Goal: Task Accomplishment & Management: Complete application form

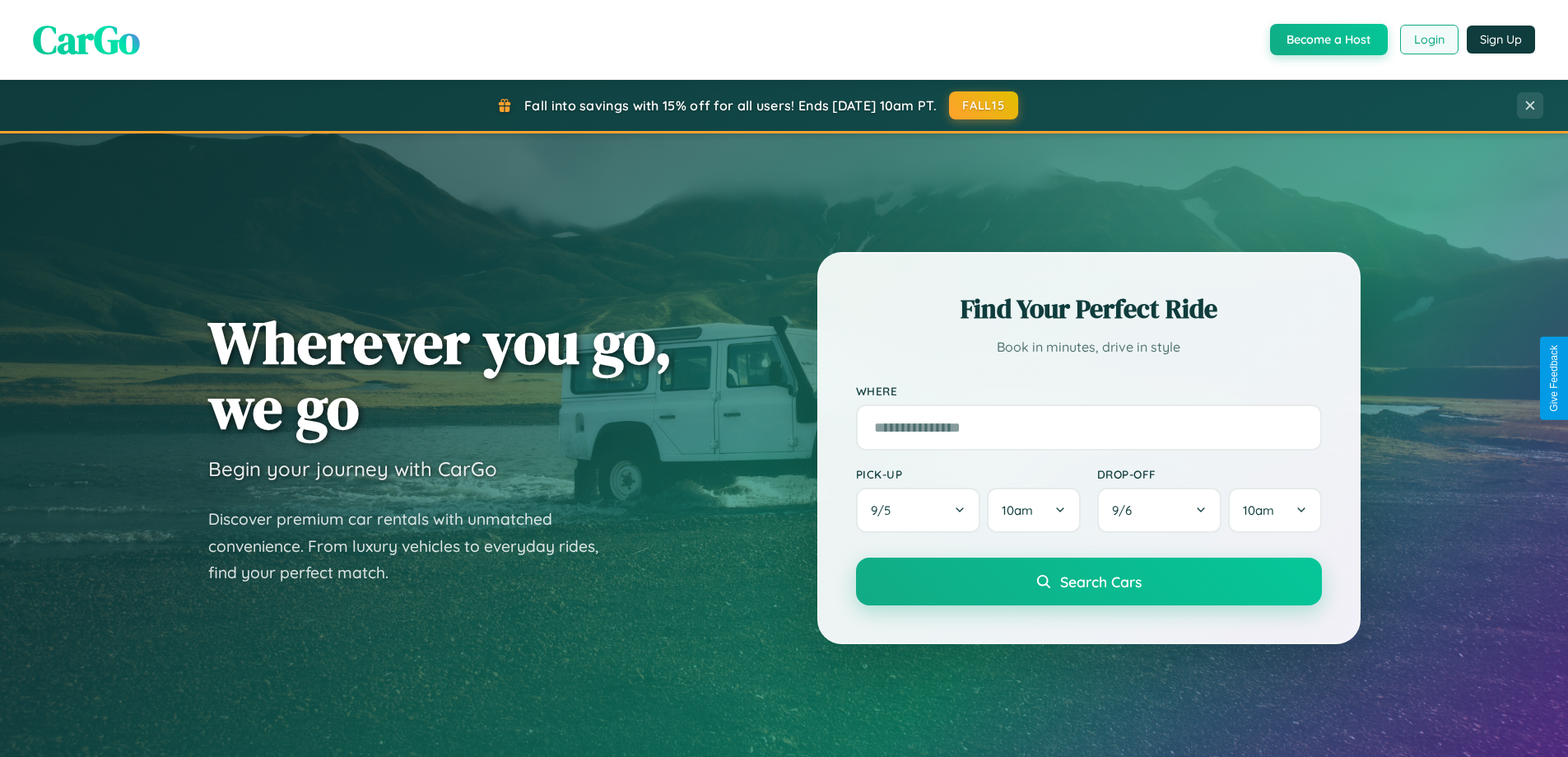
click at [1428, 40] on button "Login" at bounding box center [1430, 39] width 58 height 29
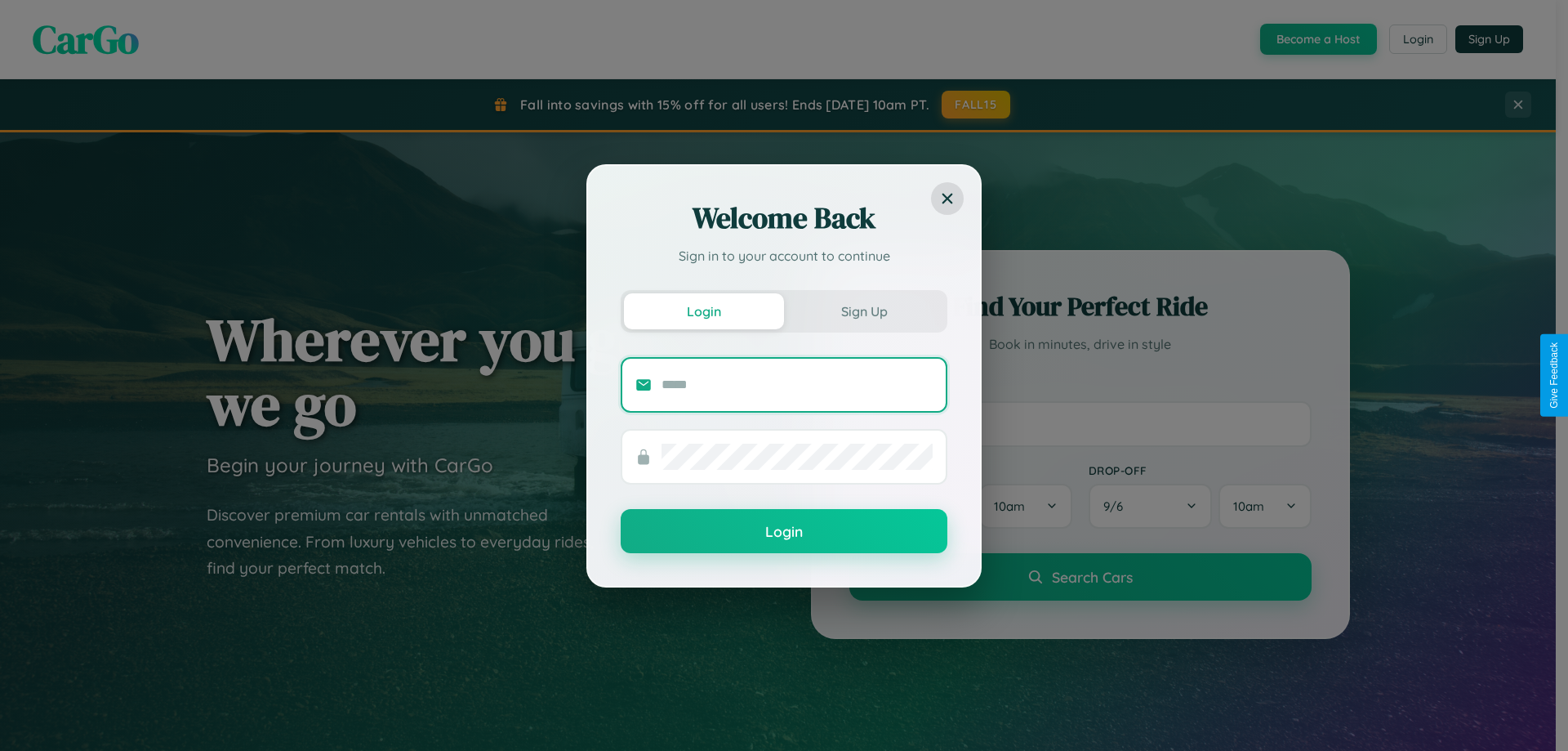
click at [797, 384] on input "text" at bounding box center [797, 385] width 271 height 26
type input "**********"
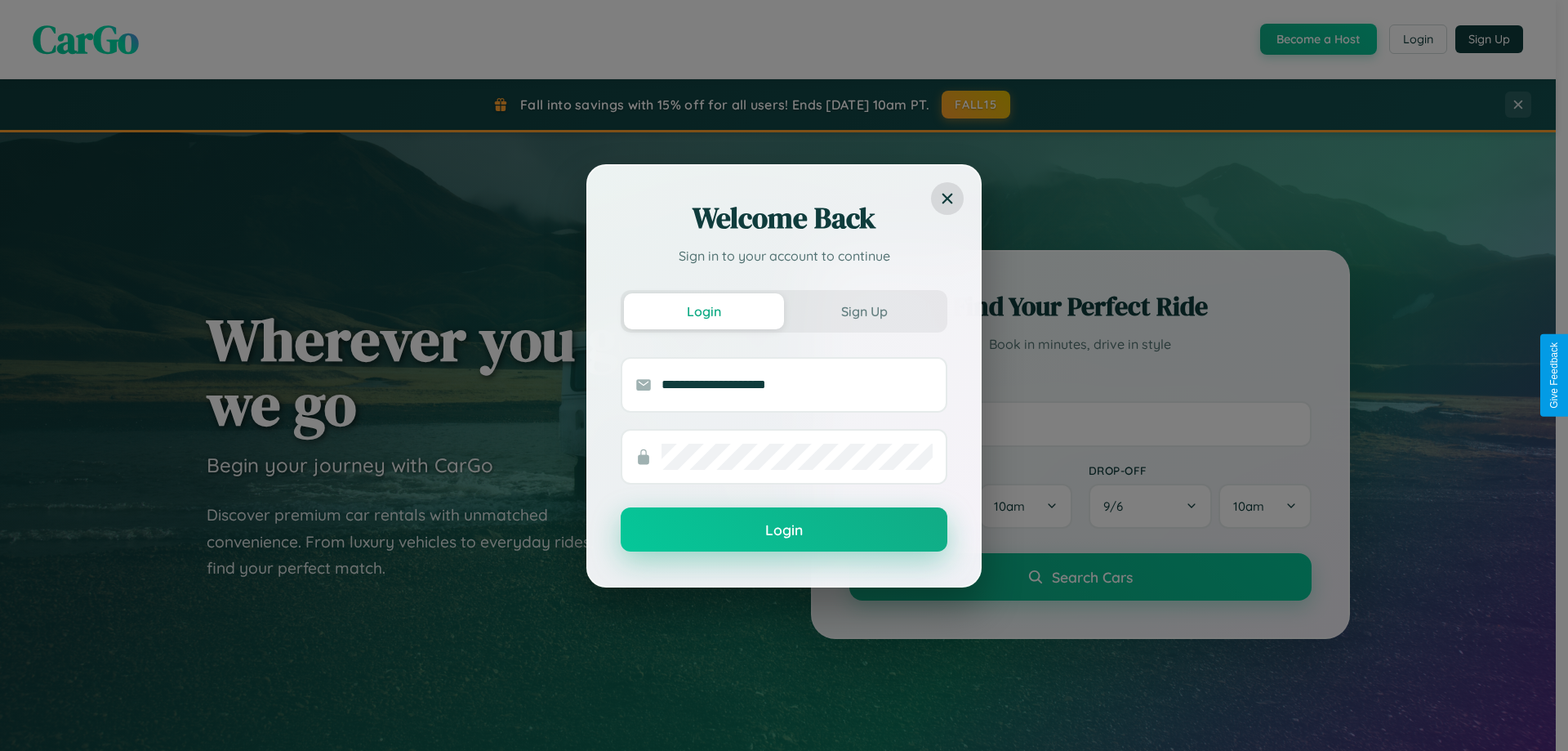
click at [784, 530] on button "Login" at bounding box center [784, 529] width 327 height 44
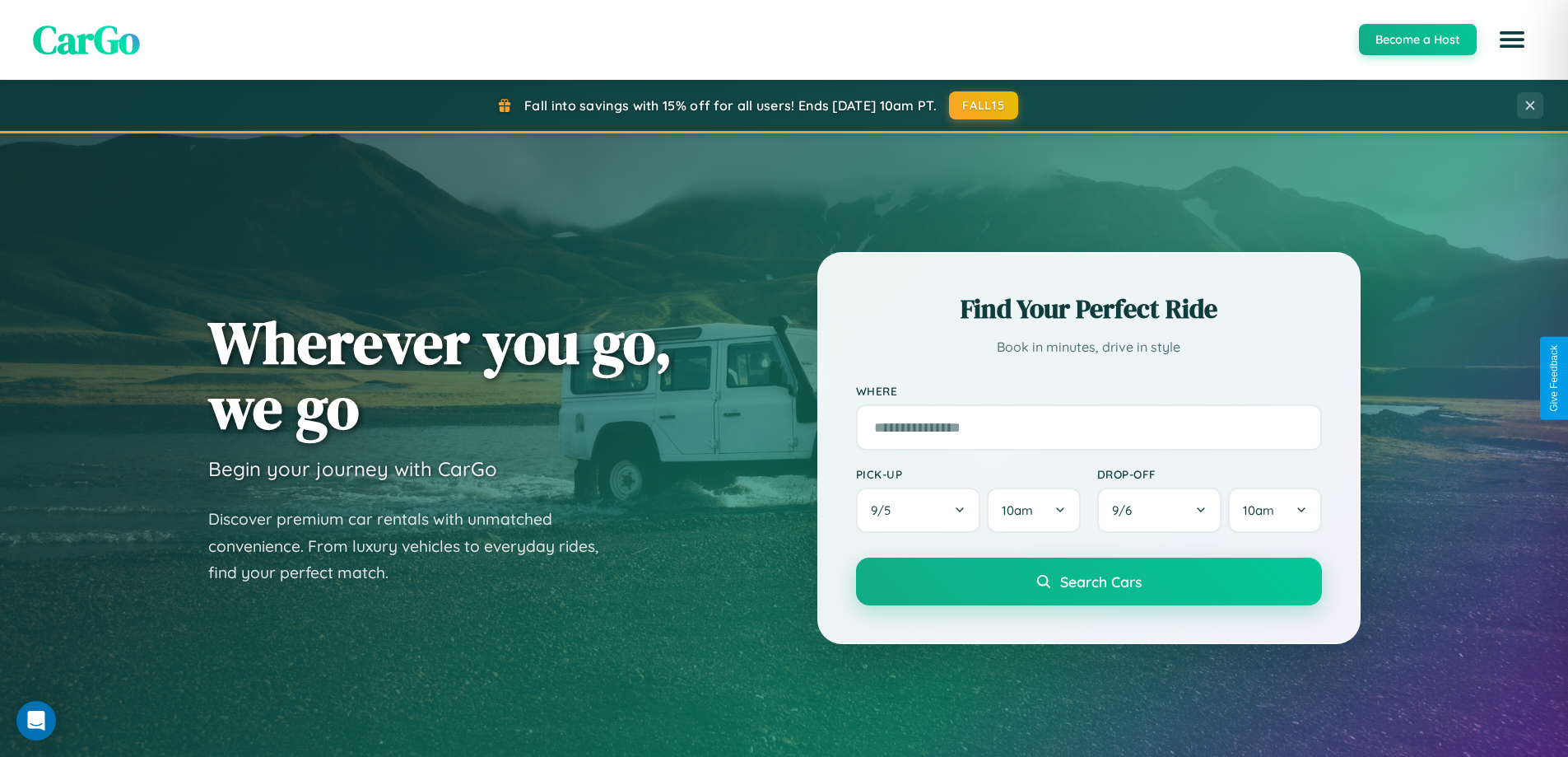
scroll to position [710, 0]
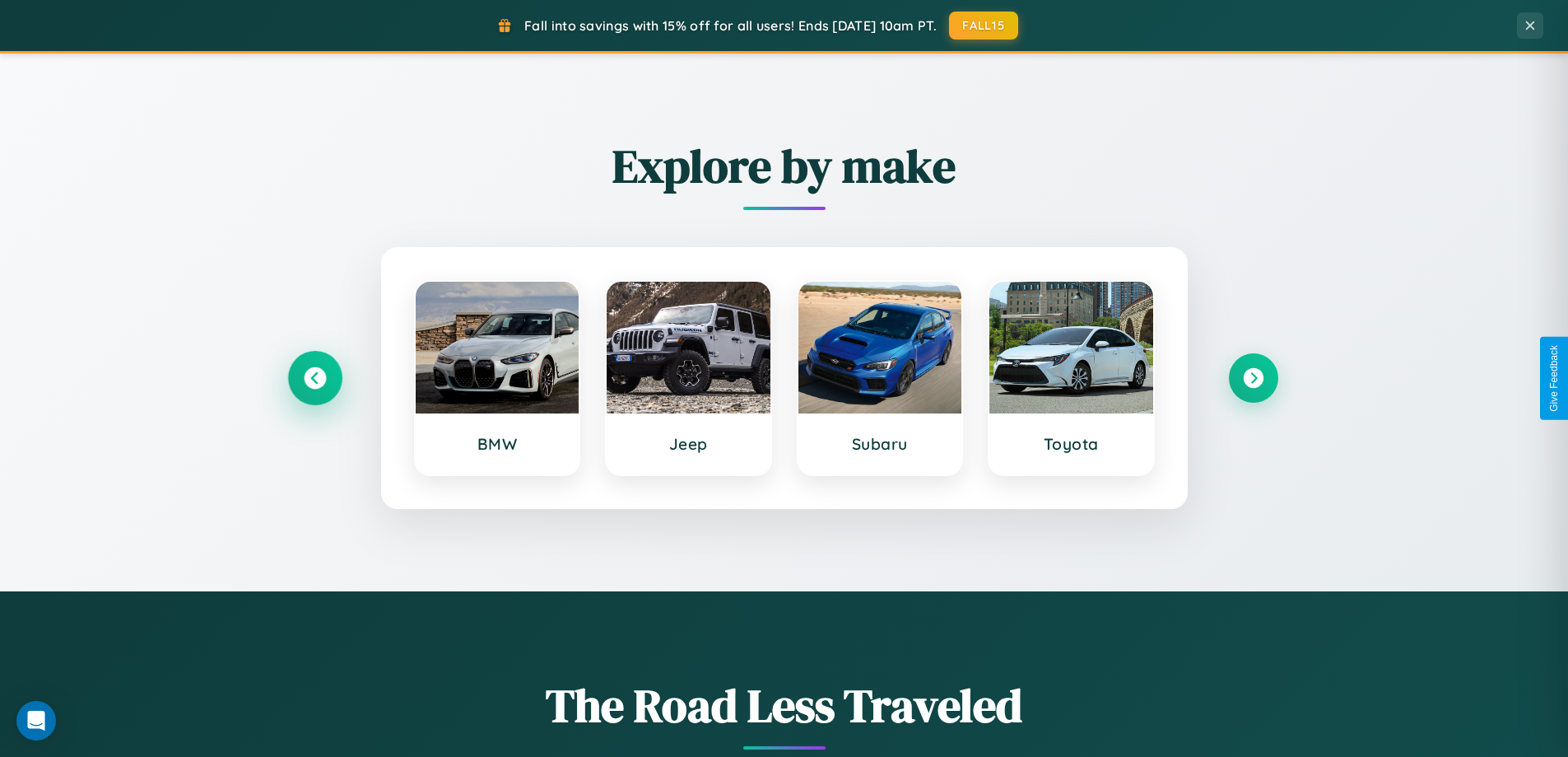
click at [314, 378] on icon at bounding box center [314, 378] width 22 height 22
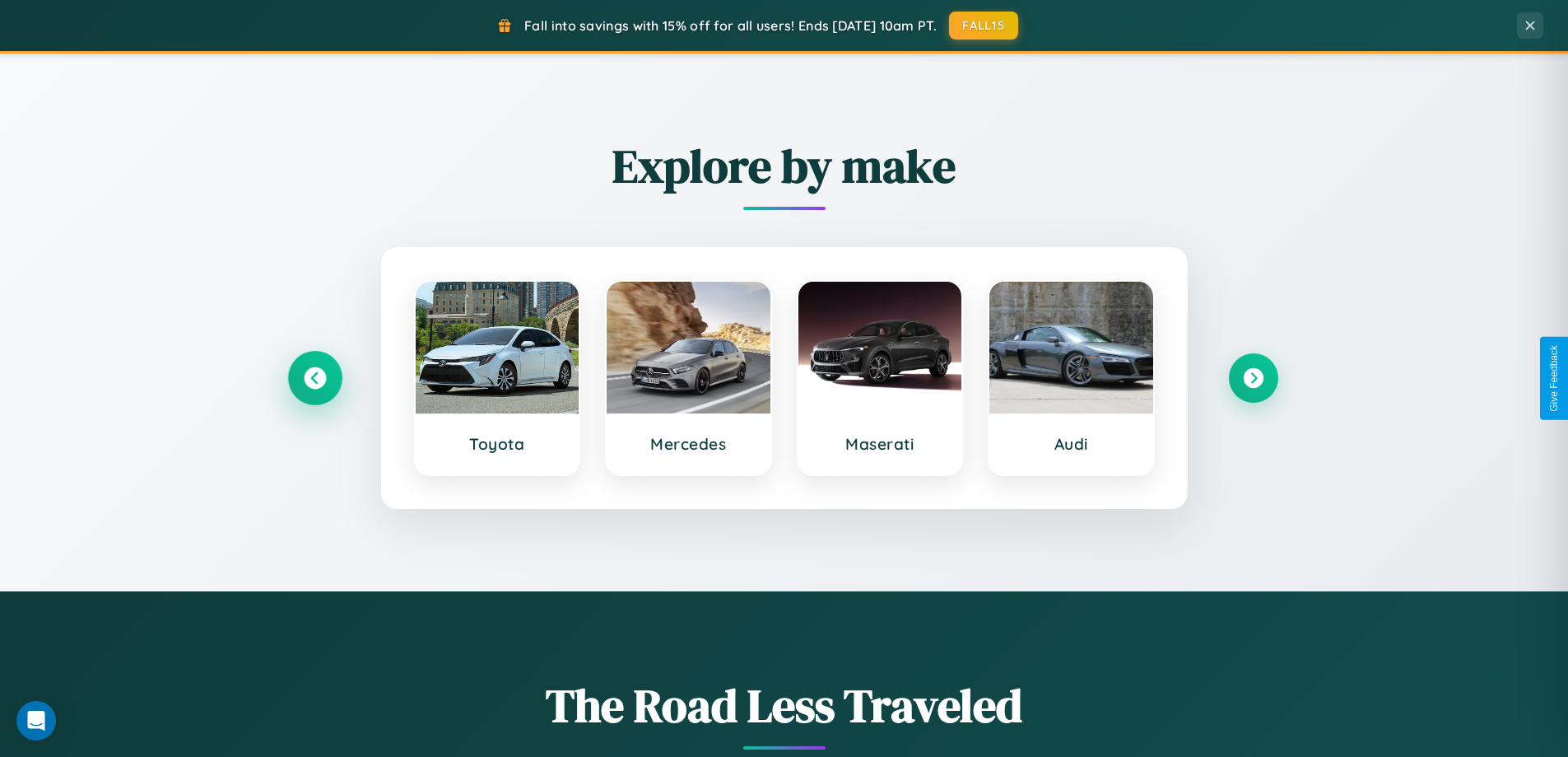
click at [314, 378] on icon at bounding box center [314, 378] width 22 height 22
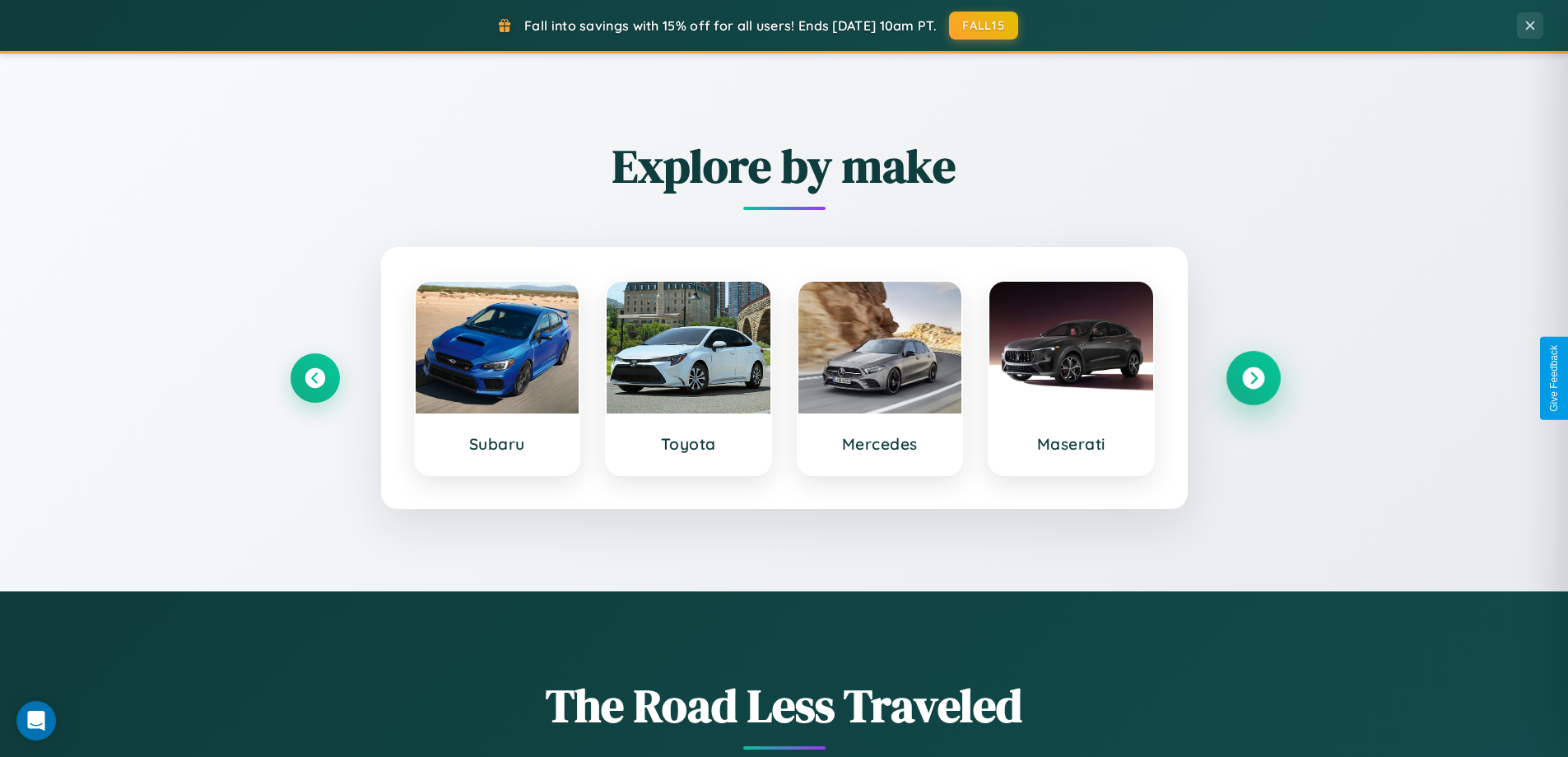
click at [1253, 378] on icon at bounding box center [1253, 378] width 22 height 22
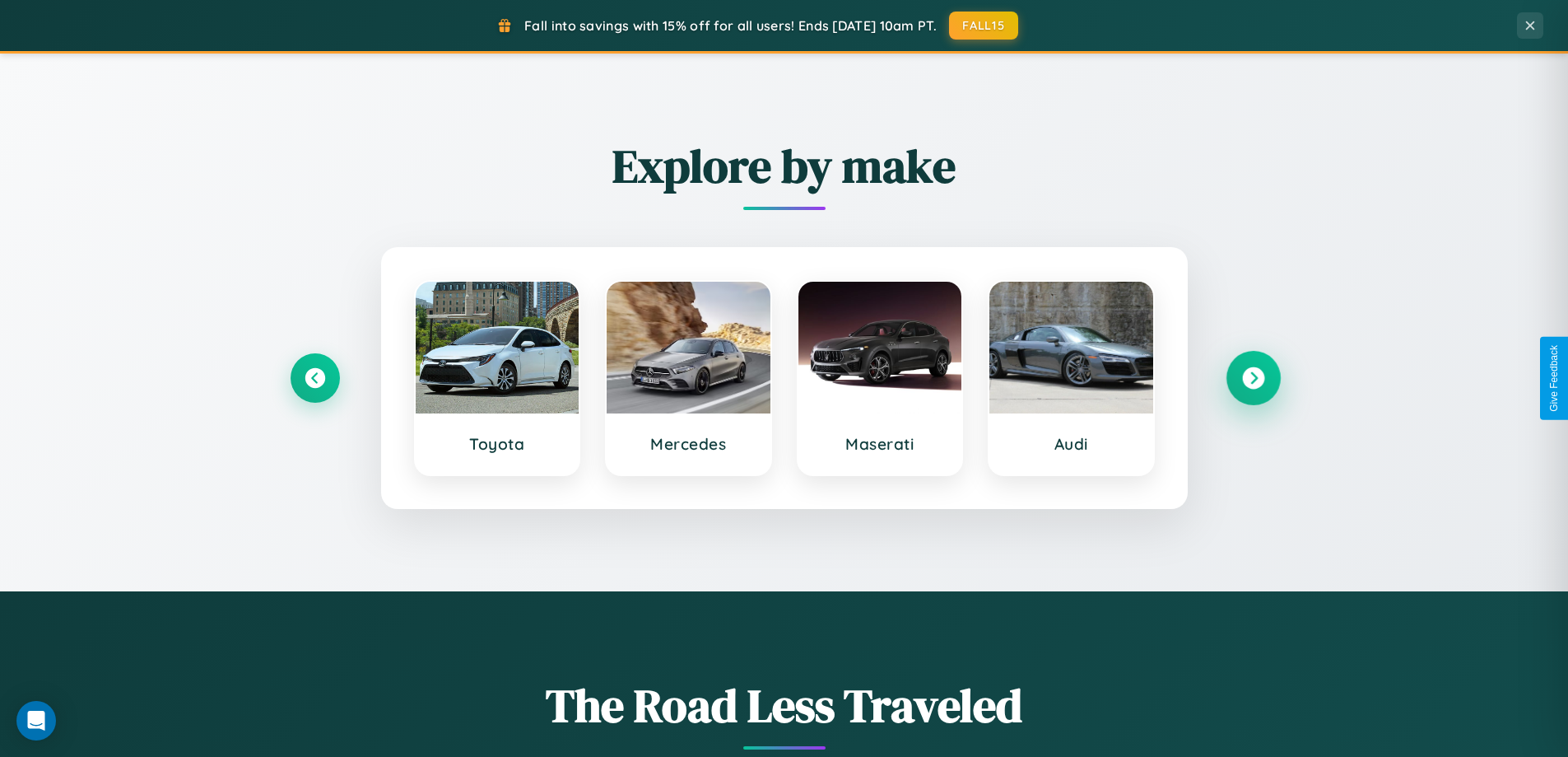
click at [1253, 378] on icon at bounding box center [1253, 378] width 22 height 22
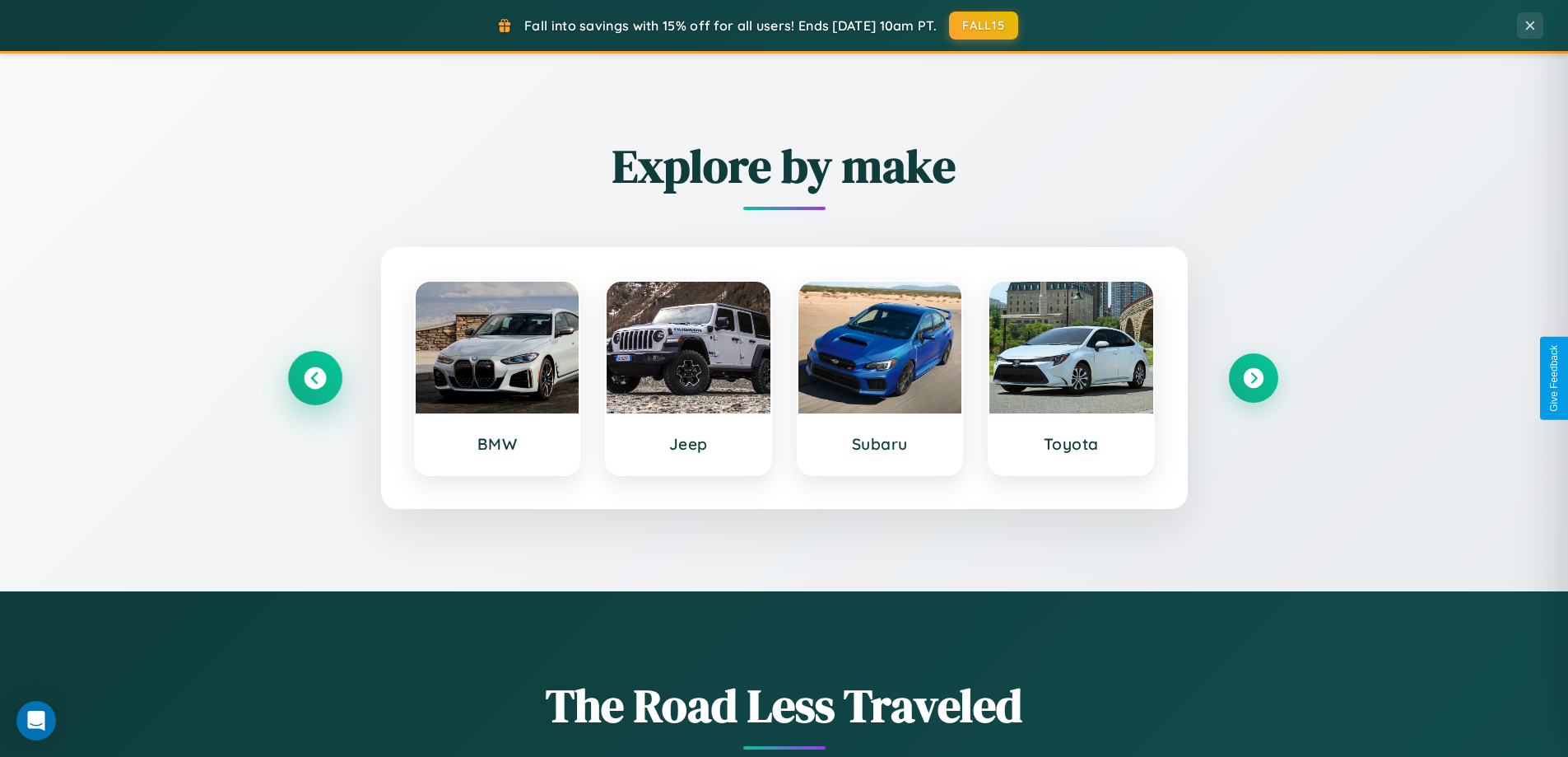
click at [314, 378] on icon at bounding box center [314, 378] width 22 height 22
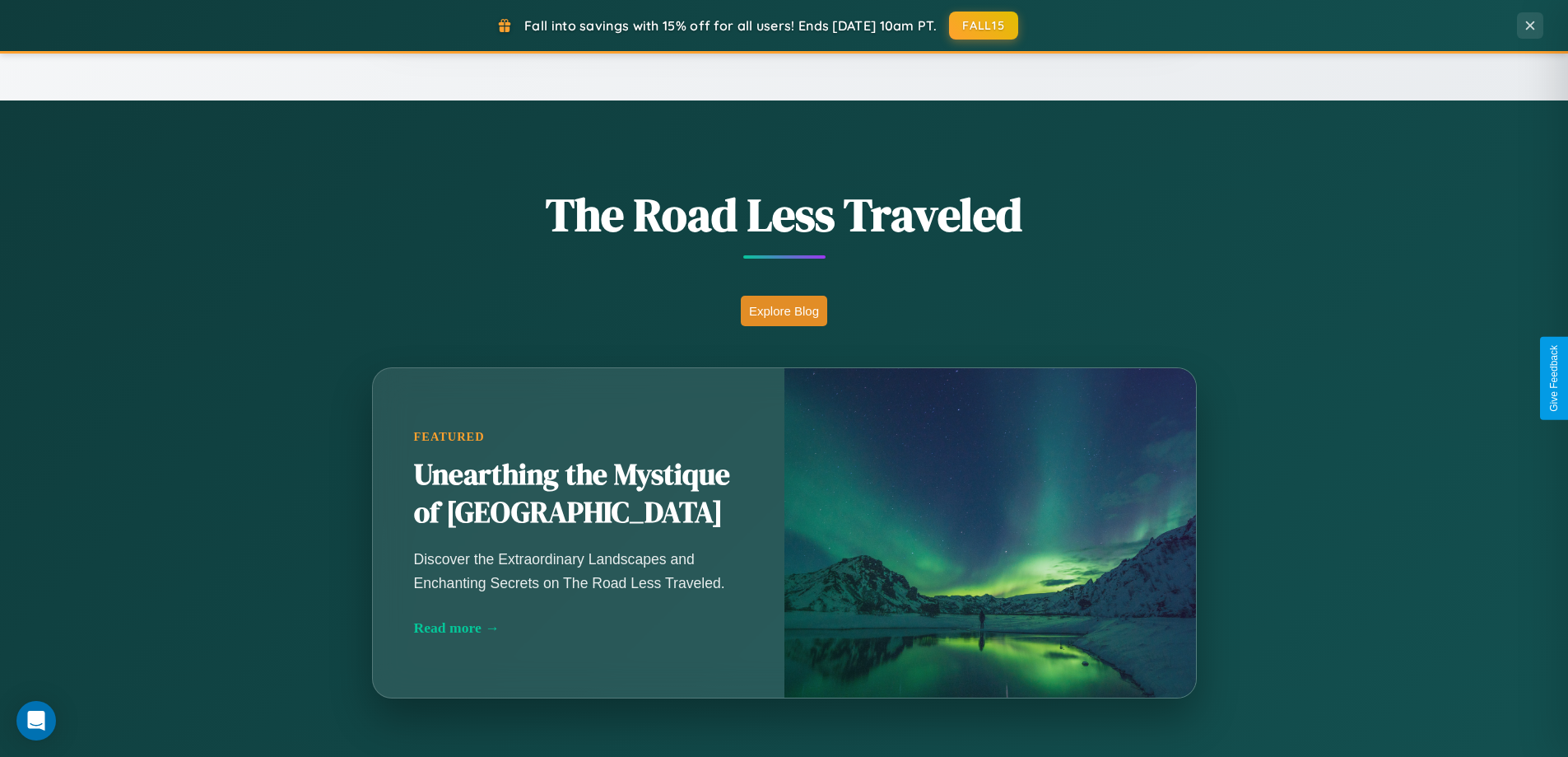
scroll to position [3170, 0]
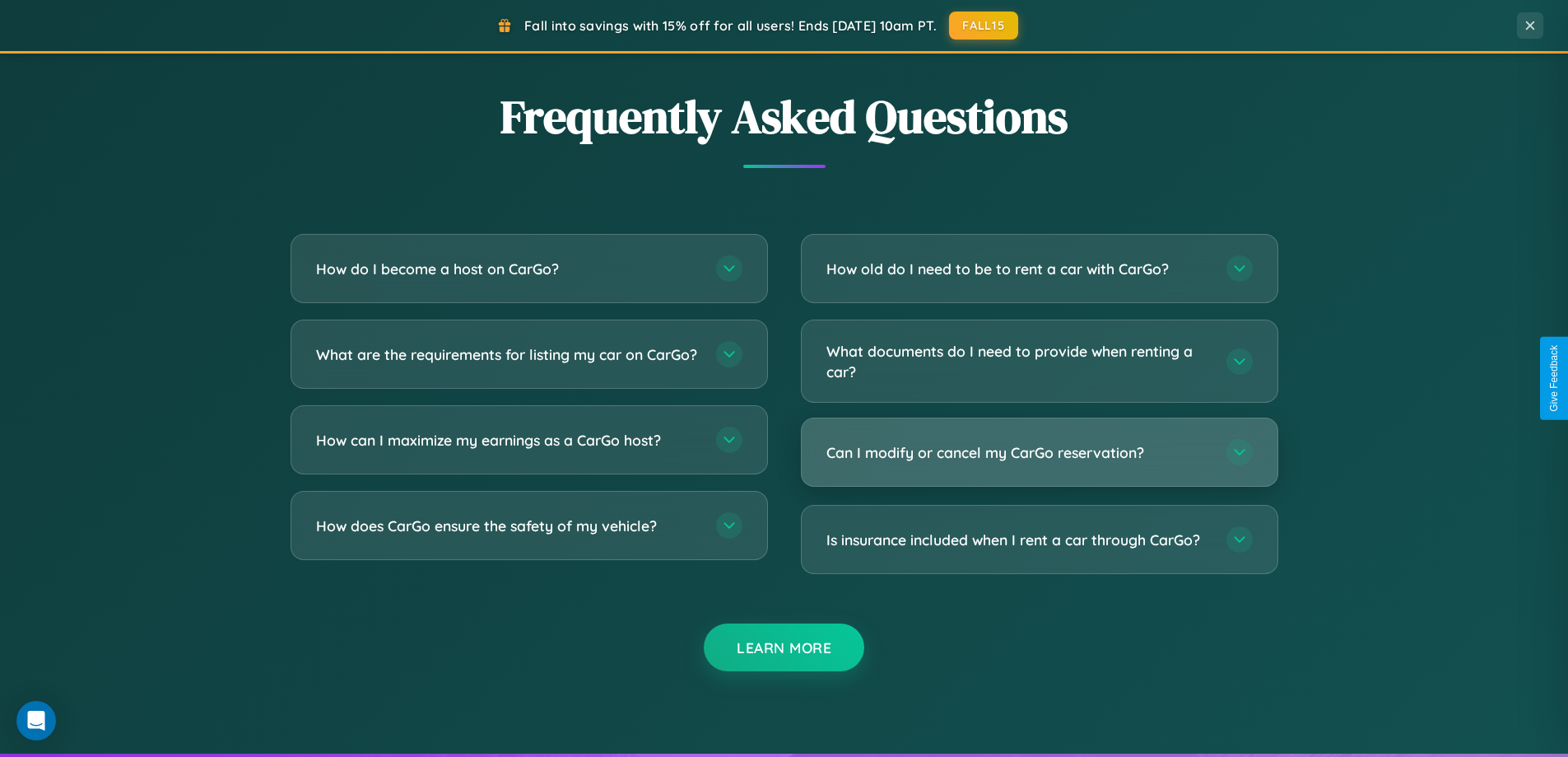
click at [1039, 452] on h3 "Can I modify or cancel my CarGo reservation?" at bounding box center [1018, 452] width 384 height 20
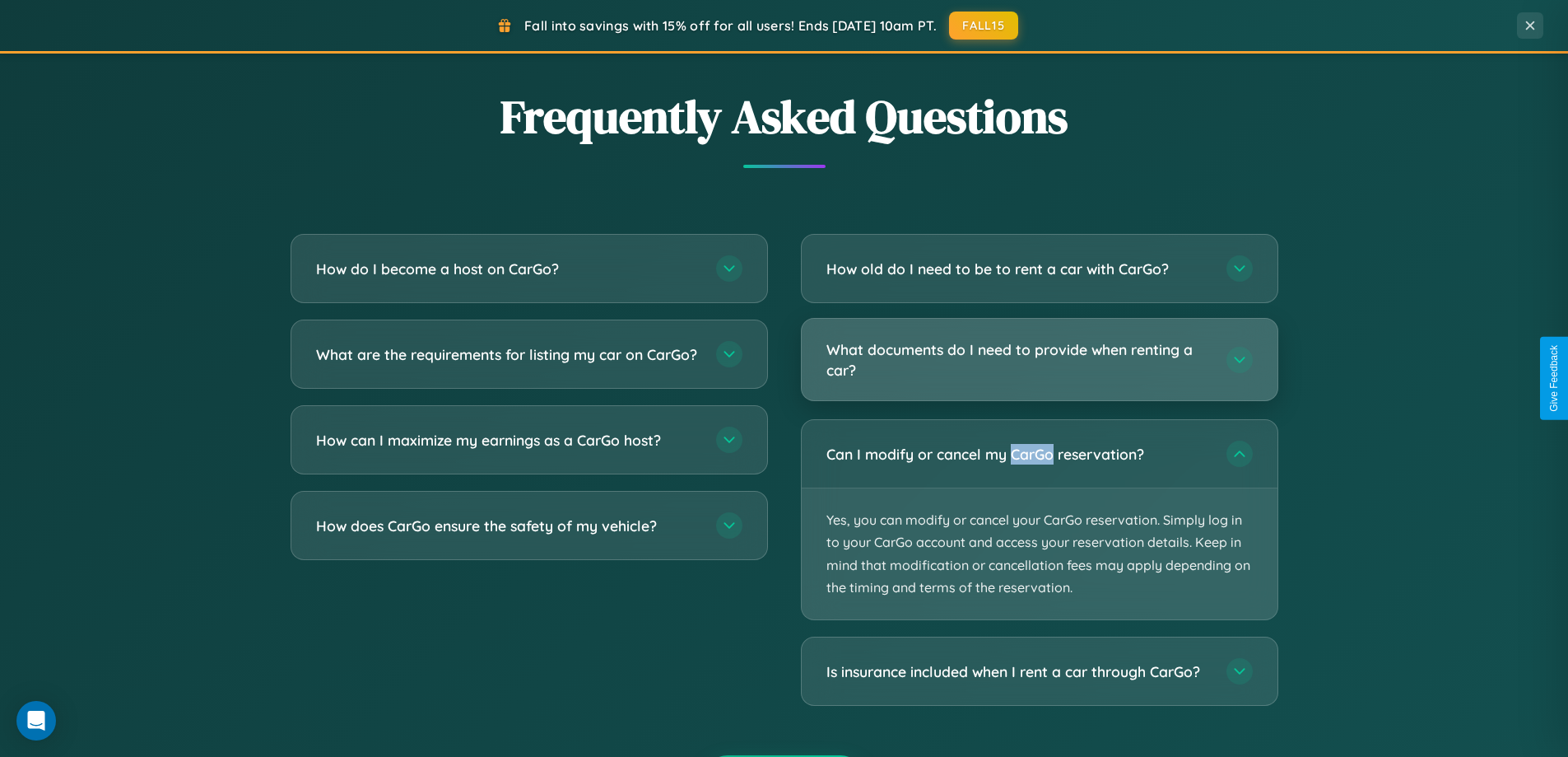
click at [1039, 360] on h3 "What documents do I need to provide when renting a car?" at bounding box center [1018, 360] width 384 height 41
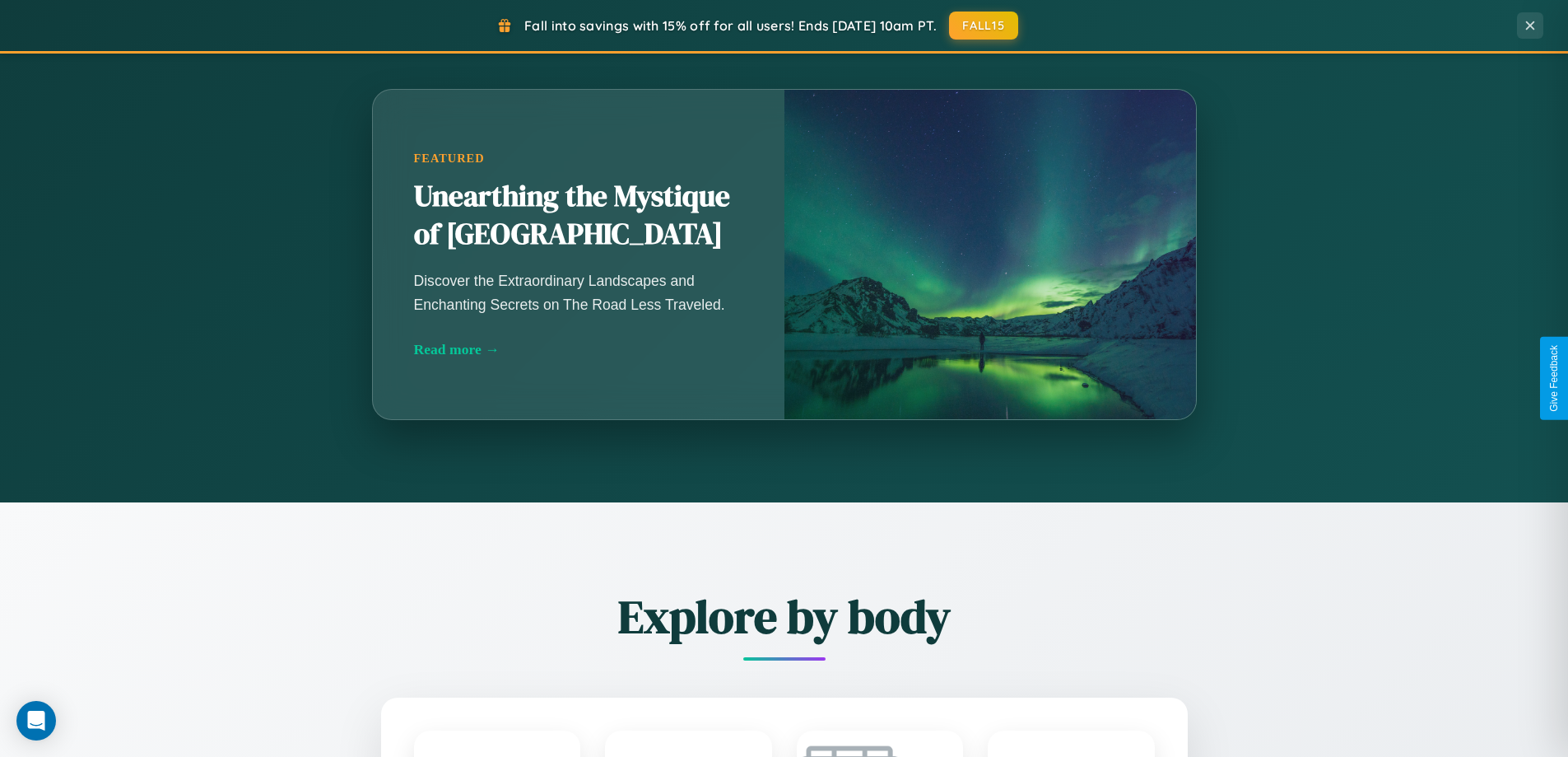
scroll to position [1134, 0]
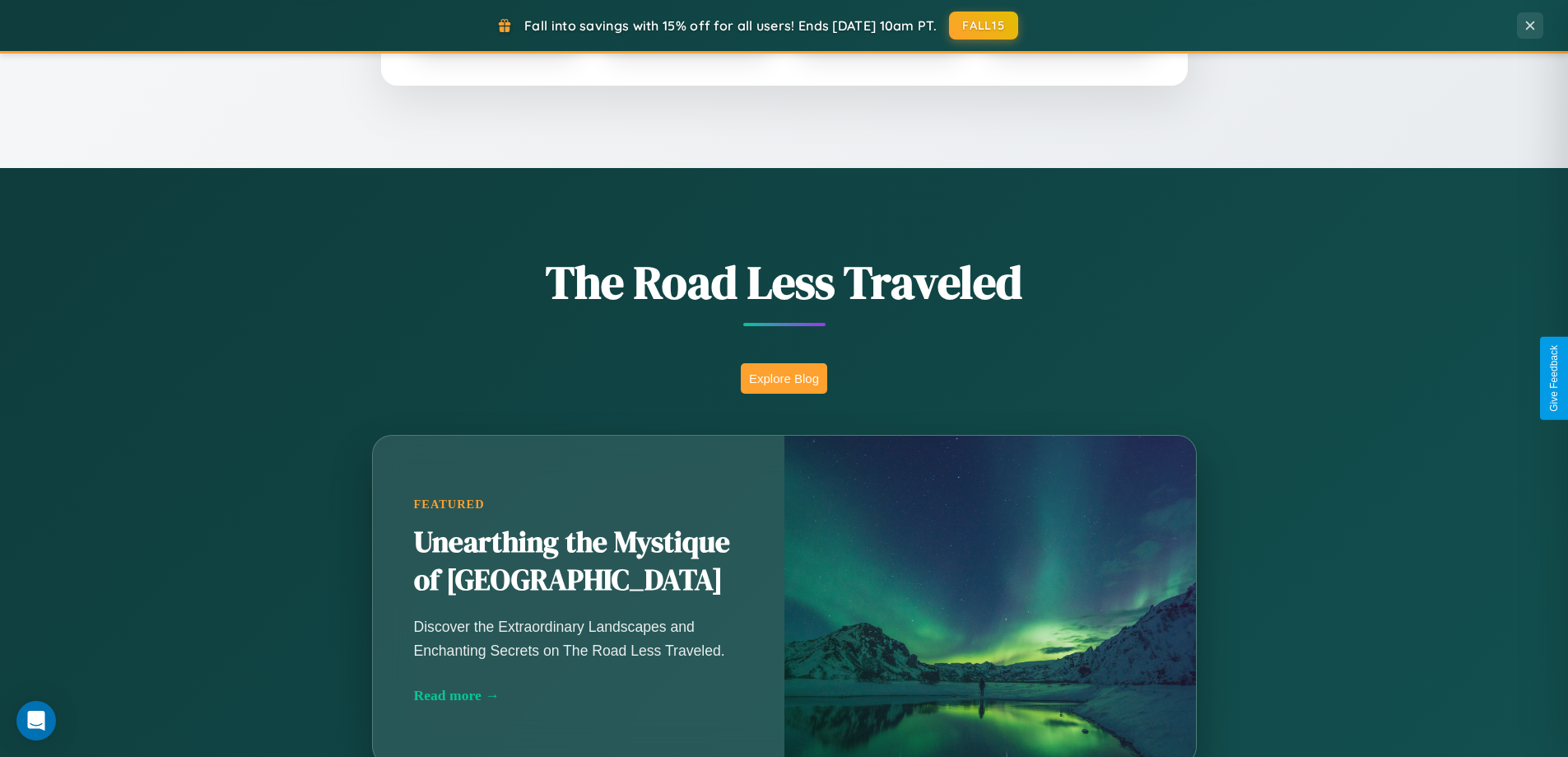
click at [784, 378] on button "Explore Blog" at bounding box center [784, 378] width 87 height 30
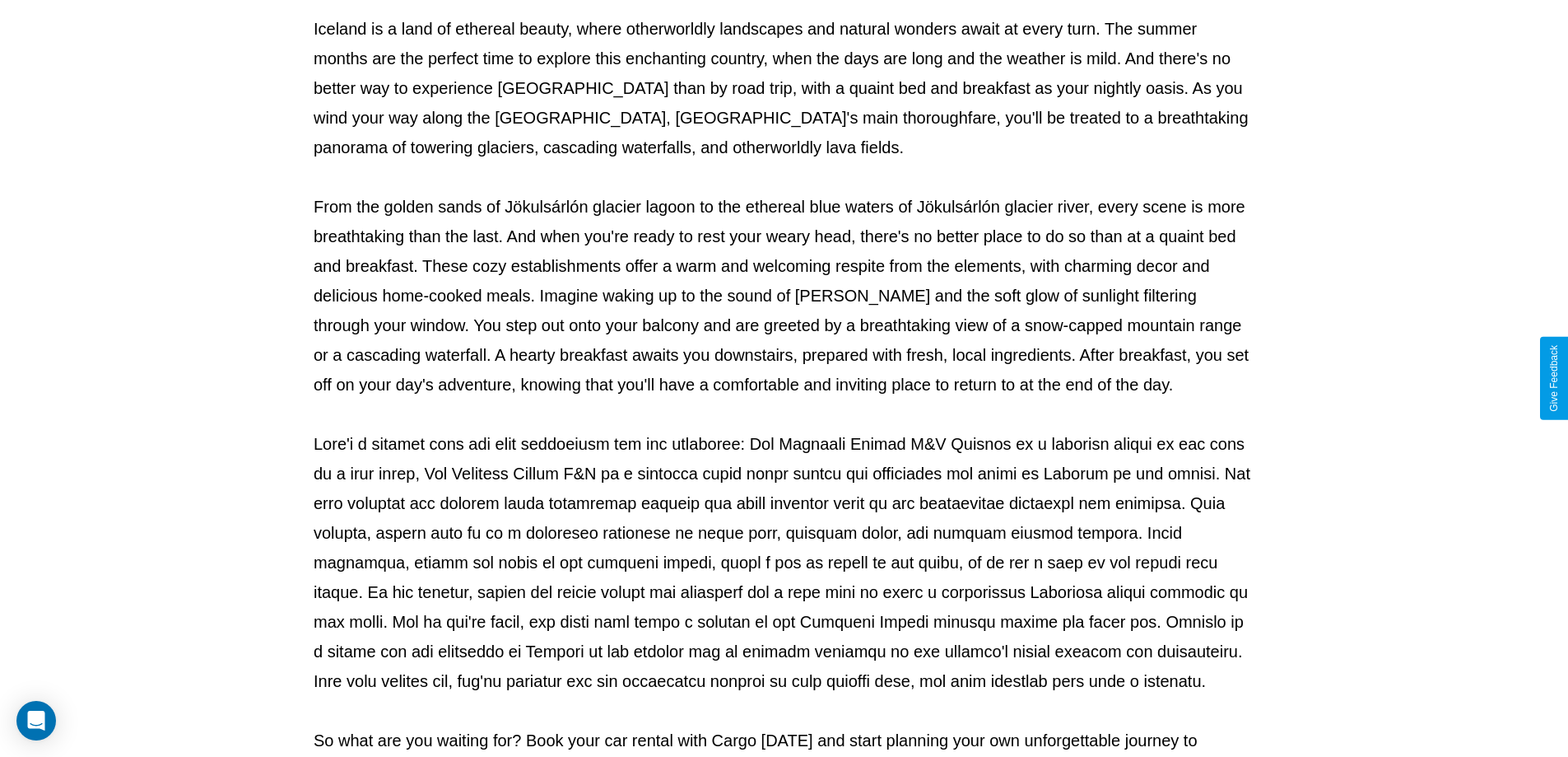
scroll to position [533, 0]
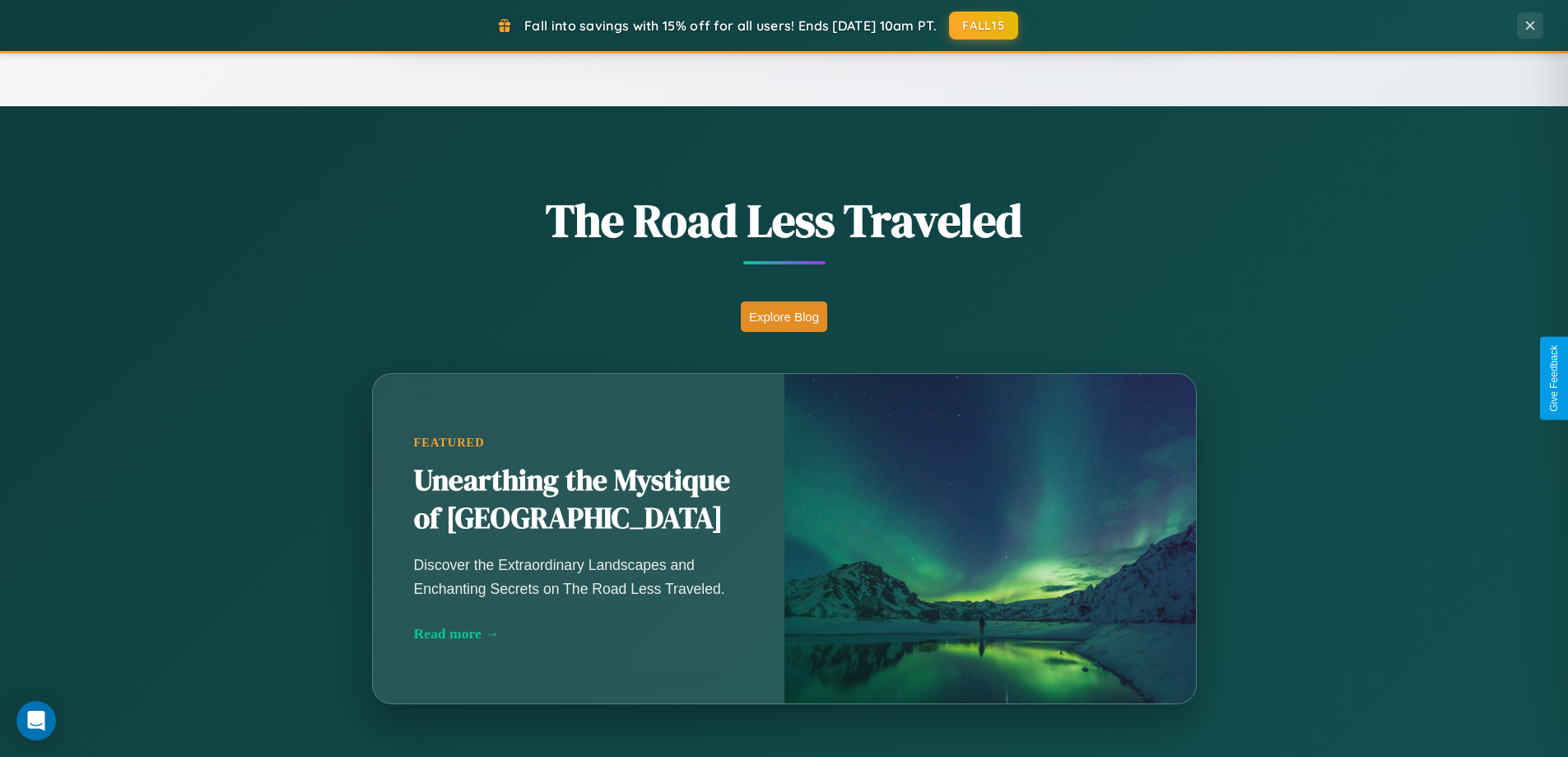
scroll to position [2646, 0]
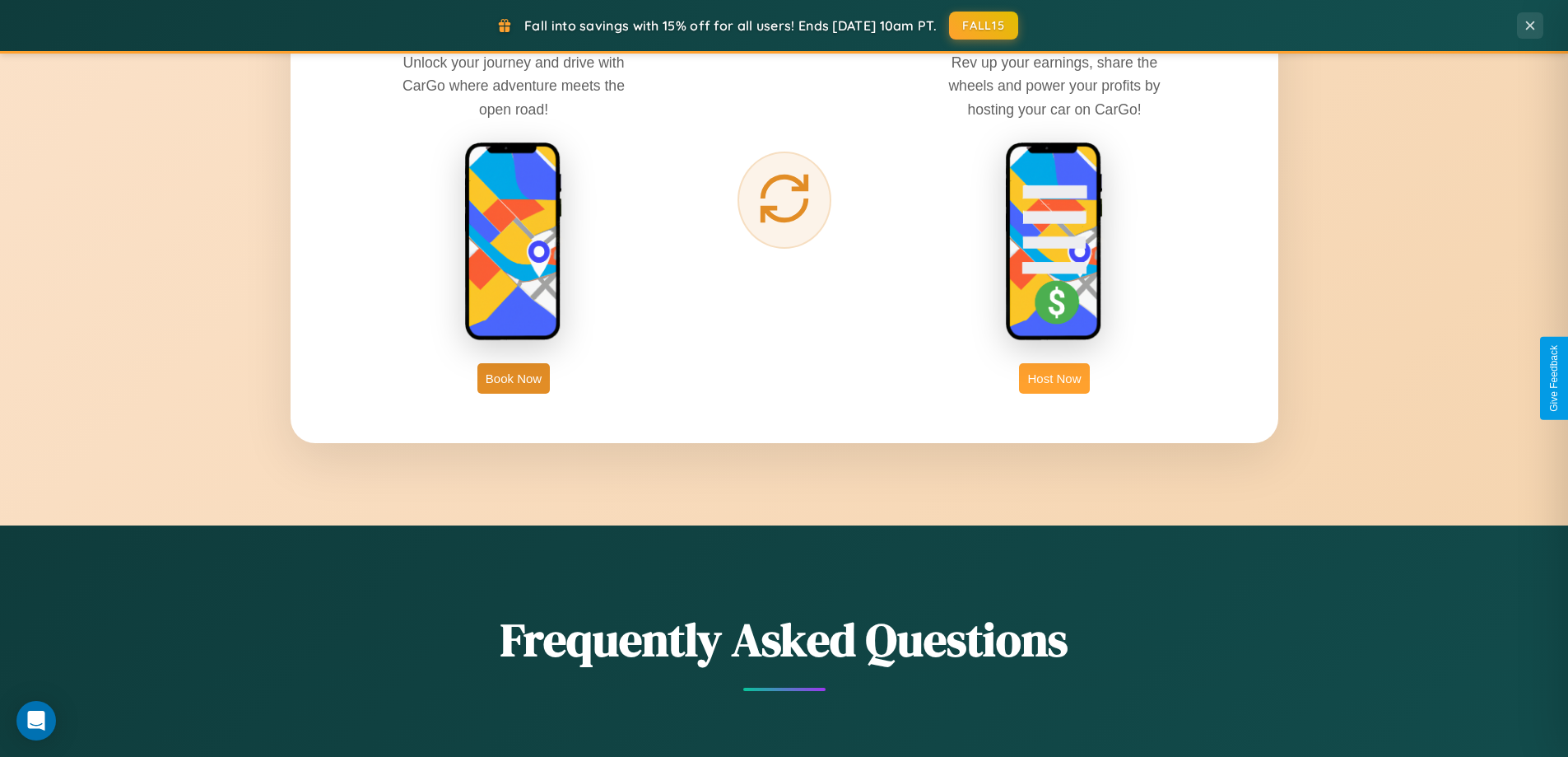
click at [1054, 378] on button "Host Now" at bounding box center [1053, 378] width 70 height 30
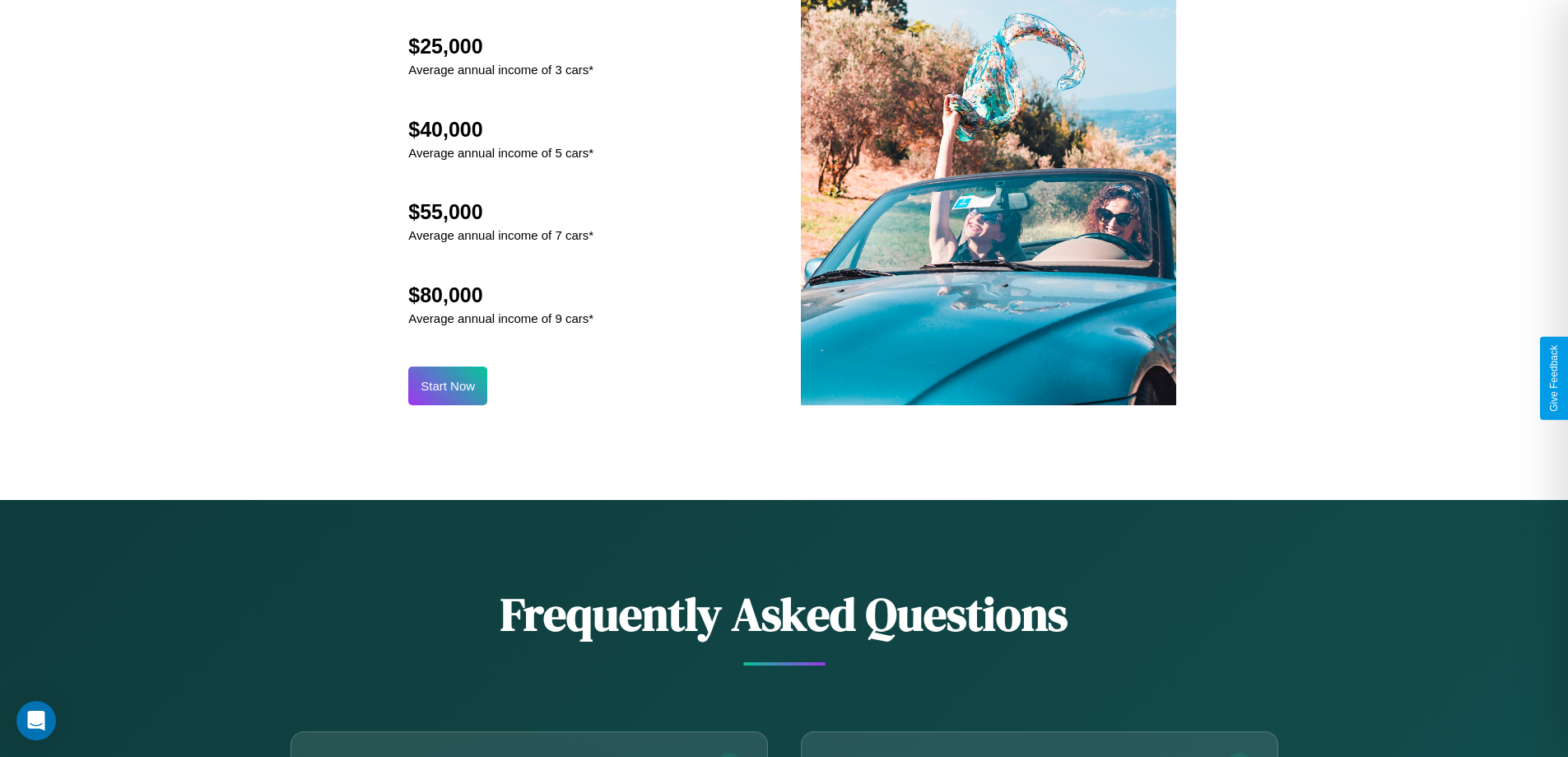
scroll to position [2227, 0]
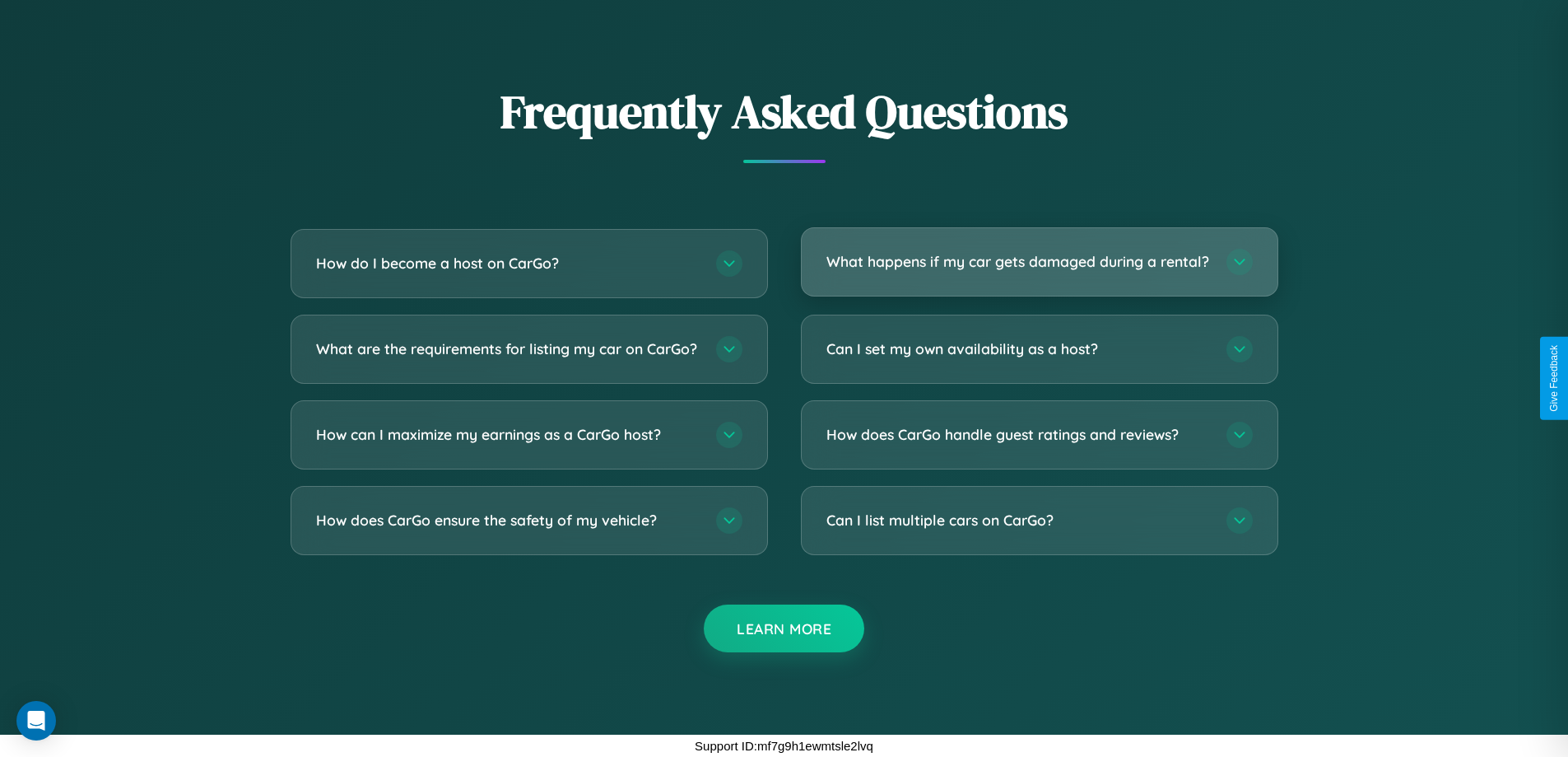
click at [1039, 254] on h3 "What happens if my car gets damaged during a rental?" at bounding box center [1018, 261] width 384 height 20
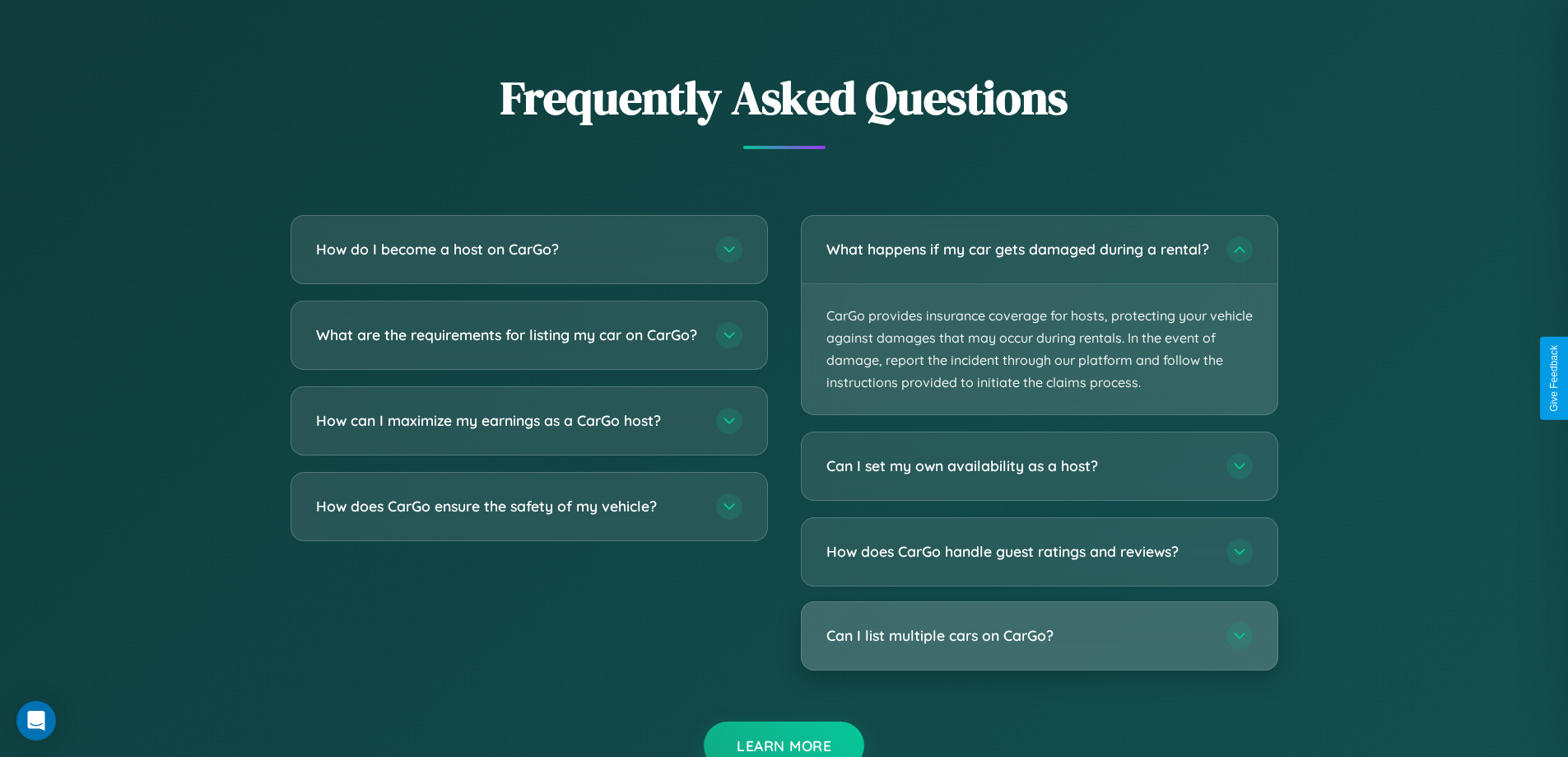
click at [1039, 646] on h3 "Can I list multiple cars on CarGo?" at bounding box center [1018, 636] width 384 height 20
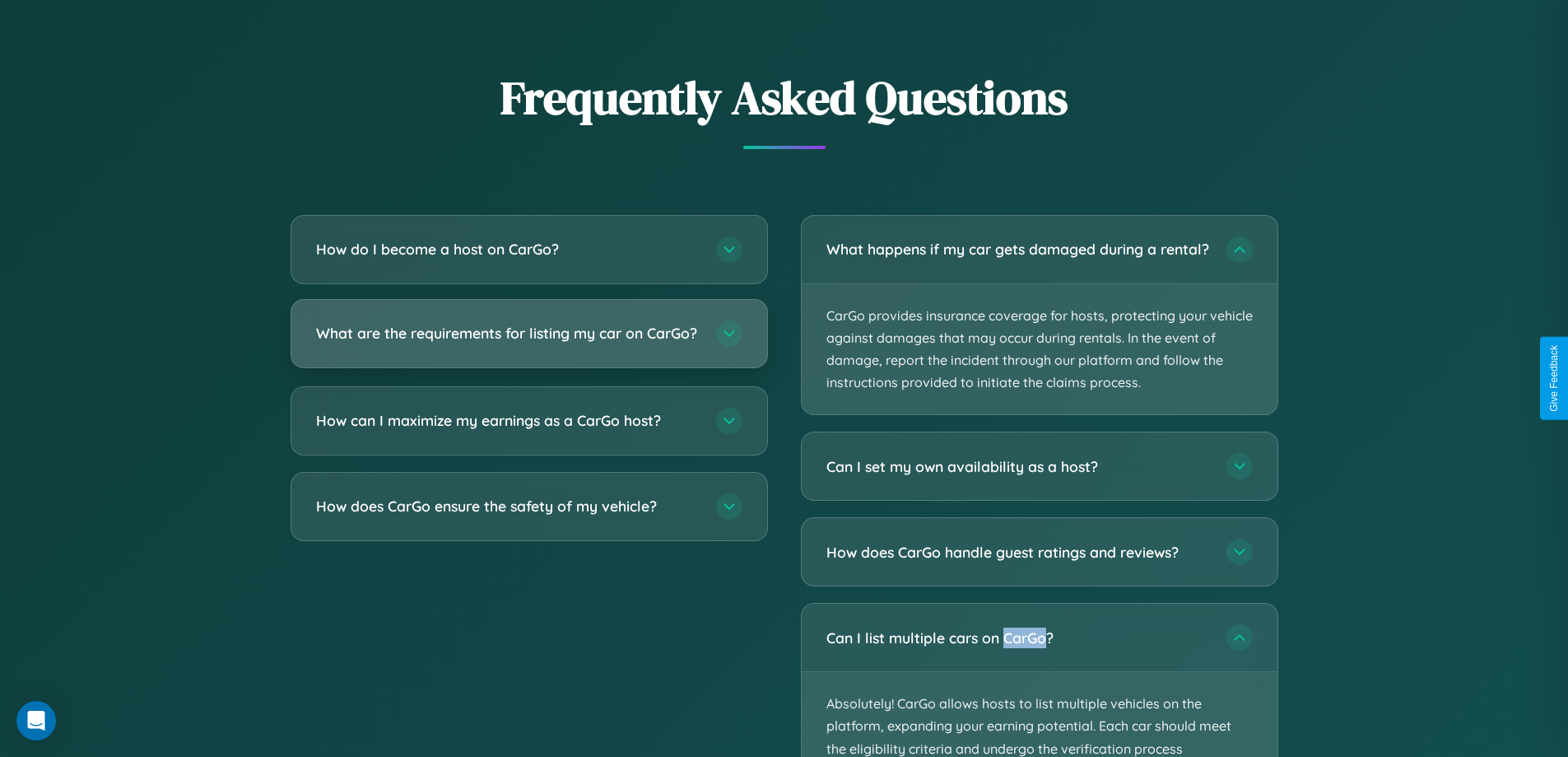
click at [529, 341] on h3 "What are the requirements for listing my car on CarGo?" at bounding box center [508, 332] width 384 height 20
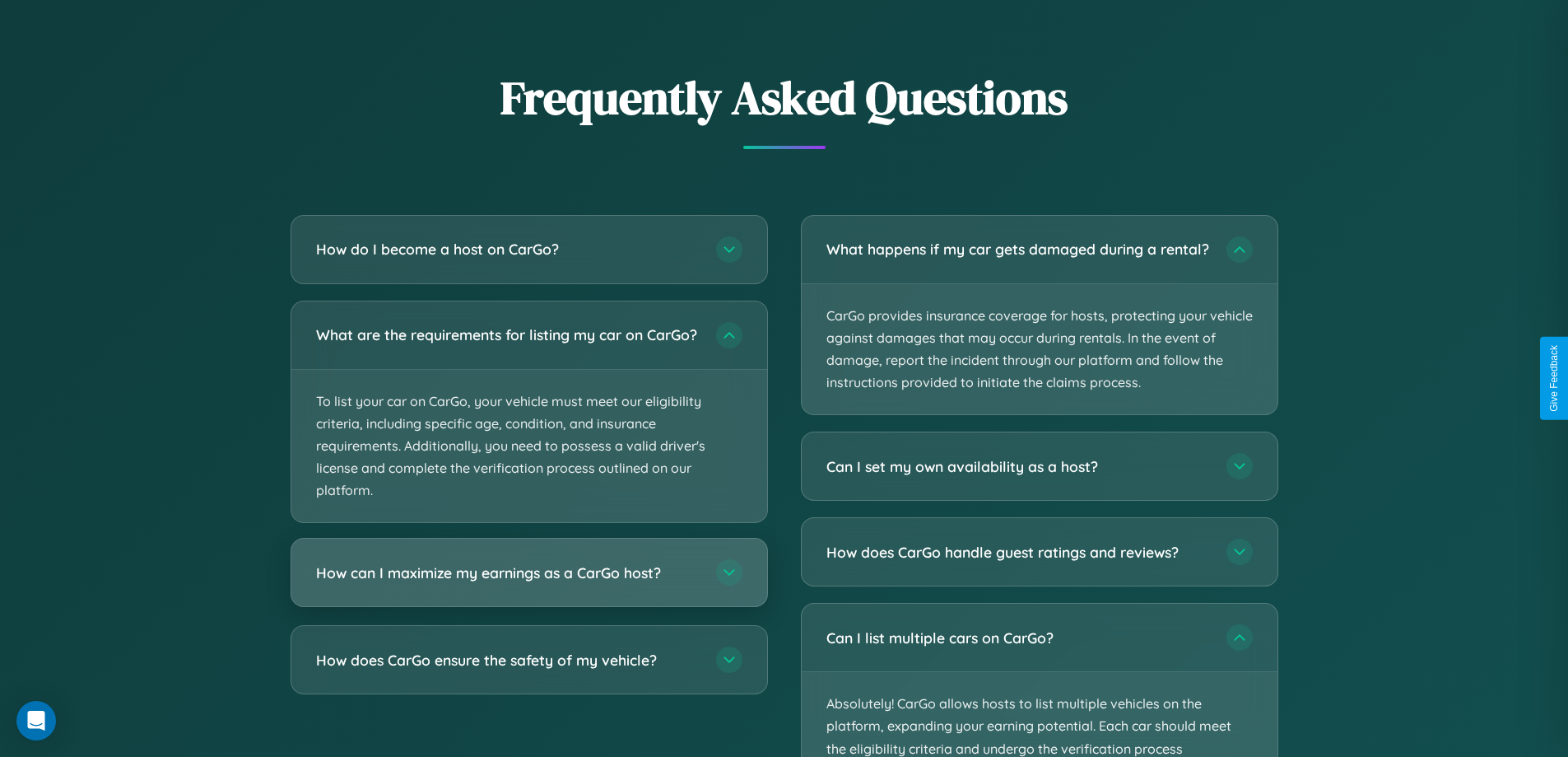
click at [529, 583] on h3 "How can I maximize my earnings as a CarGo host?" at bounding box center [508, 573] width 384 height 20
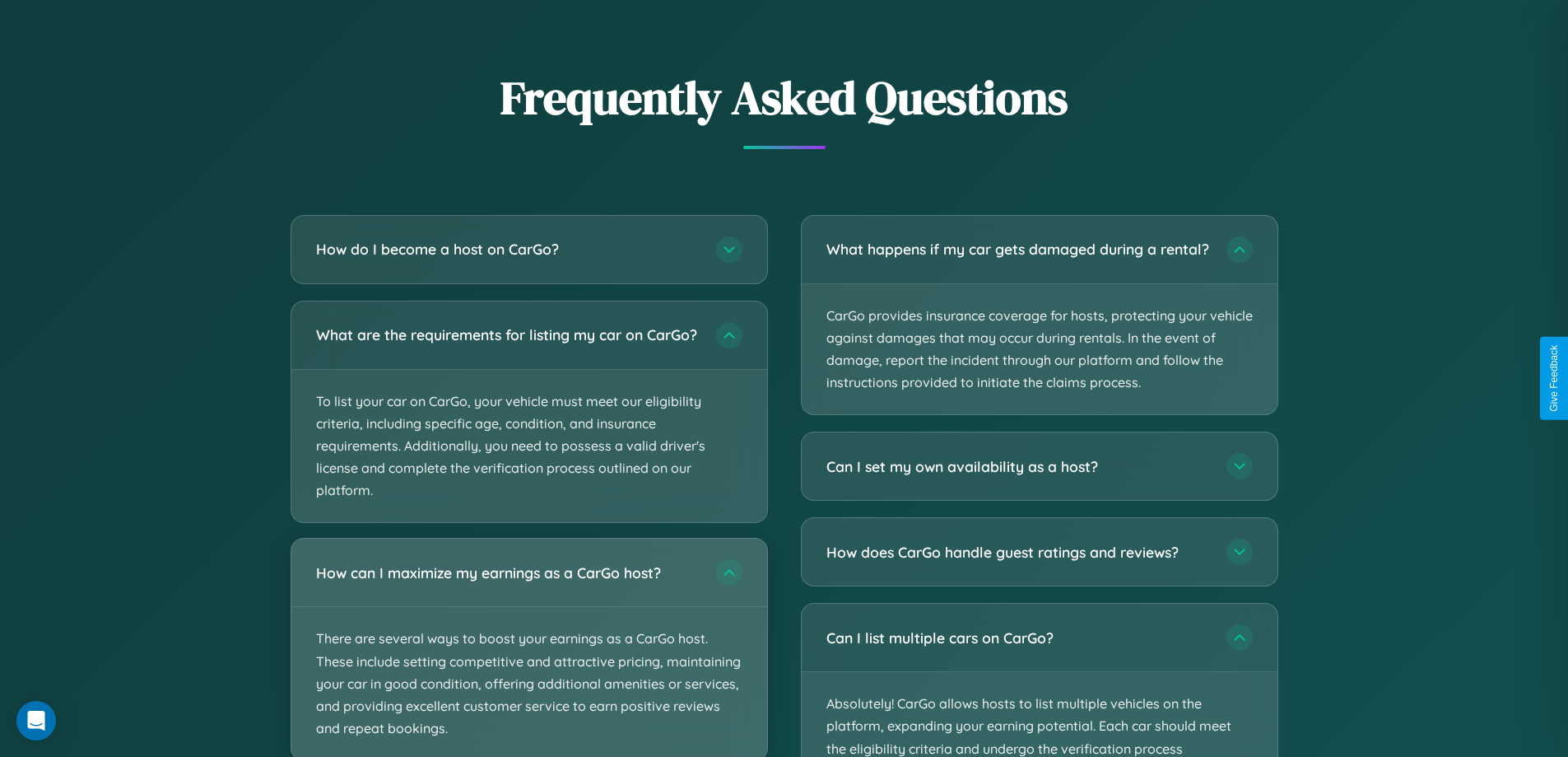
scroll to position [1717, 0]
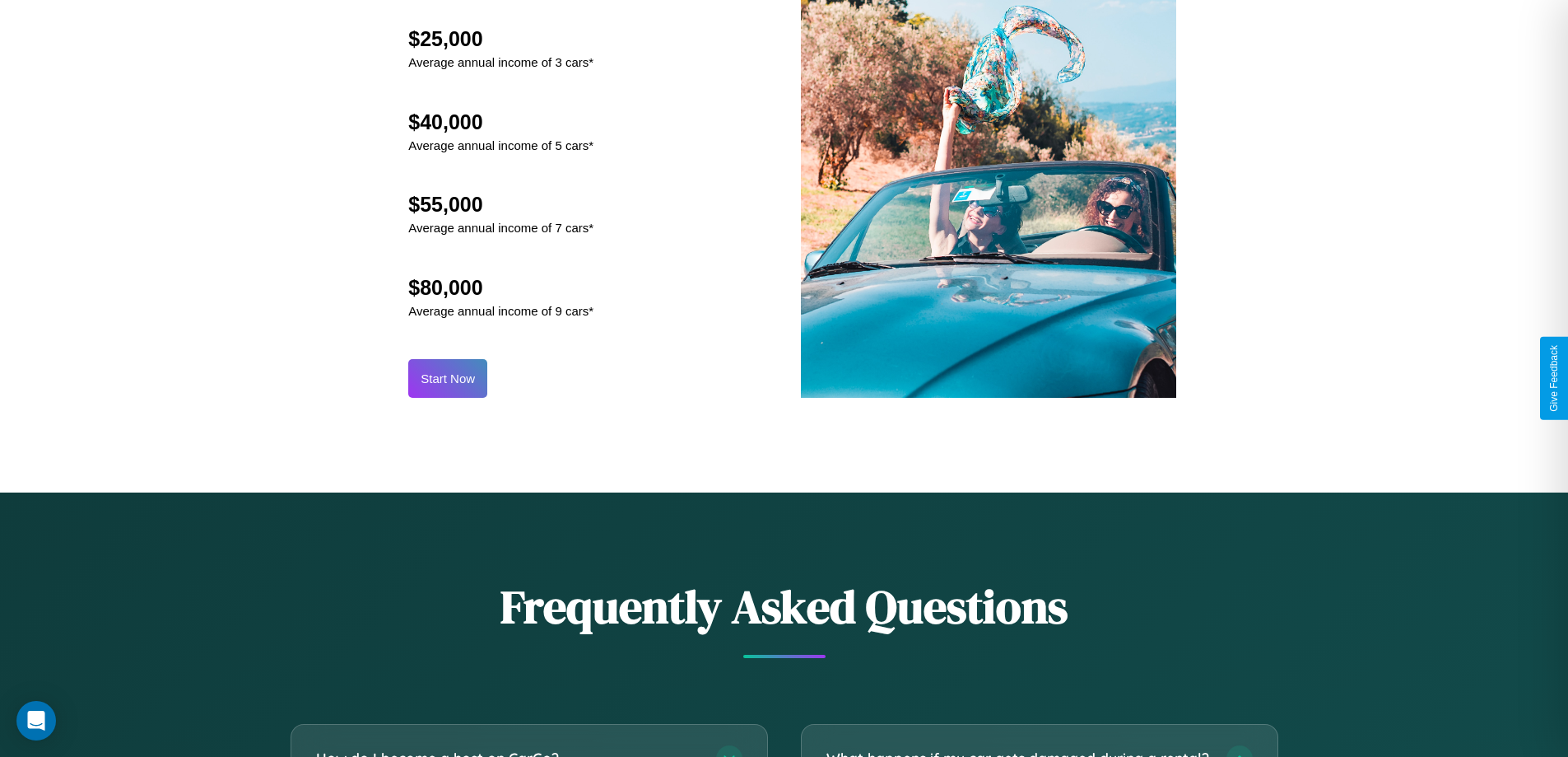
click at [447, 378] on button "Start Now" at bounding box center [447, 378] width 79 height 39
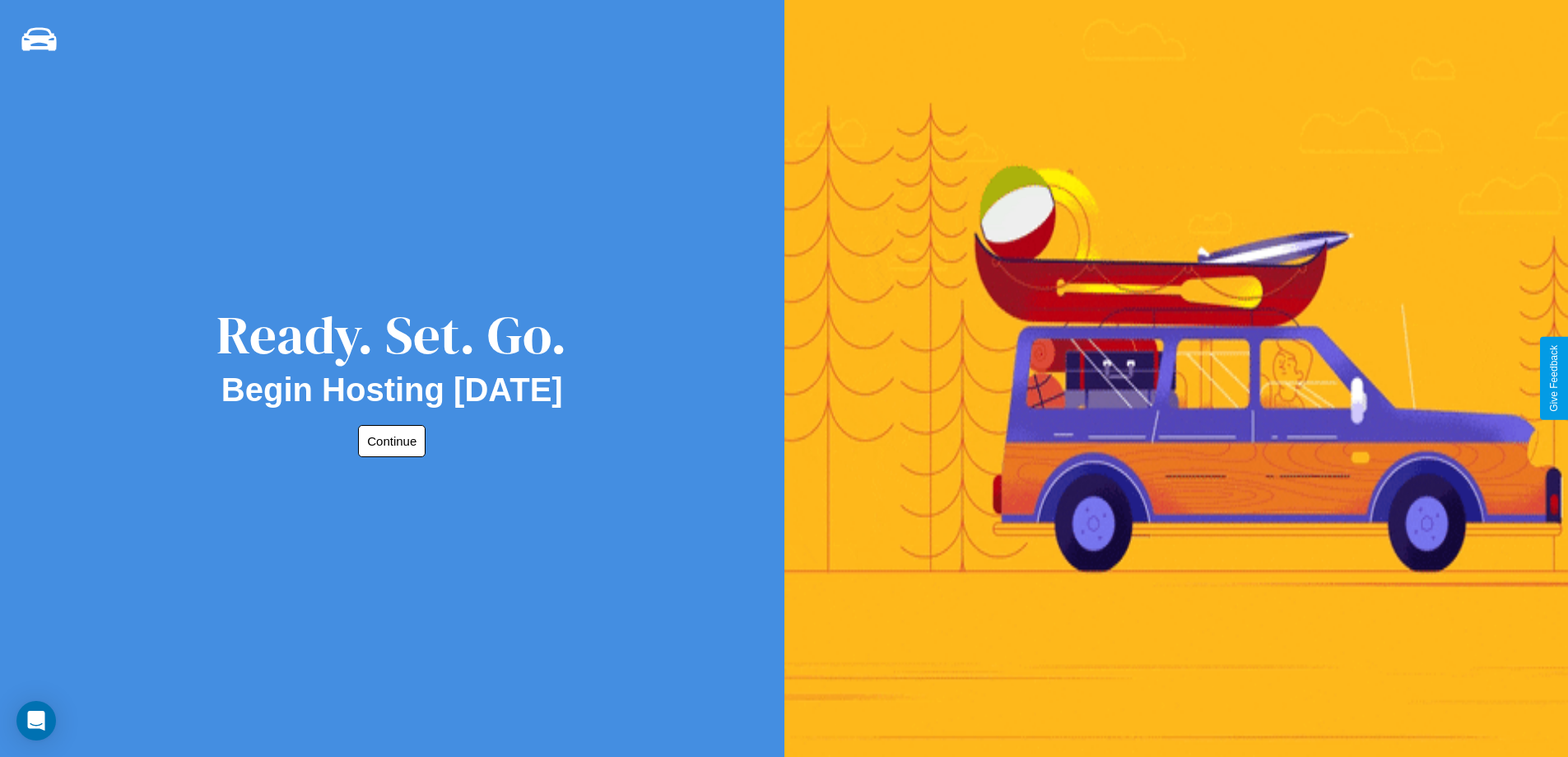
click at [389, 441] on button "Continue" at bounding box center [392, 441] width 67 height 32
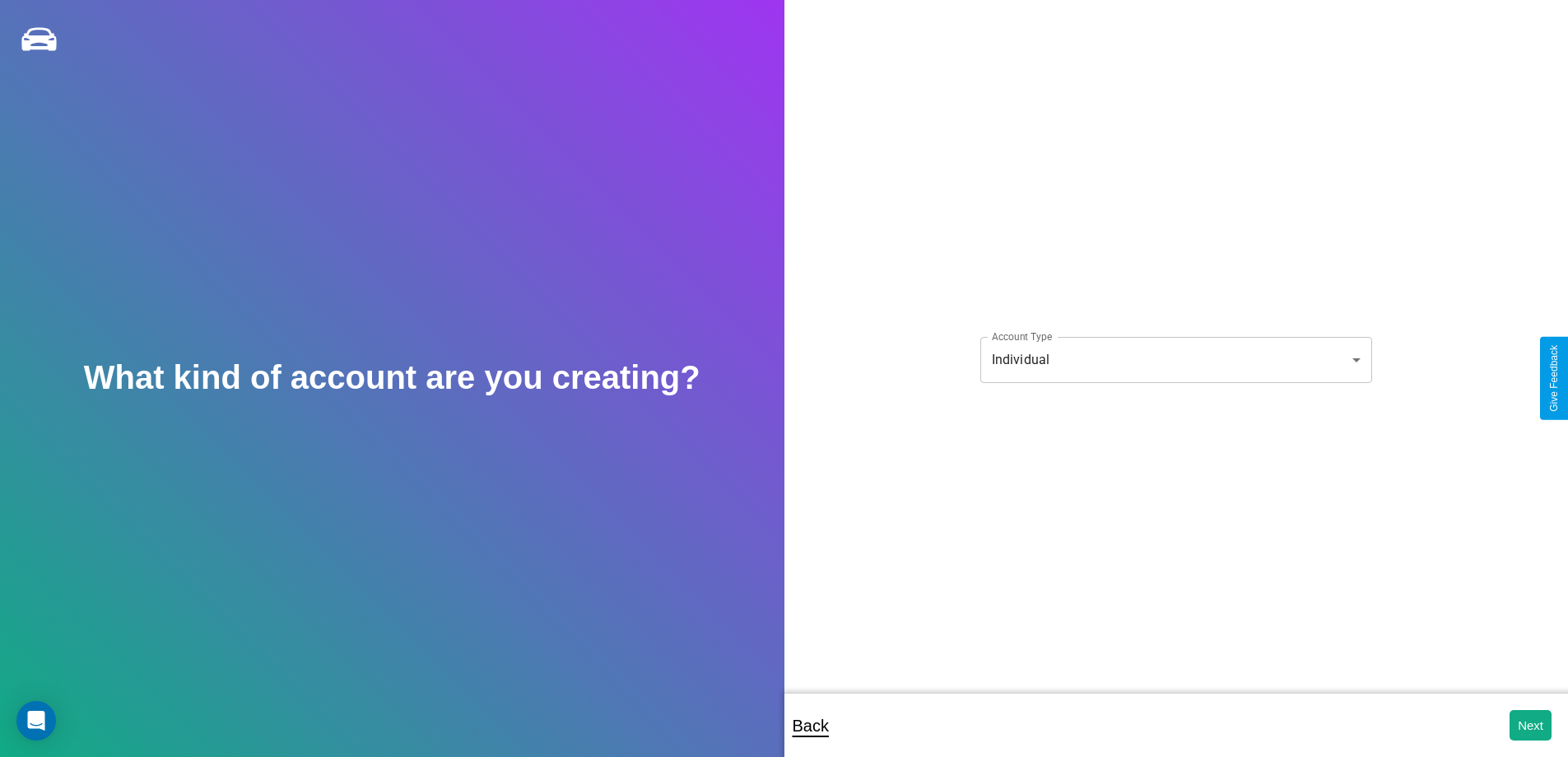
click at [1176, 359] on body "**********" at bounding box center [784, 389] width 1568 height 779
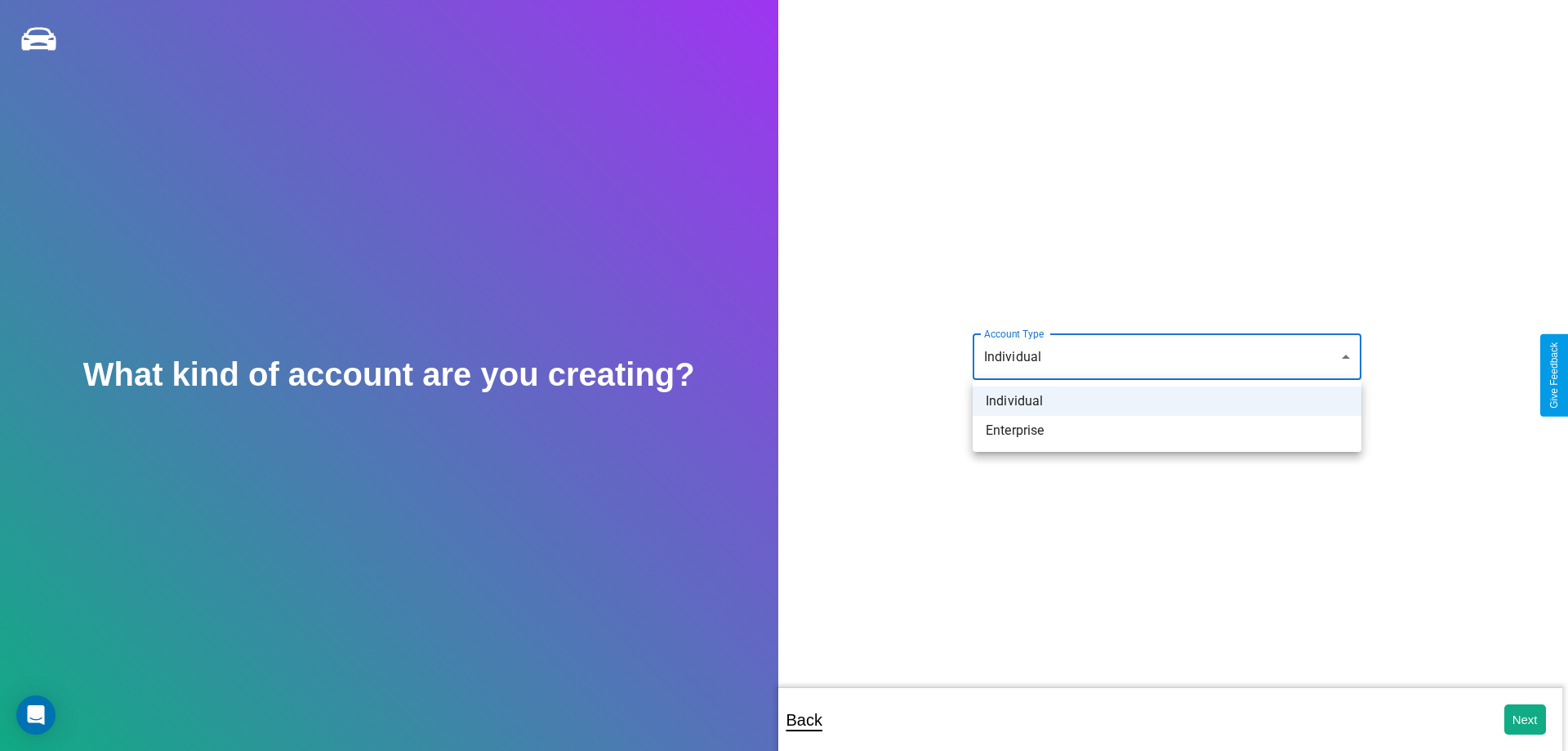
click at [1167, 401] on li "Individual" at bounding box center [1167, 401] width 388 height 29
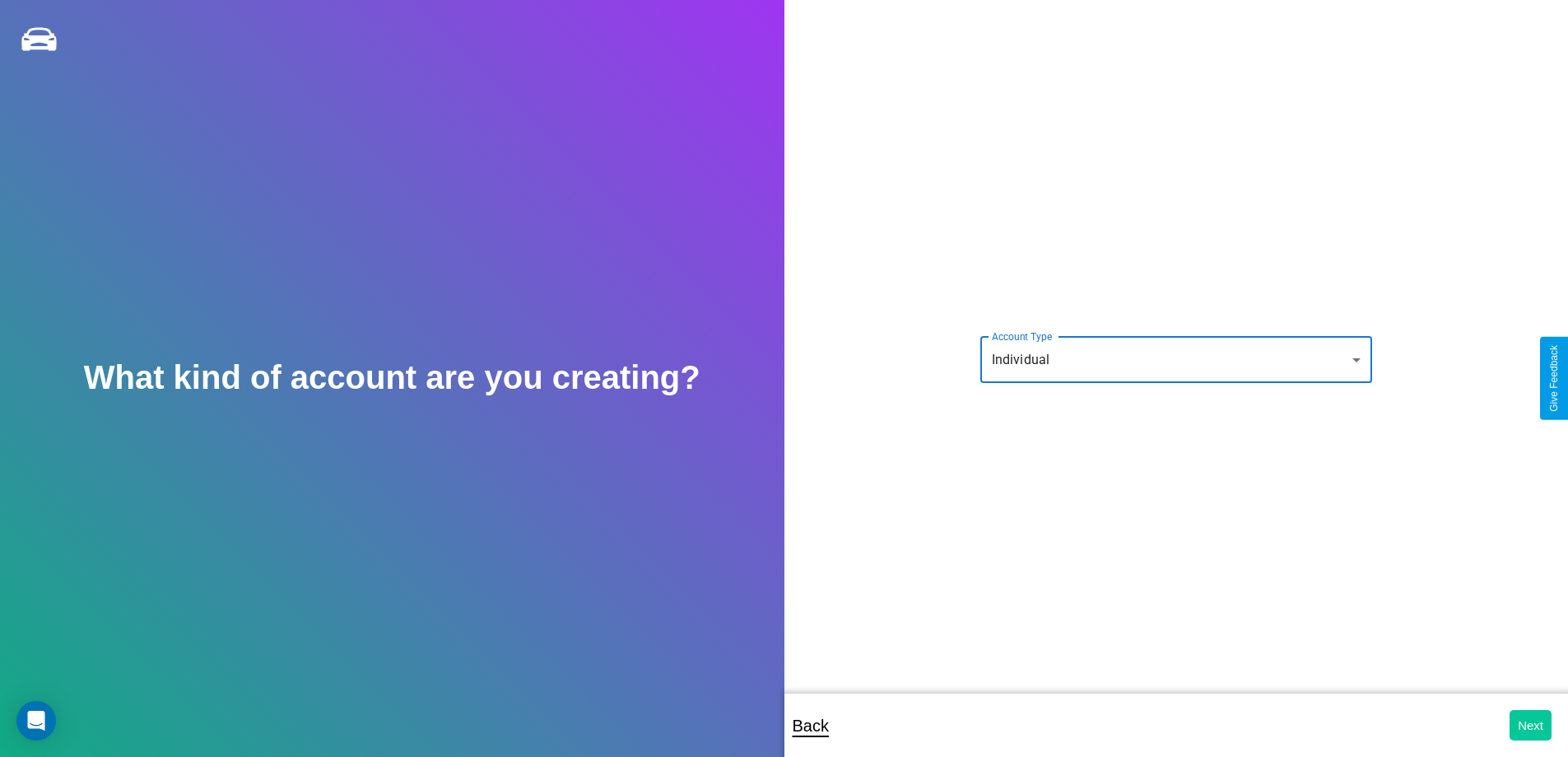
click at [1530, 725] on button "Next" at bounding box center [1530, 725] width 42 height 30
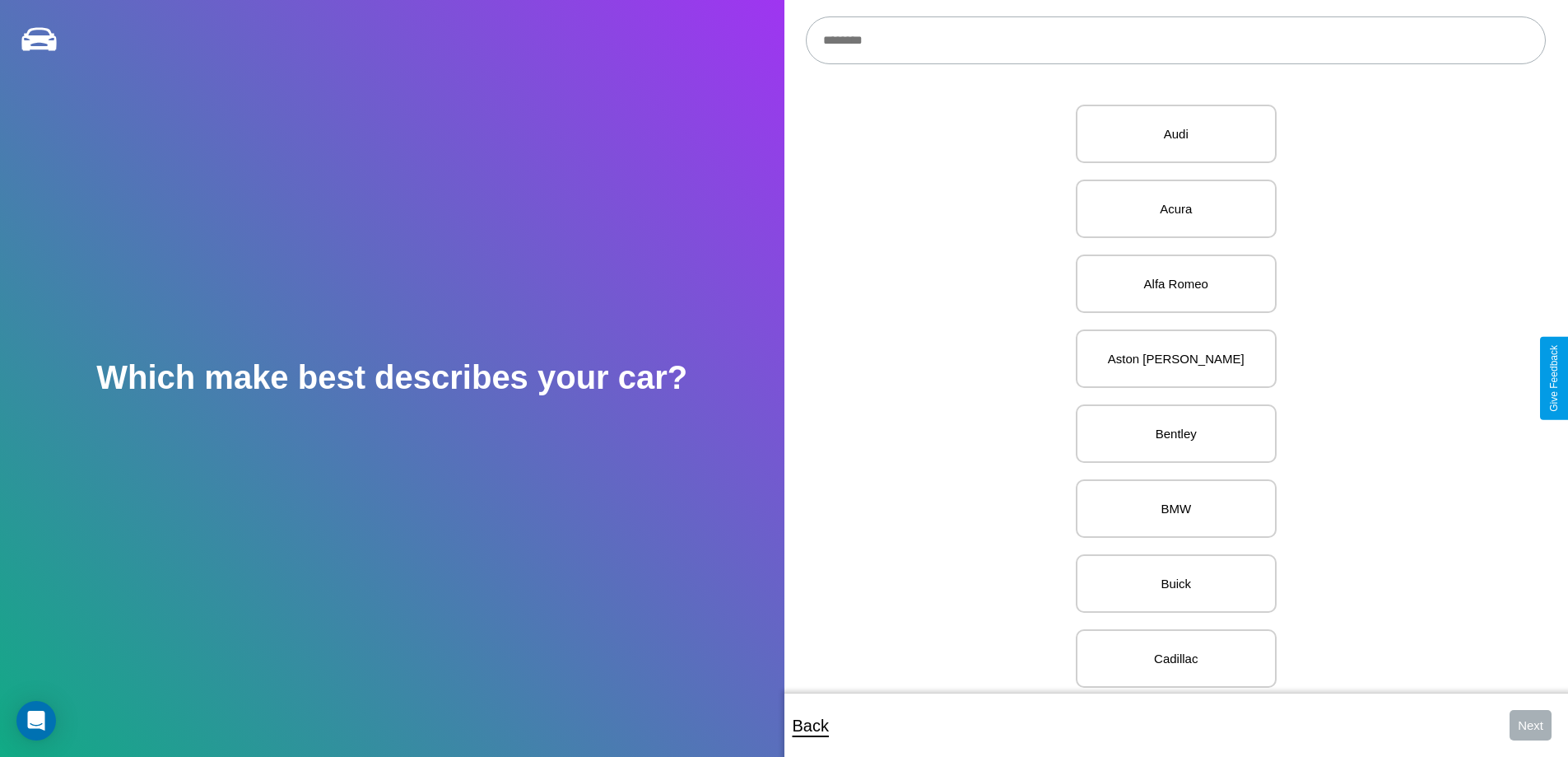
click at [1176, 41] on input "text" at bounding box center [1176, 41] width 740 height 48
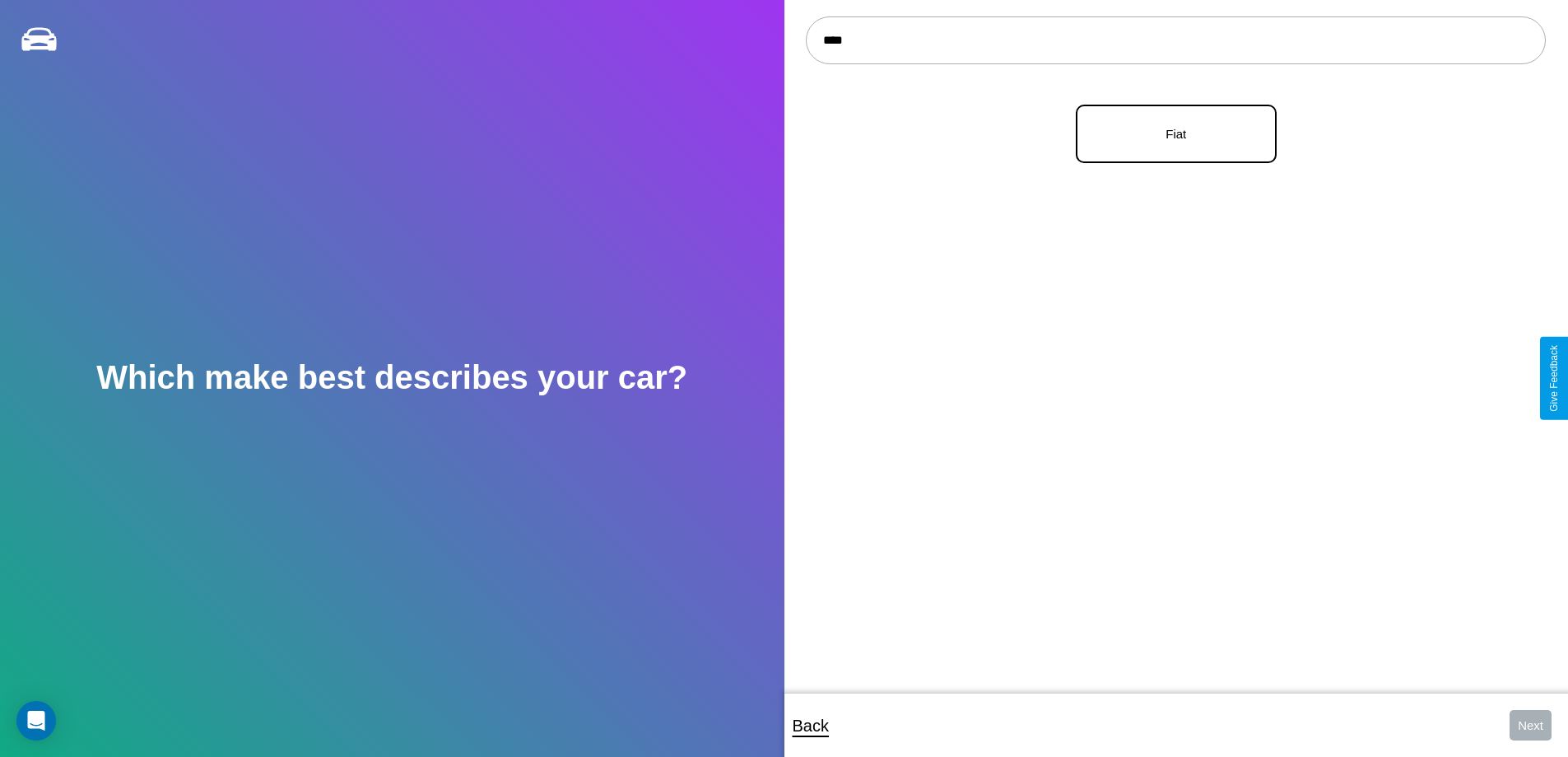
type input "****"
click at [1169, 134] on p "Fiat" at bounding box center [1176, 133] width 165 height 22
click at [1530, 725] on button "Next" at bounding box center [1530, 725] width 42 height 30
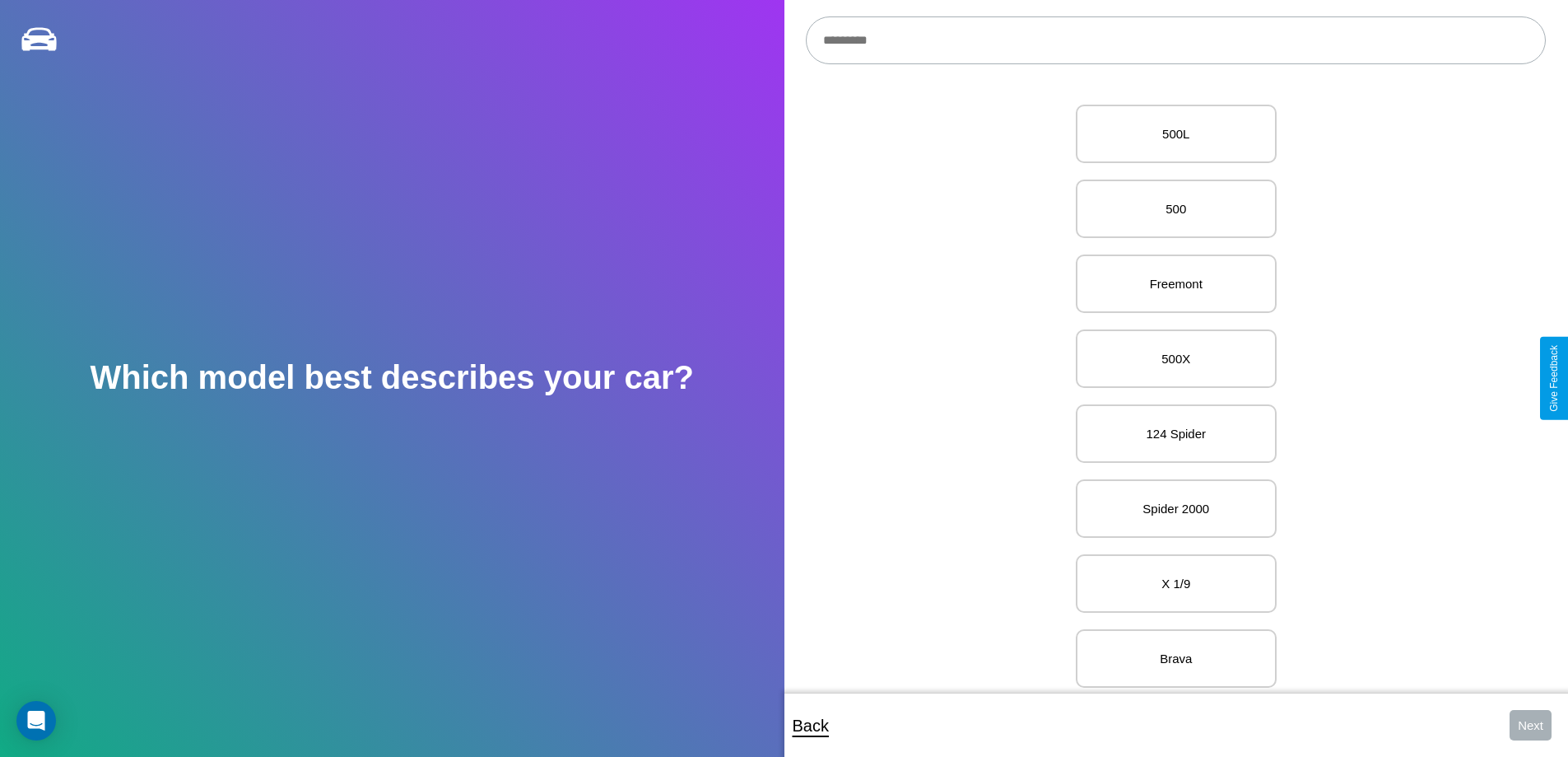
click at [1176, 41] on input "text" at bounding box center [1176, 41] width 740 height 48
type input "****"
click at [1169, 134] on p "500e" at bounding box center [1176, 133] width 165 height 22
click at [1530, 725] on button "Next" at bounding box center [1530, 725] width 42 height 30
select select "*****"
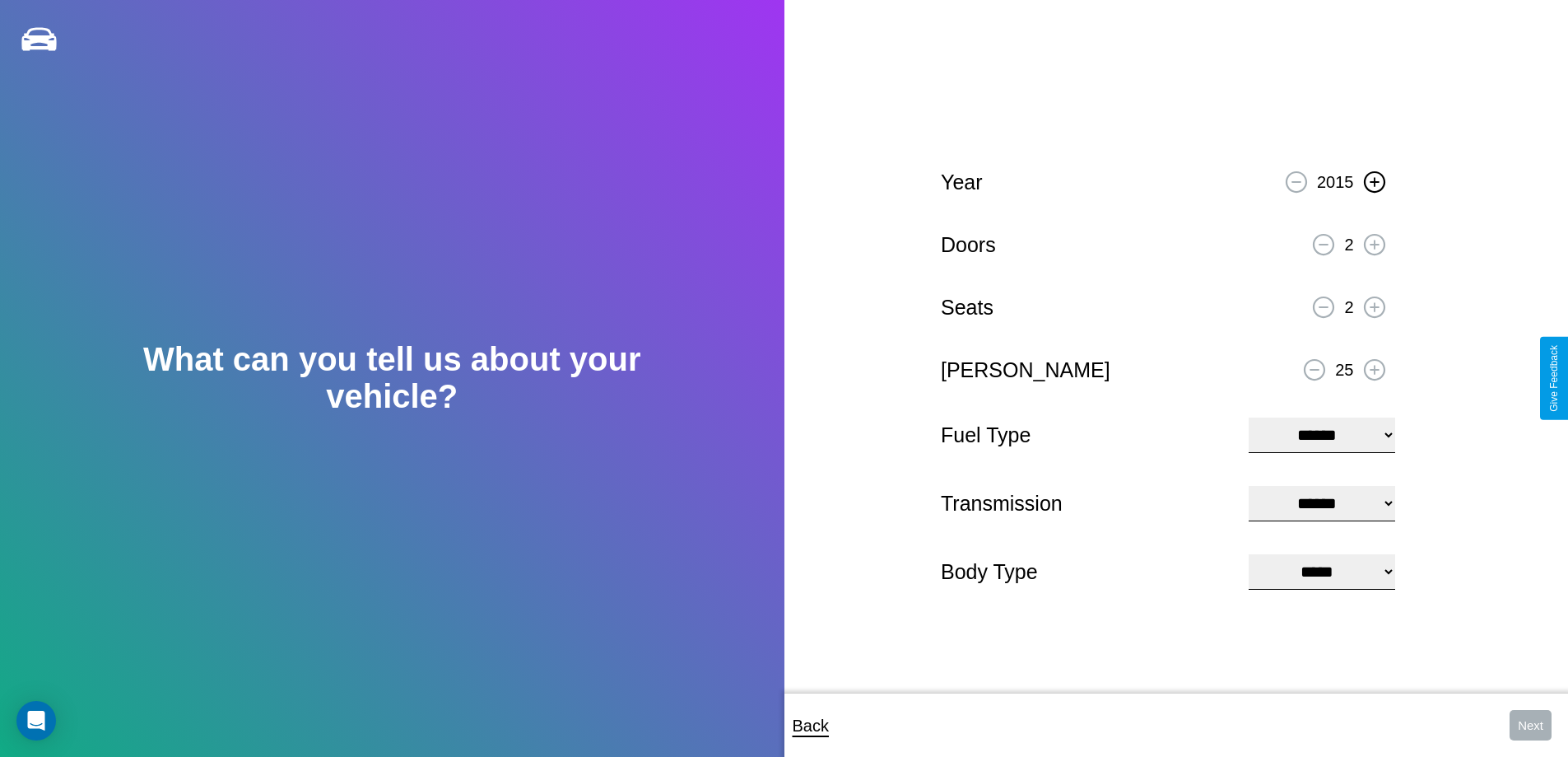
click at [1374, 180] on icon at bounding box center [1374, 182] width 9 height 9
click at [1374, 242] on icon at bounding box center [1374, 244] width 9 height 9
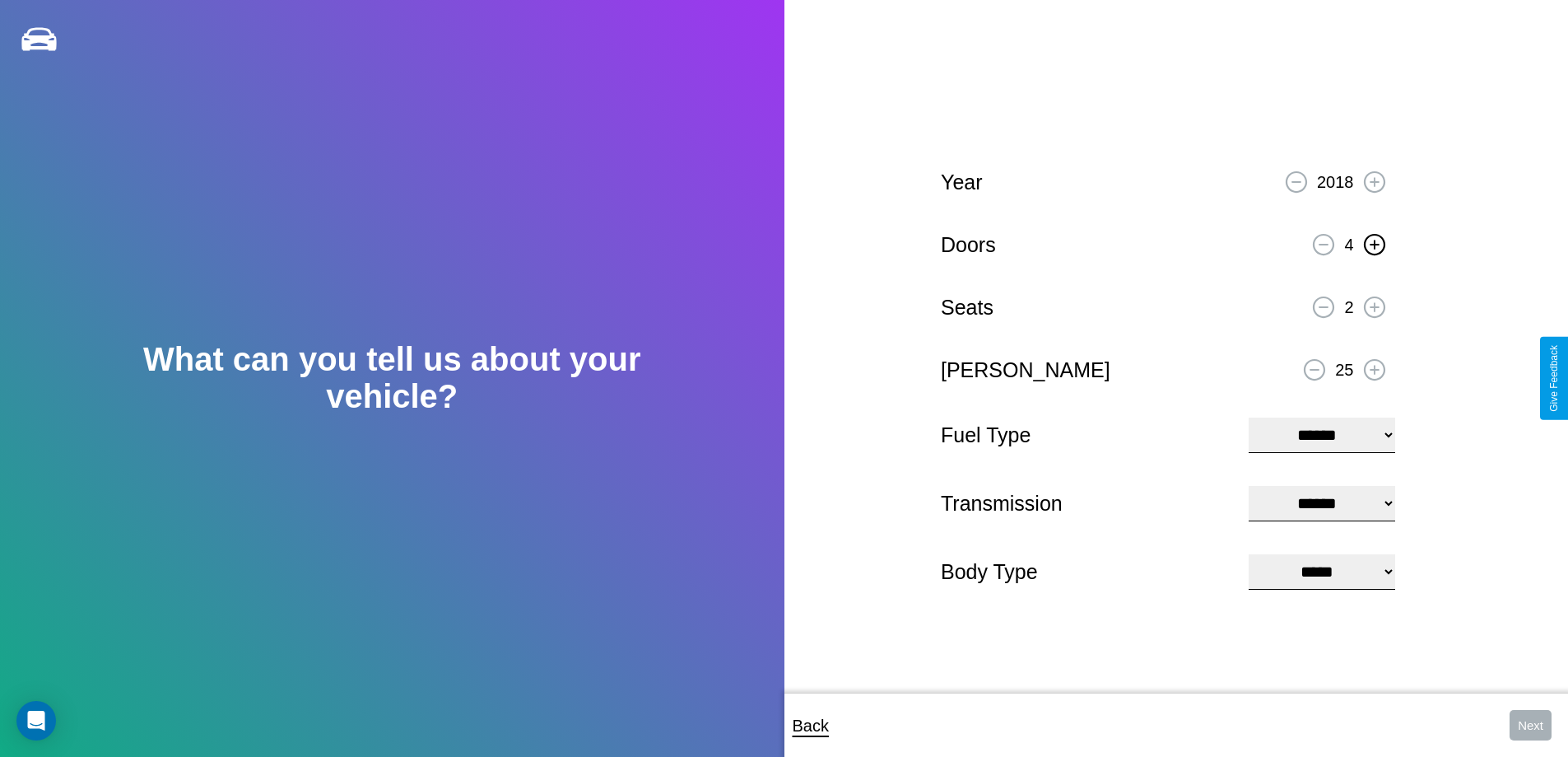
click at [1374, 305] on icon at bounding box center [1374, 307] width 9 height 9
click at [1315, 369] on icon at bounding box center [1315, 370] width 9 height 2
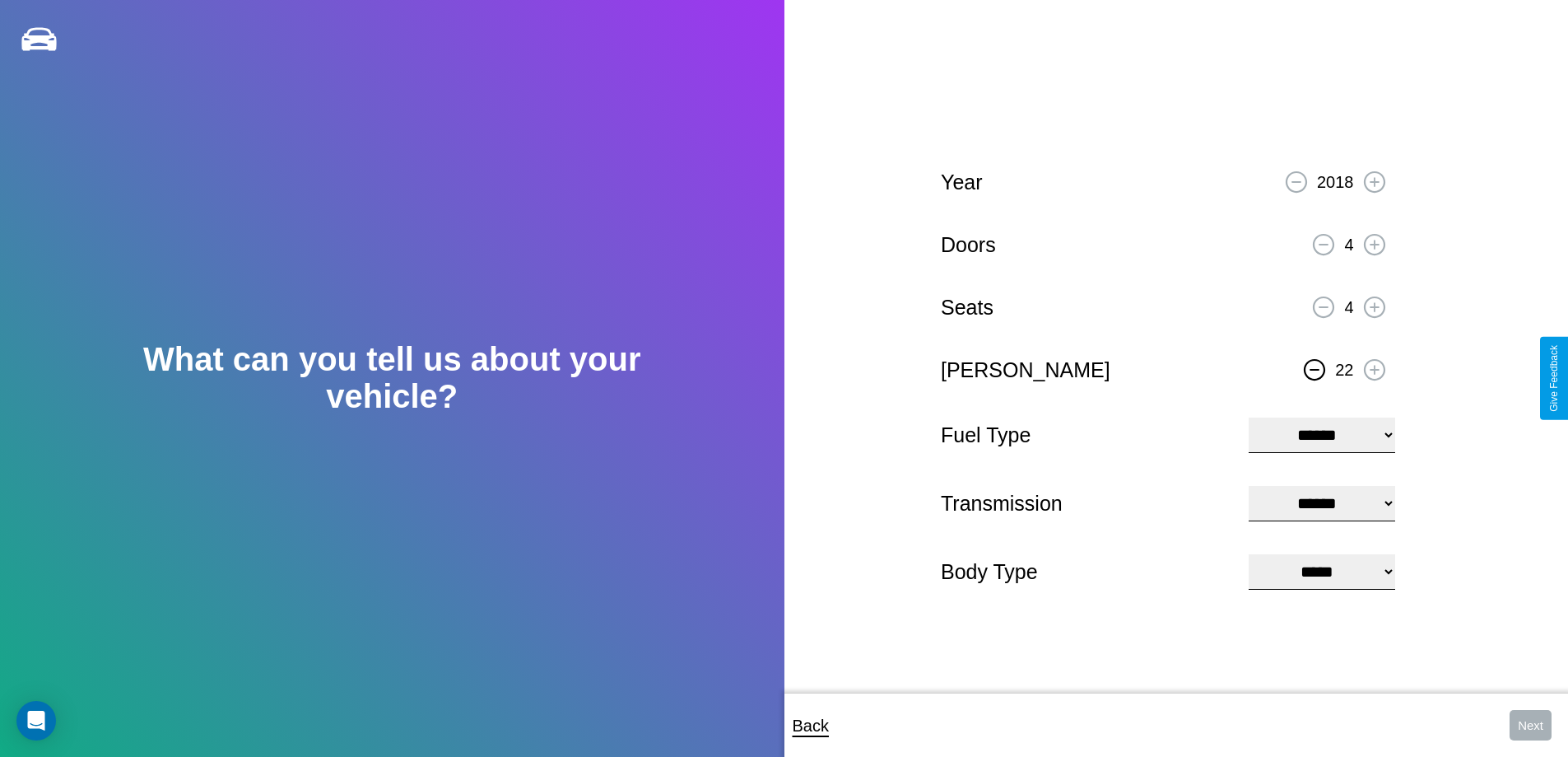
click at [1315, 369] on icon at bounding box center [1315, 370] width 9 height 2
click at [1321, 433] on select "**********" at bounding box center [1322, 435] width 145 height 35
select select "***"
click at [1321, 503] on select "****** ********* ******" at bounding box center [1322, 503] width 145 height 35
select select "*********"
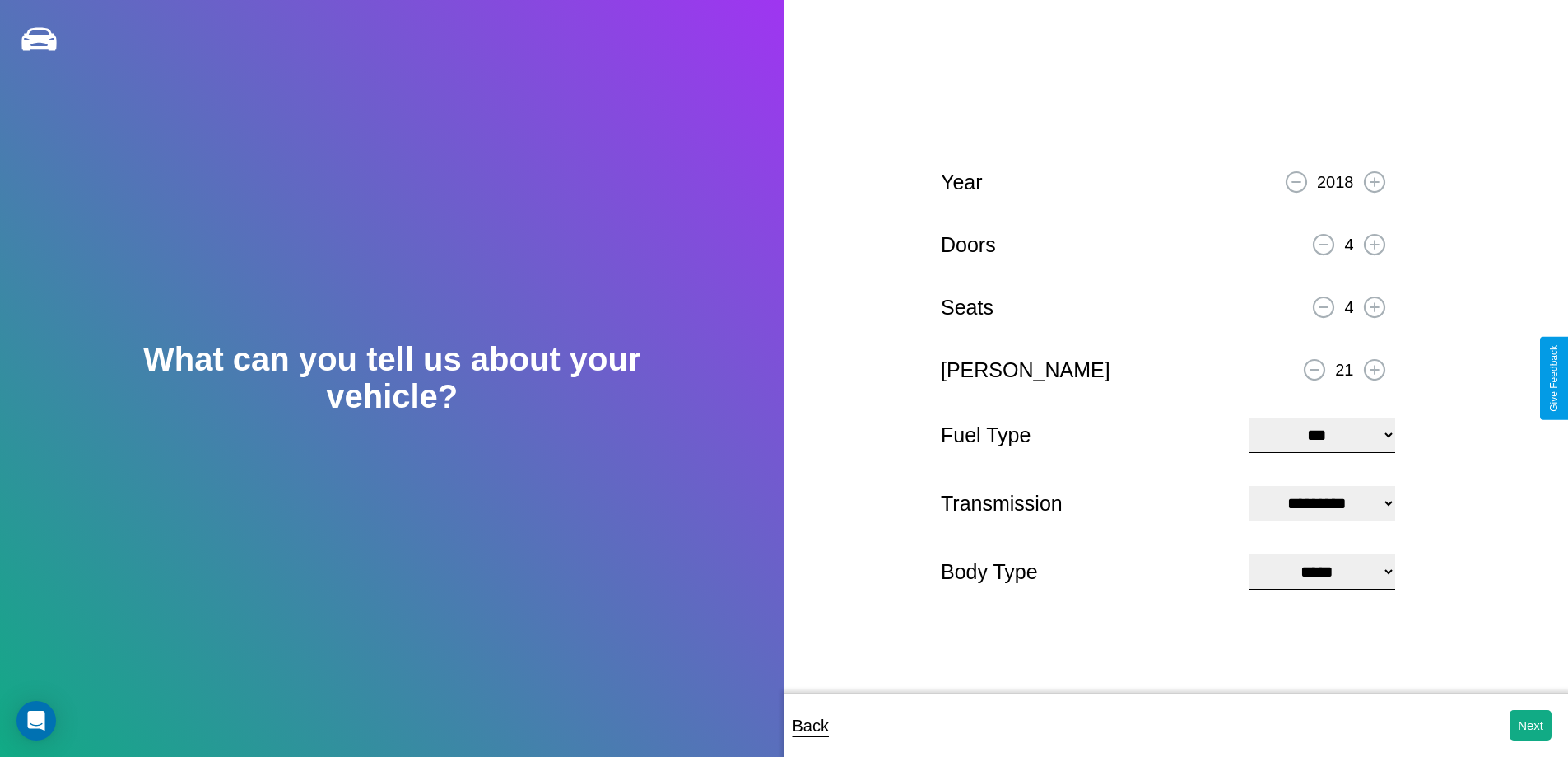
click at [1321, 574] on select "**********" at bounding box center [1322, 572] width 145 height 35
click at [1530, 725] on button "Next" at bounding box center [1530, 725] width 42 height 30
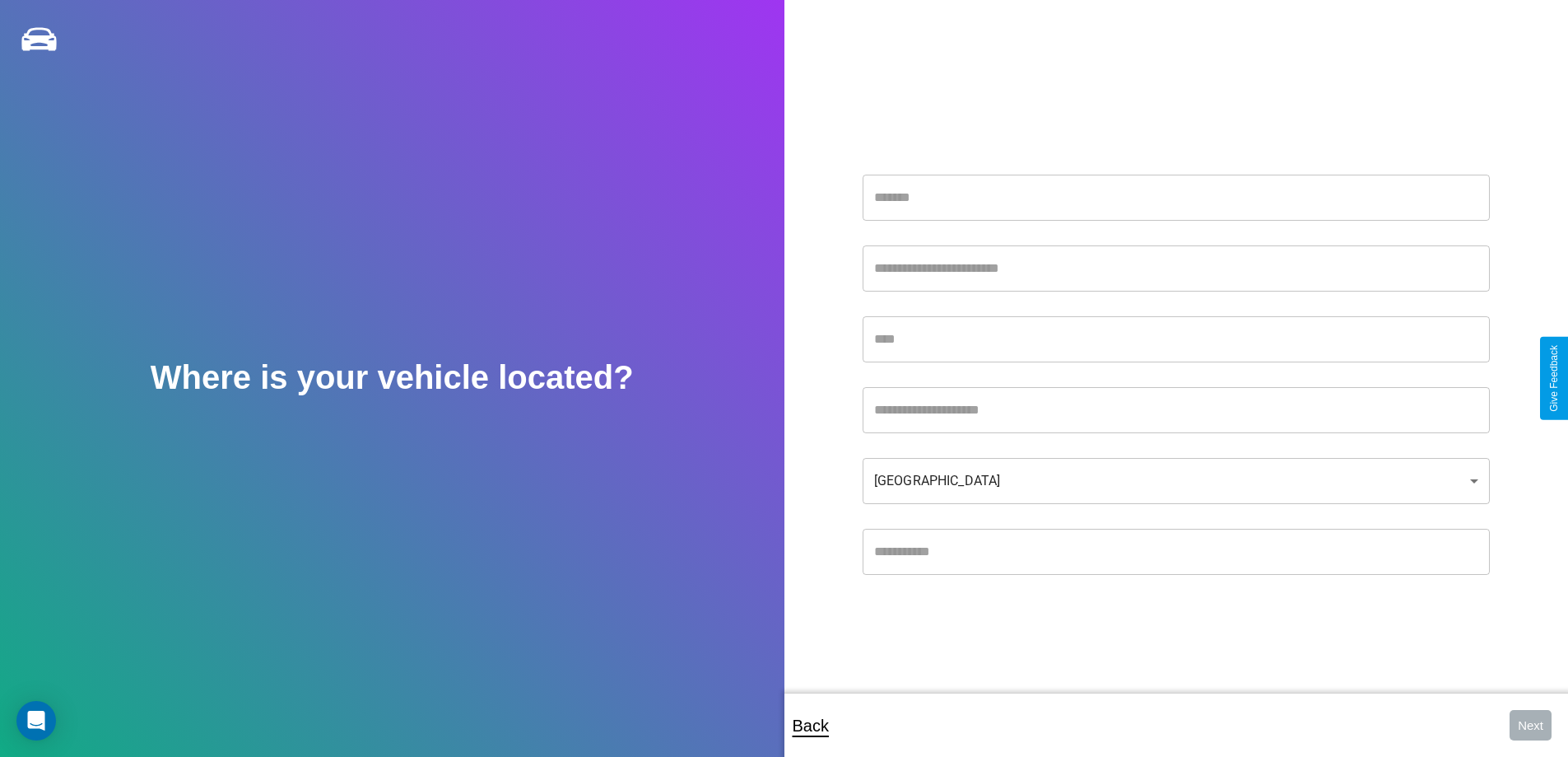
click at [1176, 197] on input "text" at bounding box center [1176, 198] width 627 height 46
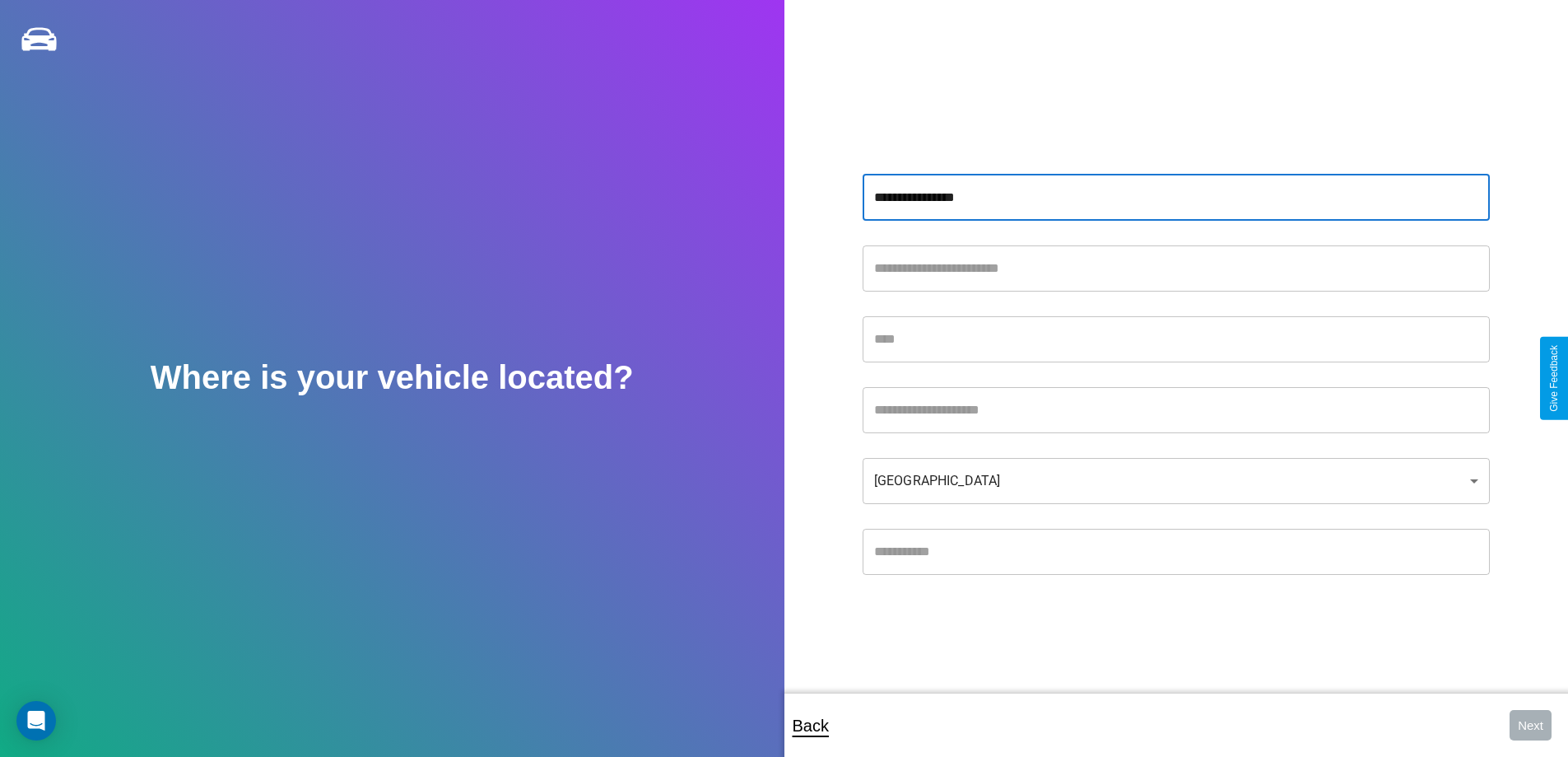
type input "**********"
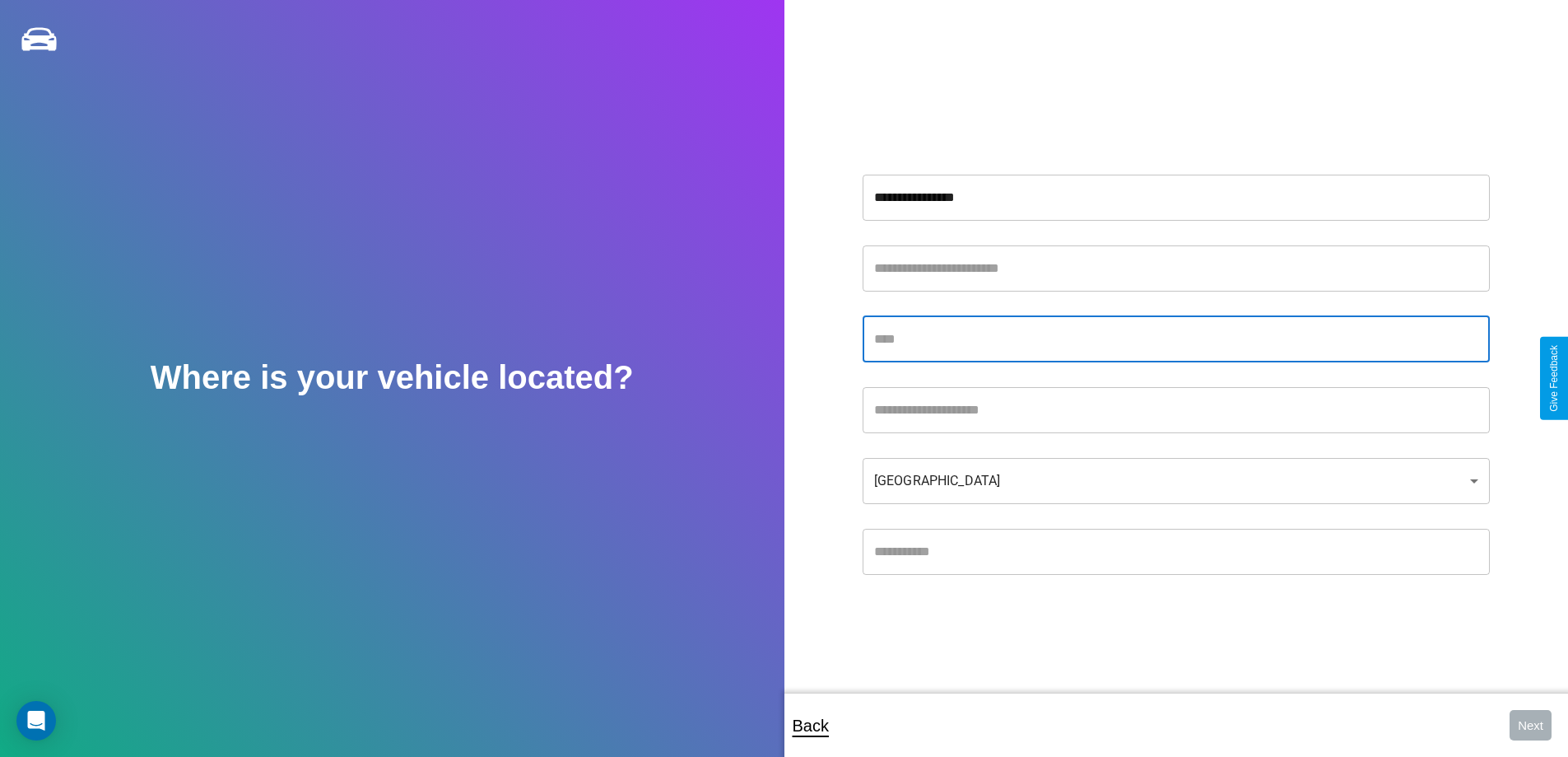
click at [1176, 339] on input "text" at bounding box center [1176, 339] width 627 height 46
type input "******"
click at [1176, 410] on input "text" at bounding box center [1176, 410] width 627 height 46
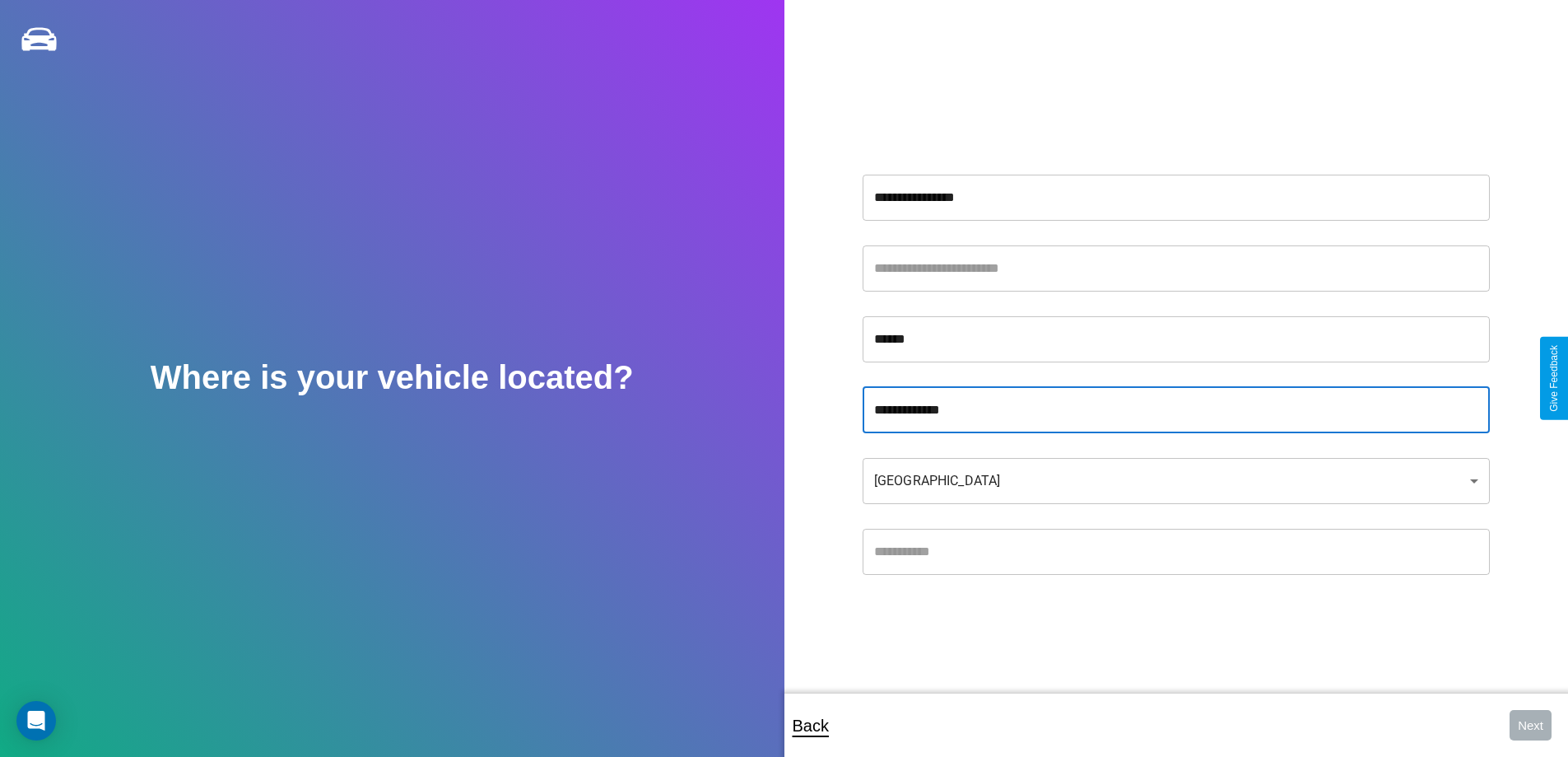
type input "**********"
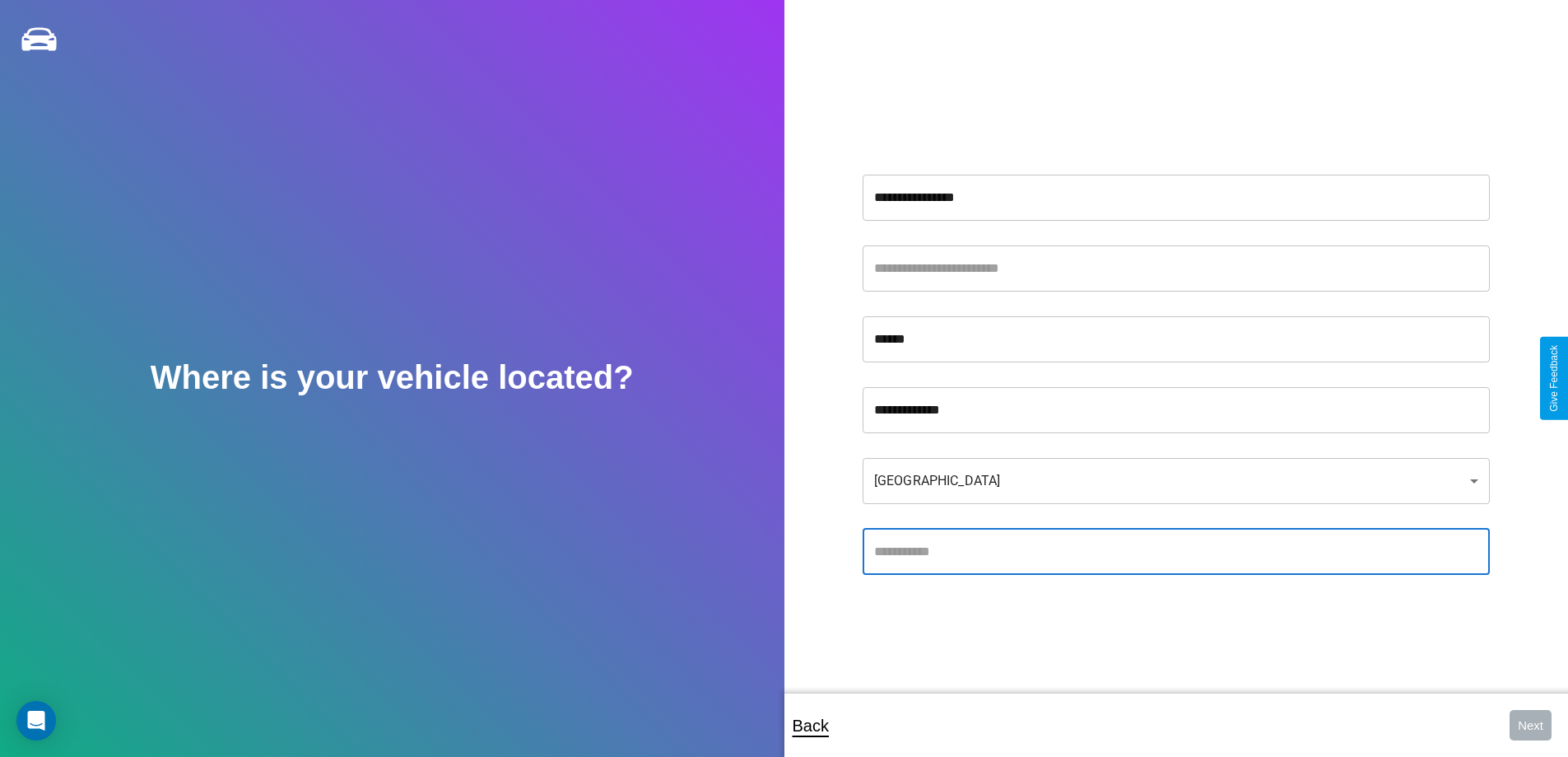
click at [1176, 551] on input "text" at bounding box center [1176, 552] width 627 height 46
type input "*****"
click at [1176, 480] on body "**********" at bounding box center [784, 389] width 1568 height 779
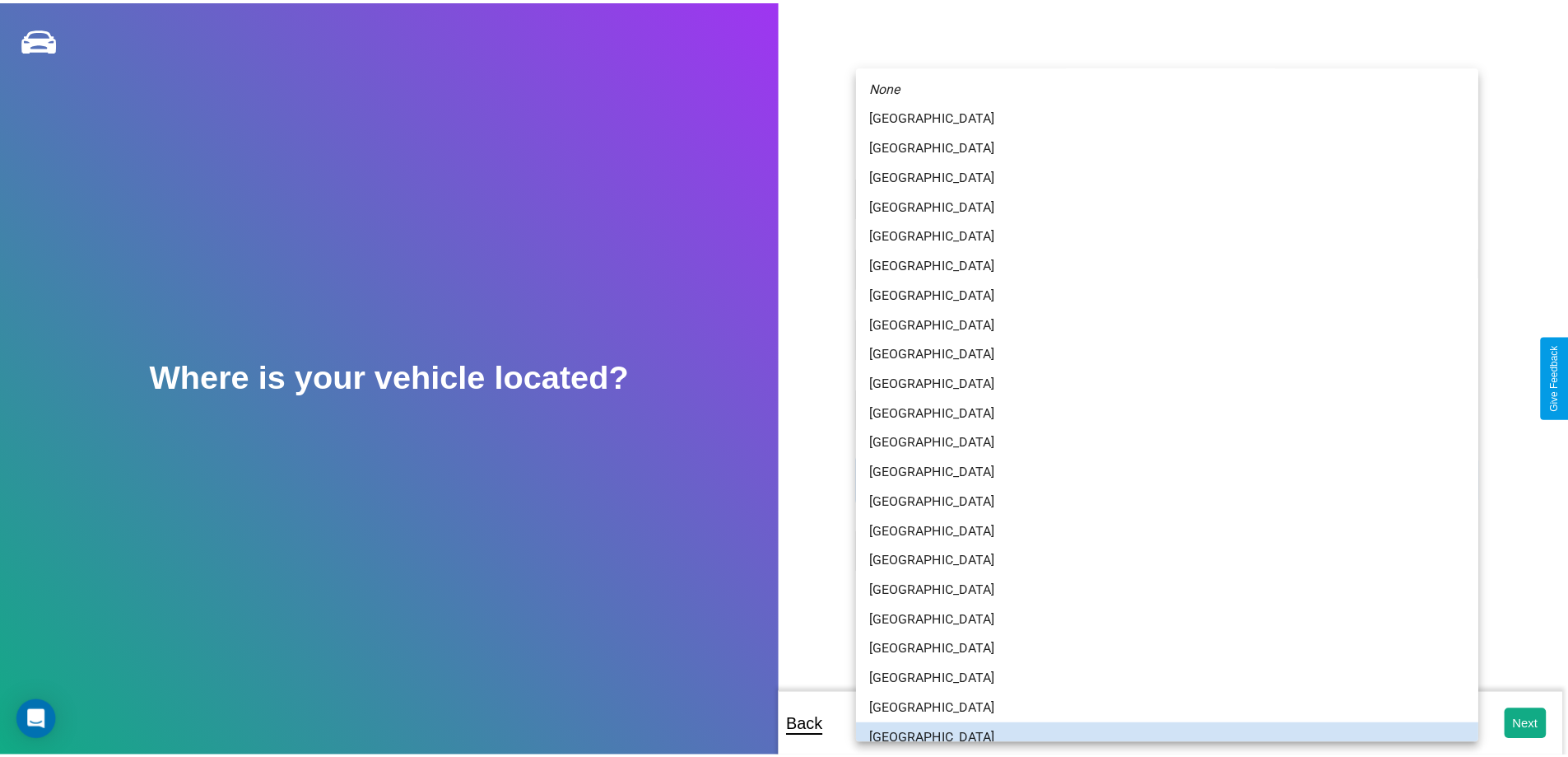
scroll to position [11, 0]
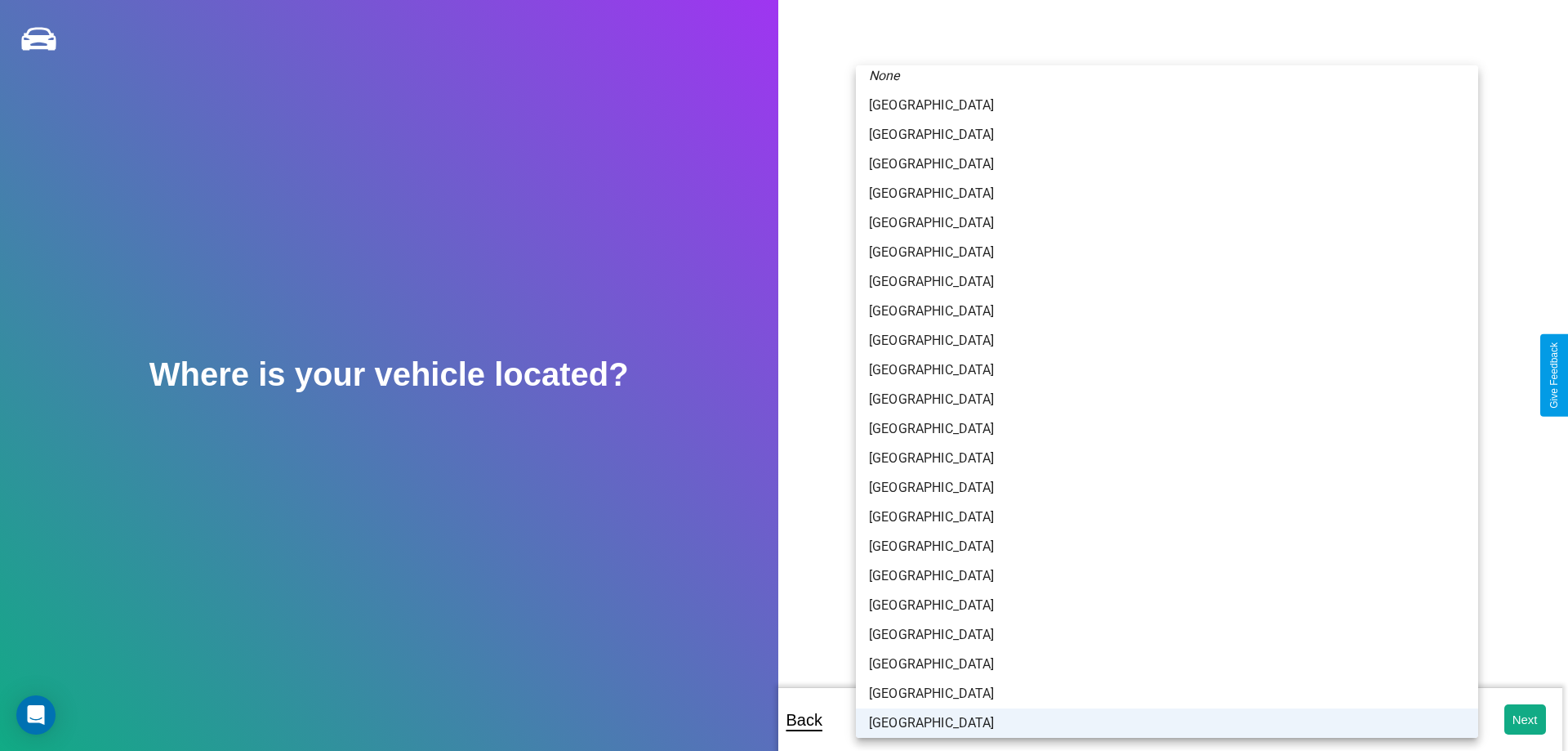
click at [1160, 722] on li "[GEOGRAPHIC_DATA]" at bounding box center [1167, 723] width 622 height 29
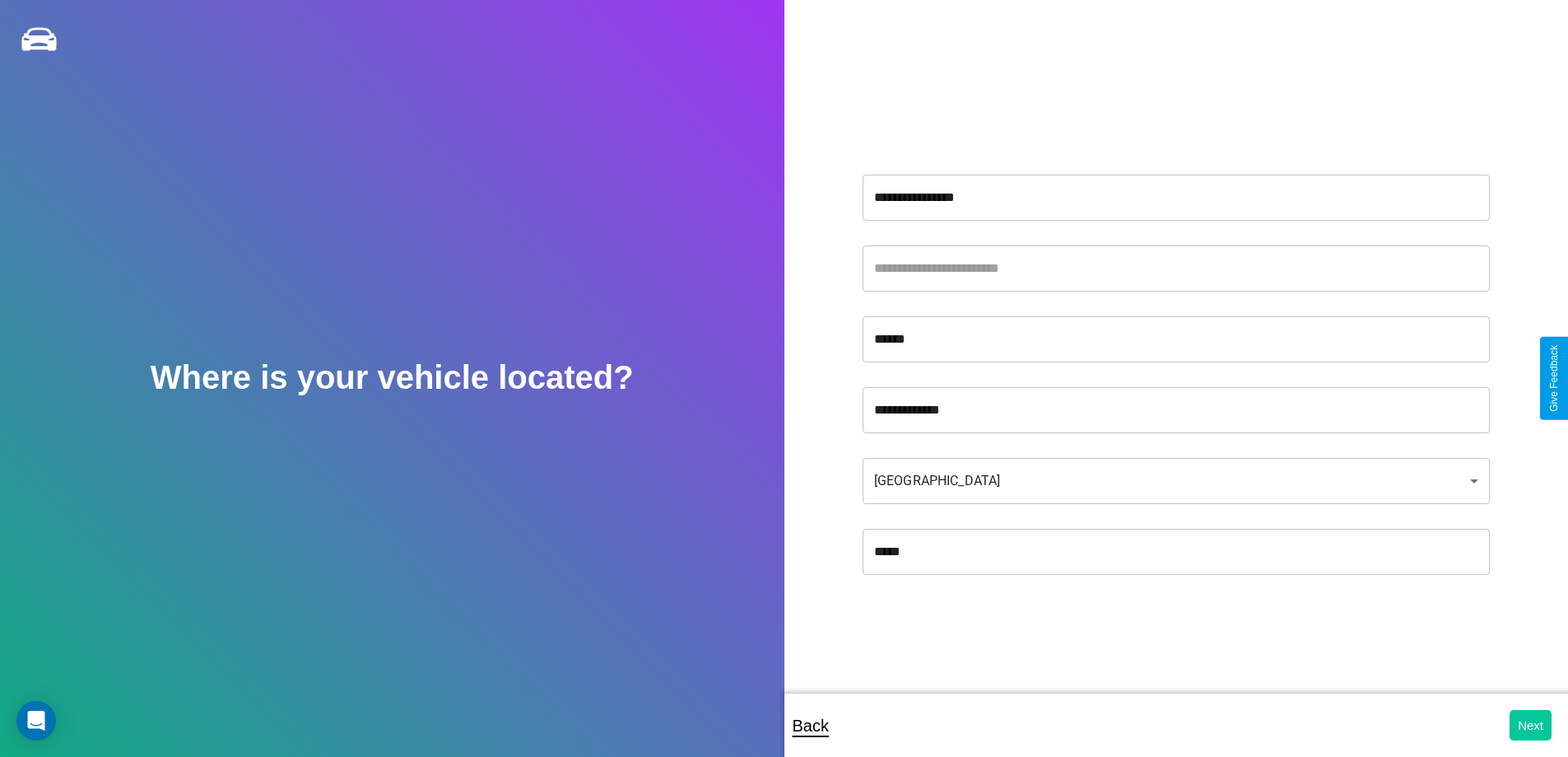
click at [1530, 725] on button "Next" at bounding box center [1530, 725] width 42 height 30
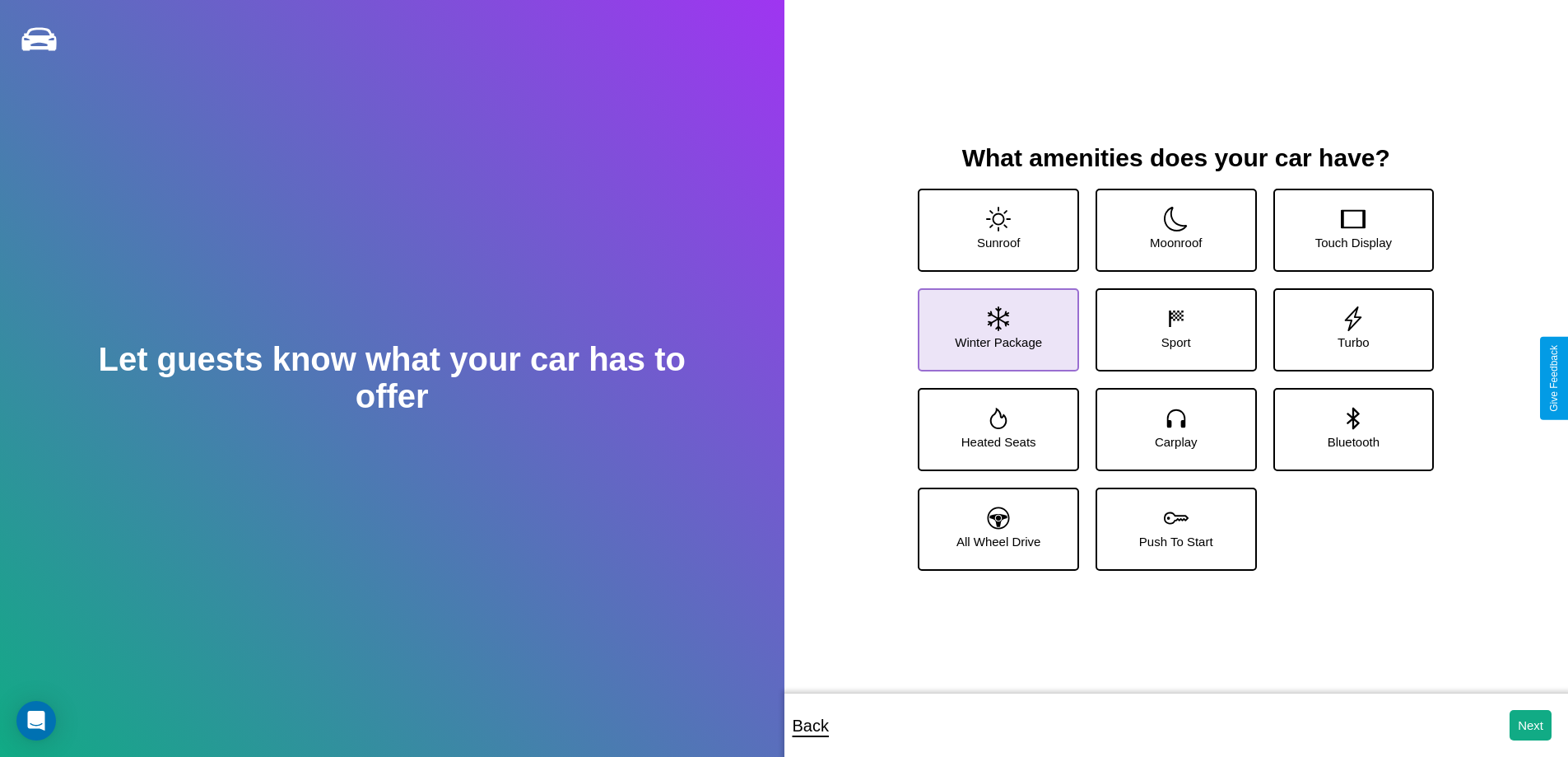
click at [996, 323] on icon at bounding box center [998, 319] width 21 height 25
click at [996, 223] on icon at bounding box center [998, 219] width 25 height 25
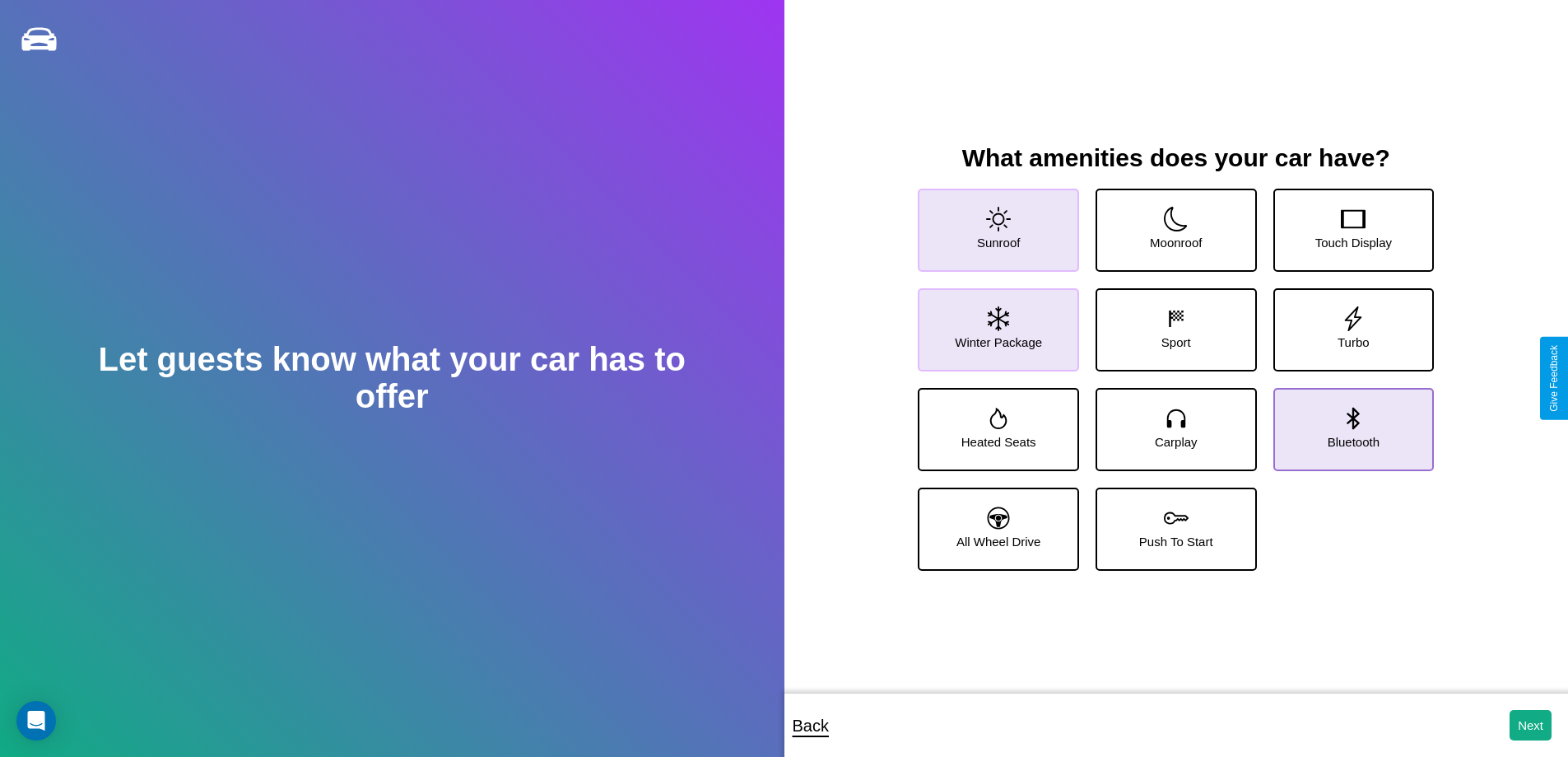
click at [1347, 423] on icon at bounding box center [1354, 418] width 12 height 22
click at [996, 223] on icon at bounding box center [998, 219] width 25 height 25
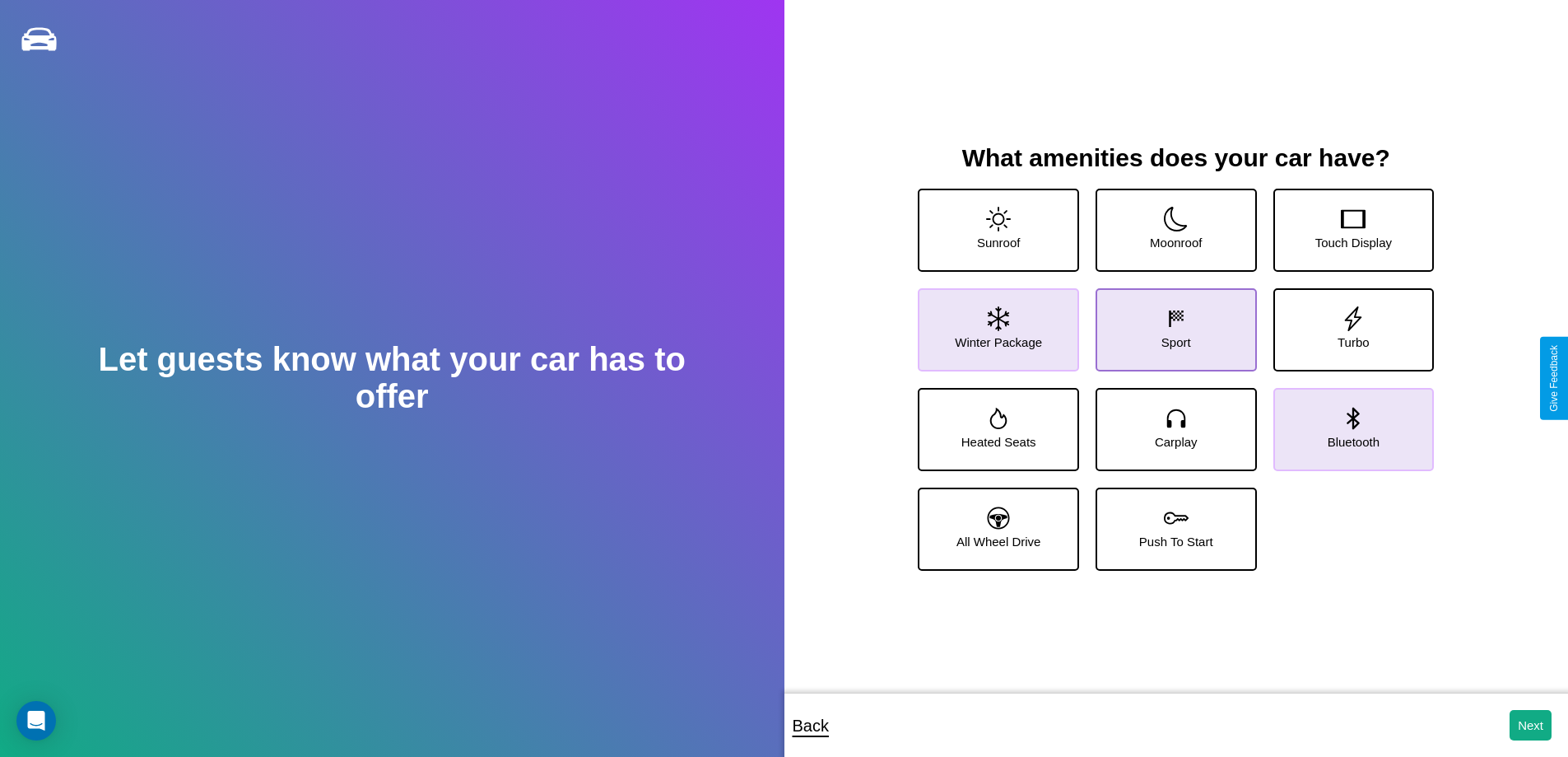
click at [1169, 323] on icon at bounding box center [1176, 319] width 25 height 25
click at [996, 223] on icon at bounding box center [998, 219] width 25 height 25
click at [1347, 423] on icon at bounding box center [1354, 418] width 12 height 22
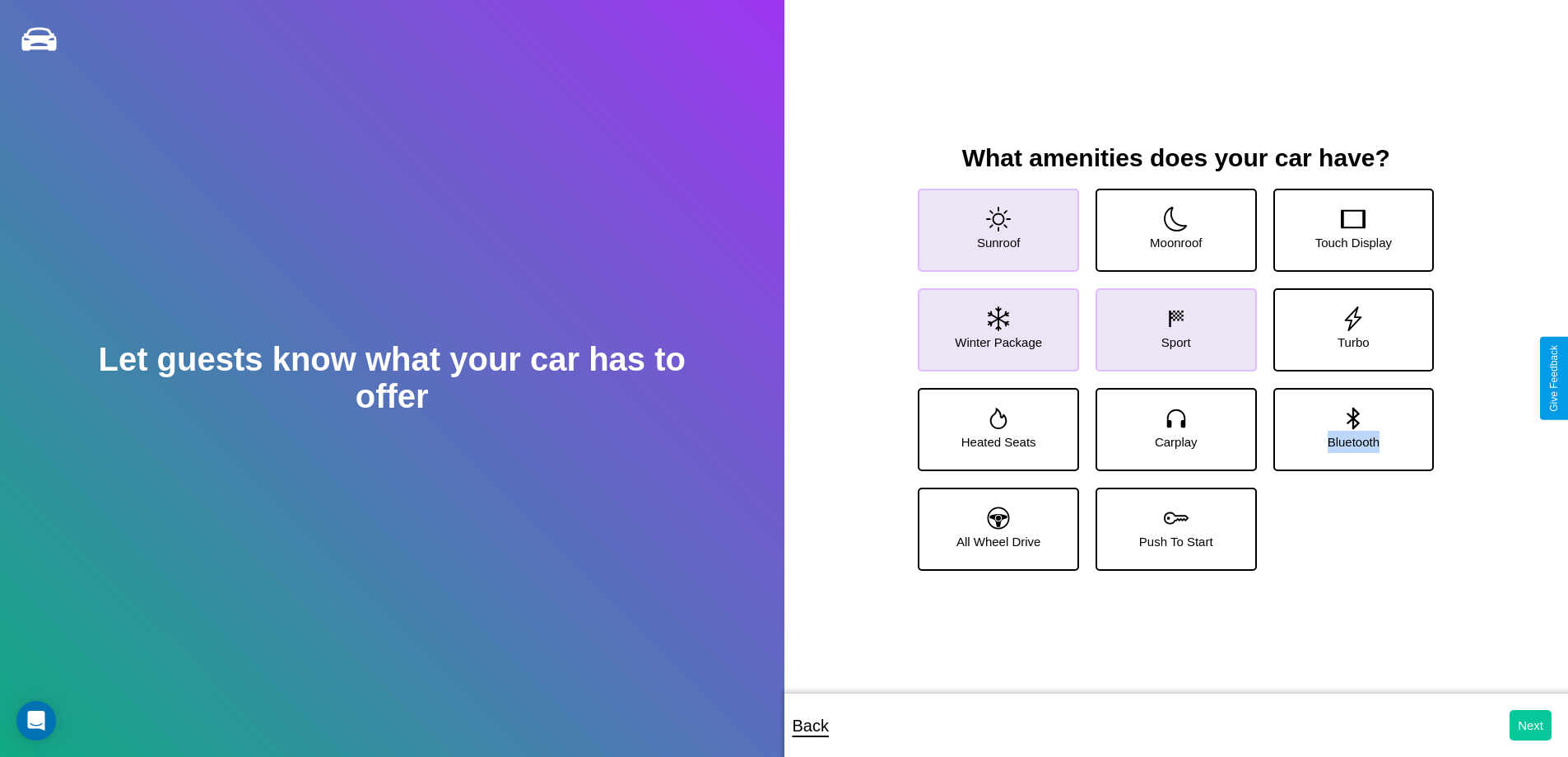
click at [1530, 725] on button "Next" at bounding box center [1530, 725] width 42 height 30
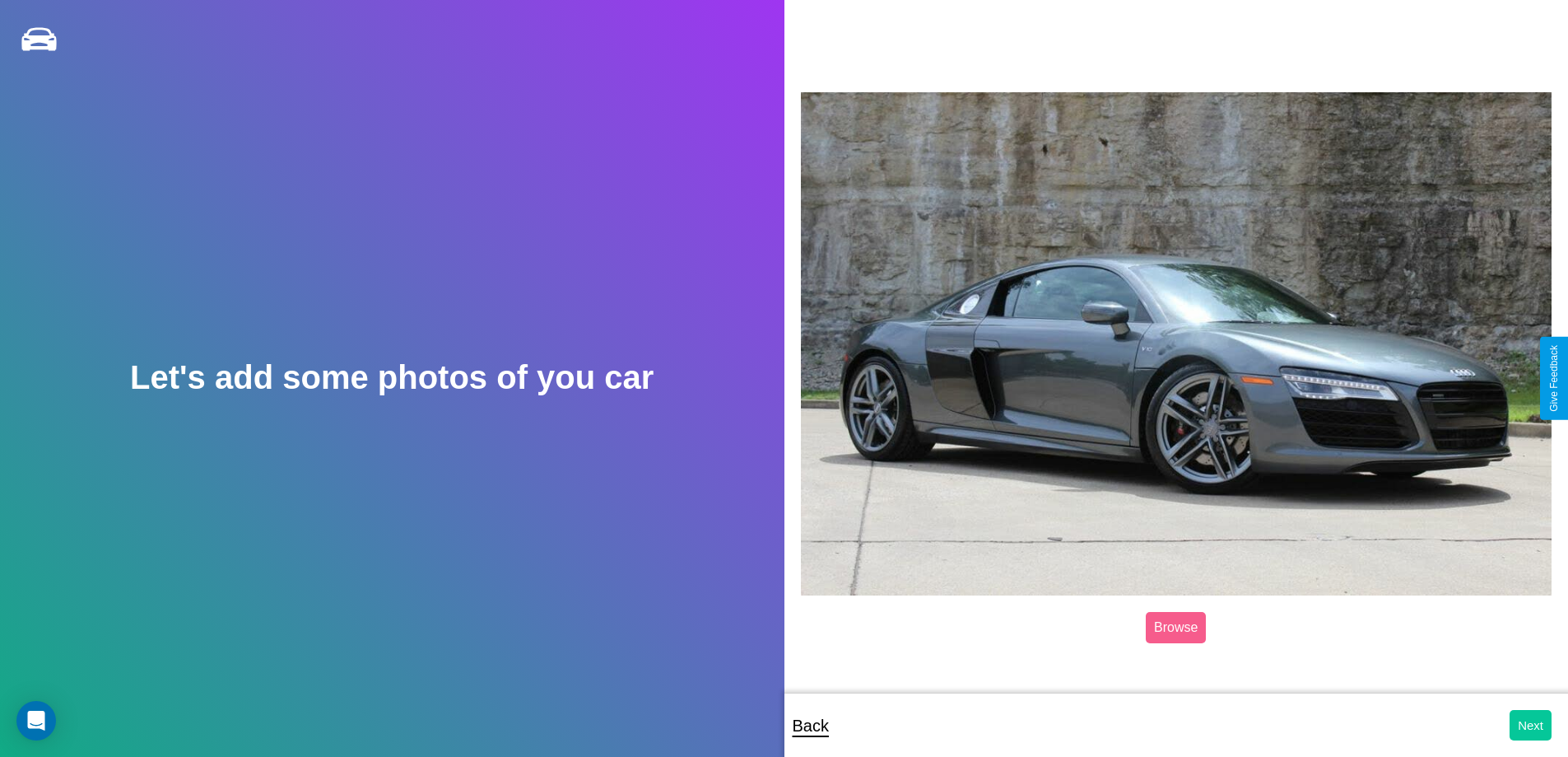
click at [1530, 725] on button "Next" at bounding box center [1530, 725] width 42 height 30
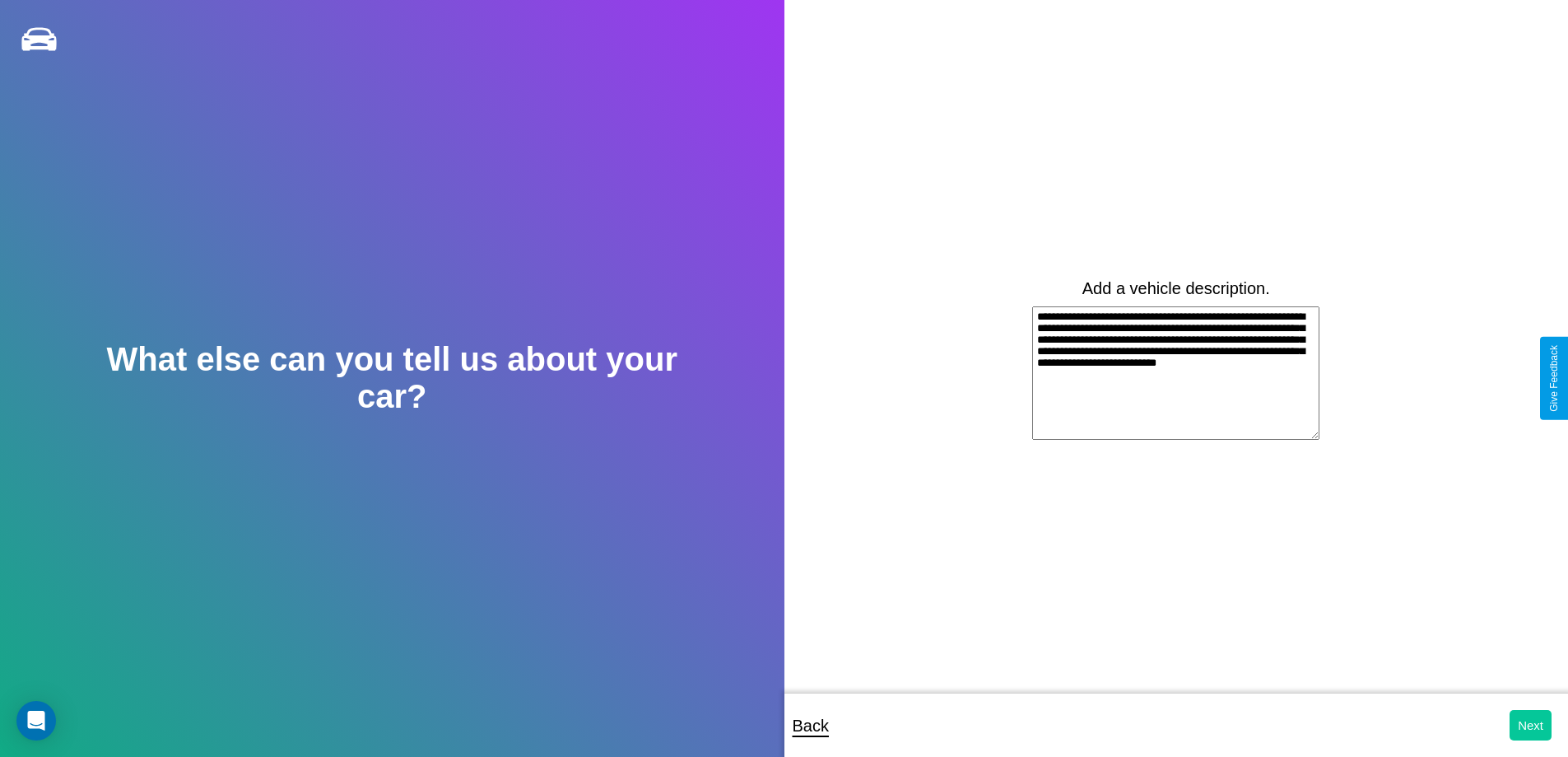
type textarea "**********"
click at [1530, 725] on button "Next" at bounding box center [1530, 725] width 42 height 30
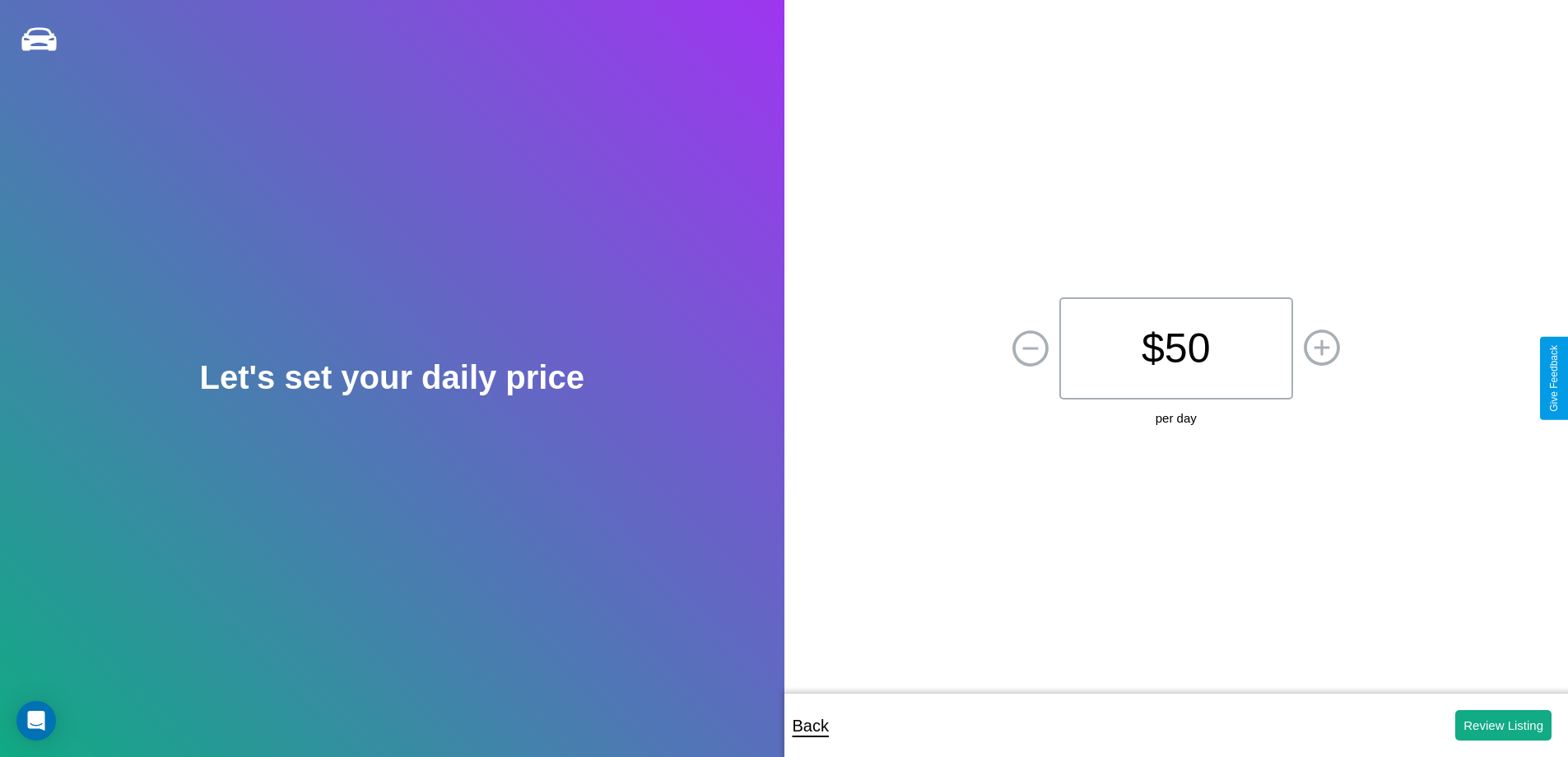
click at [1176, 348] on p "$ 50" at bounding box center [1176, 347] width 234 height 102
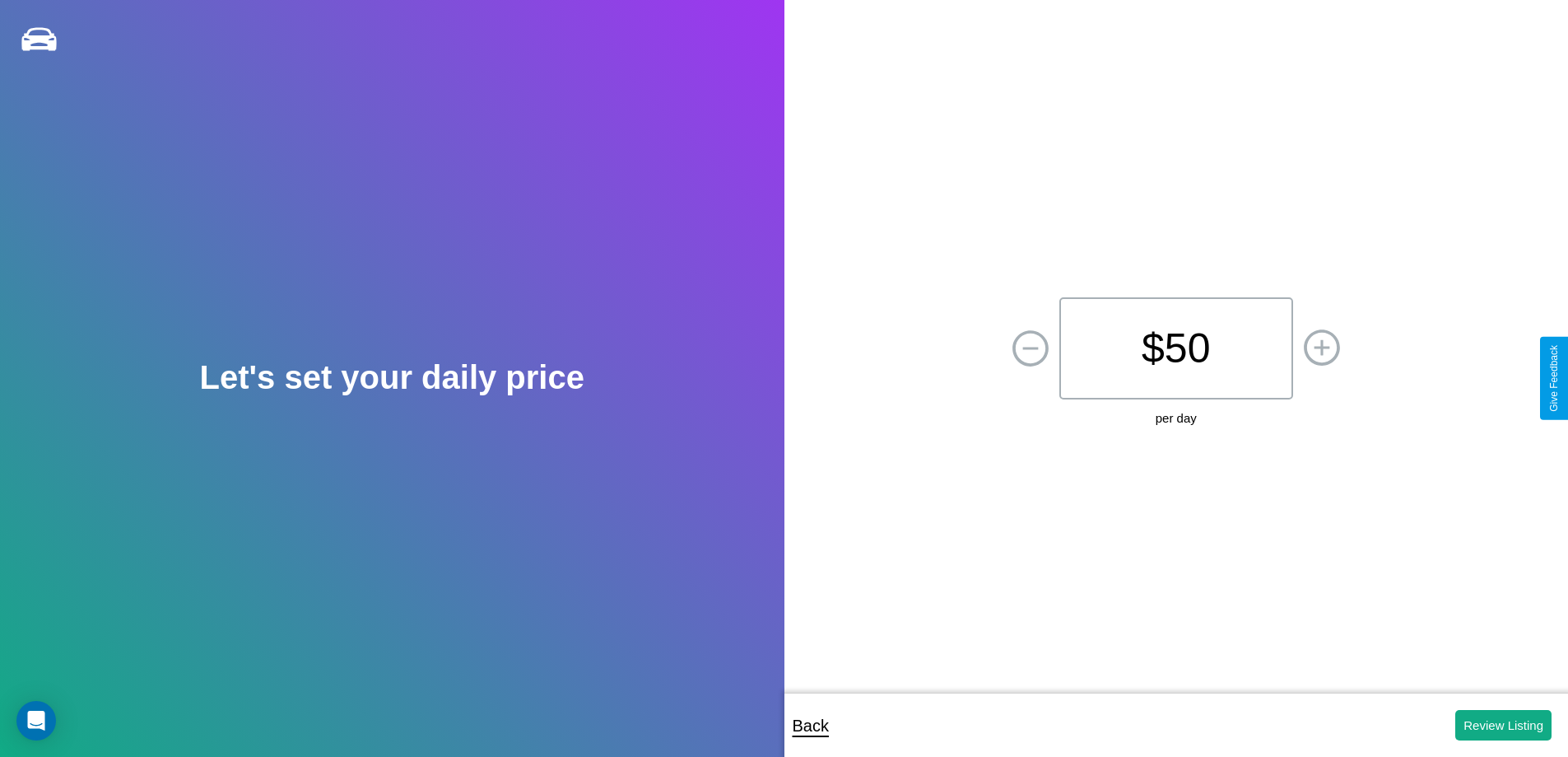
click at [1176, 348] on p "$ 50" at bounding box center [1176, 347] width 234 height 102
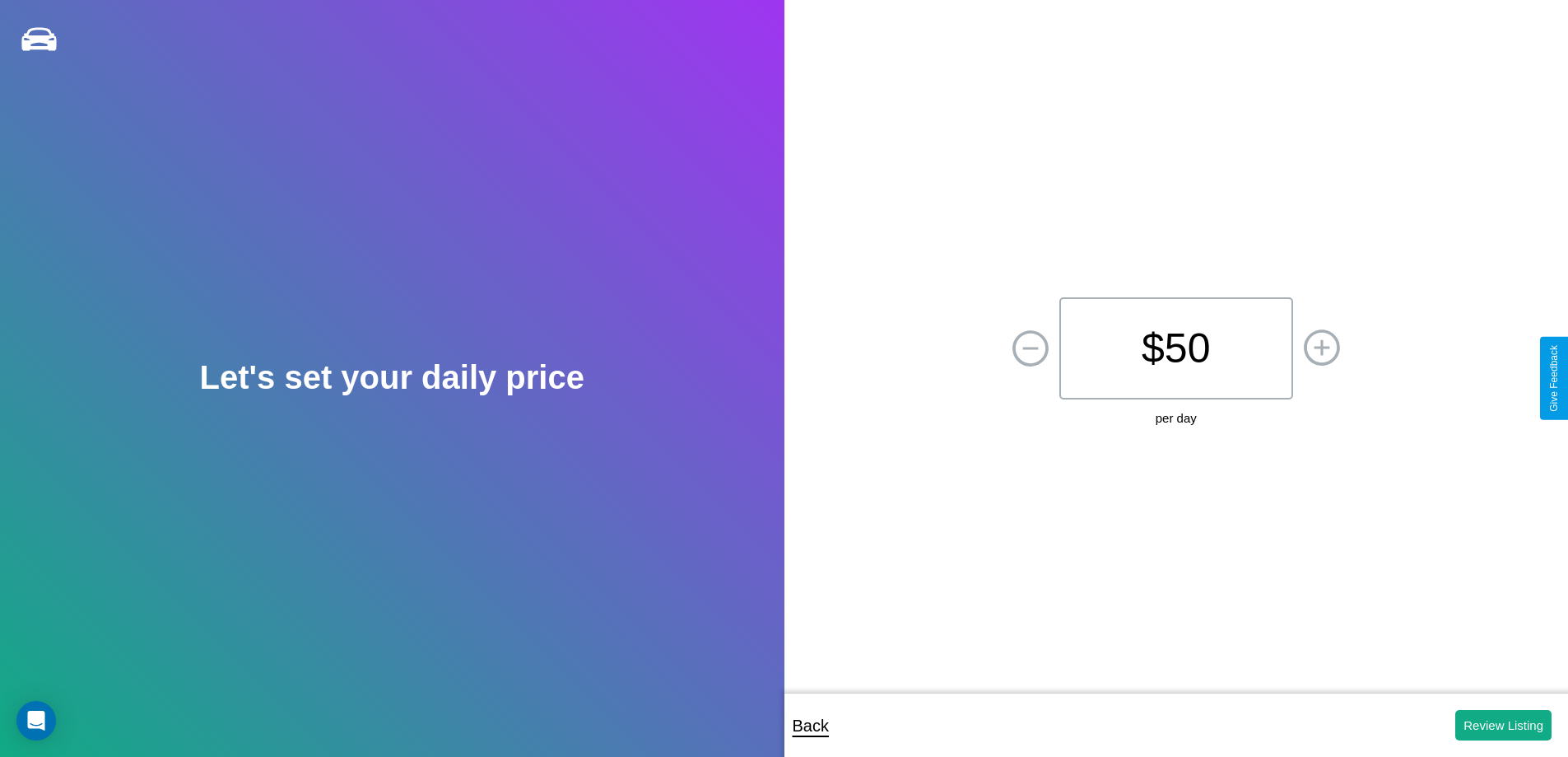
click at [1176, 348] on p "$ 50" at bounding box center [1176, 347] width 234 height 102
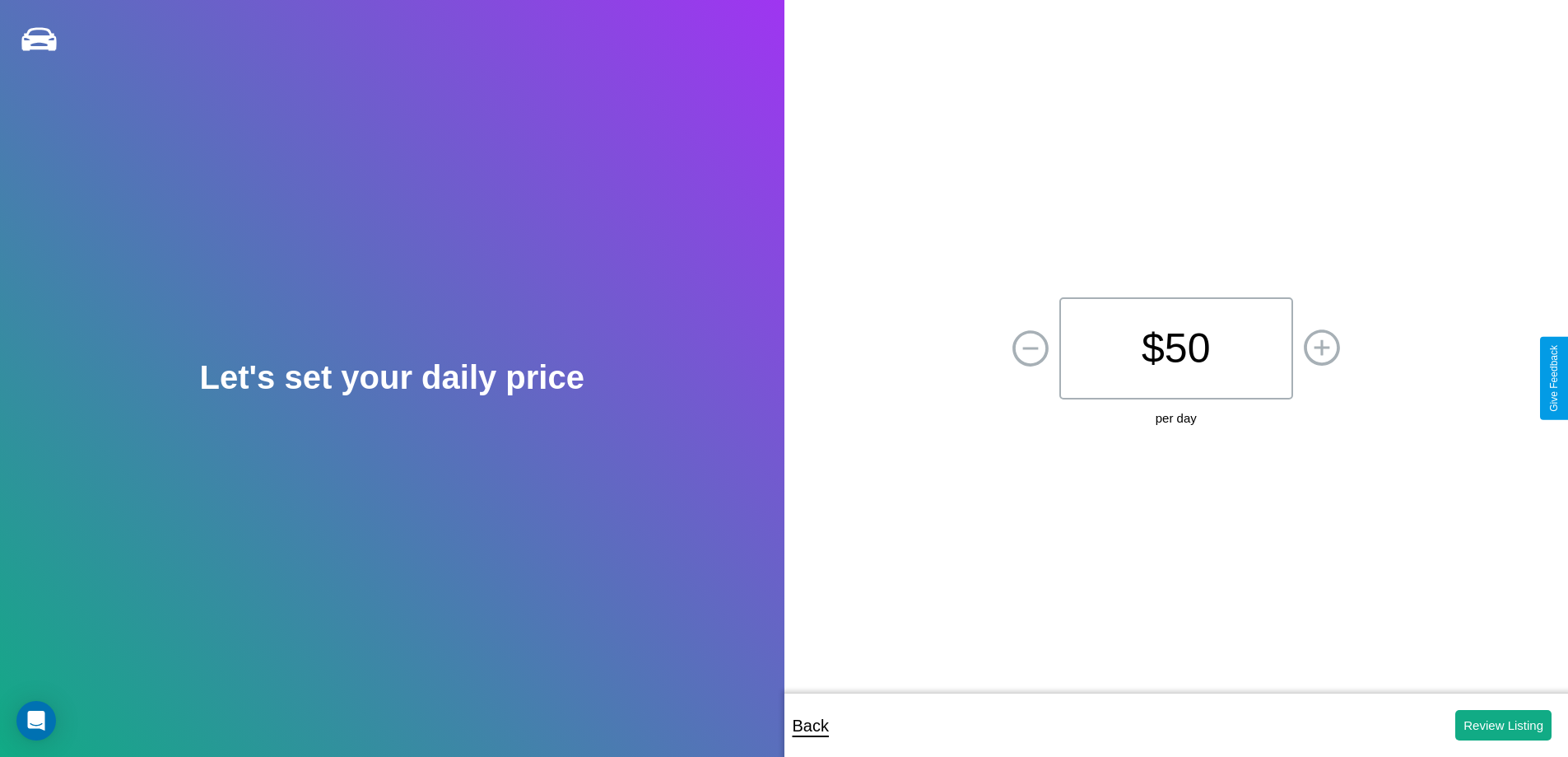
click at [1176, 348] on p "$ 50" at bounding box center [1176, 347] width 234 height 102
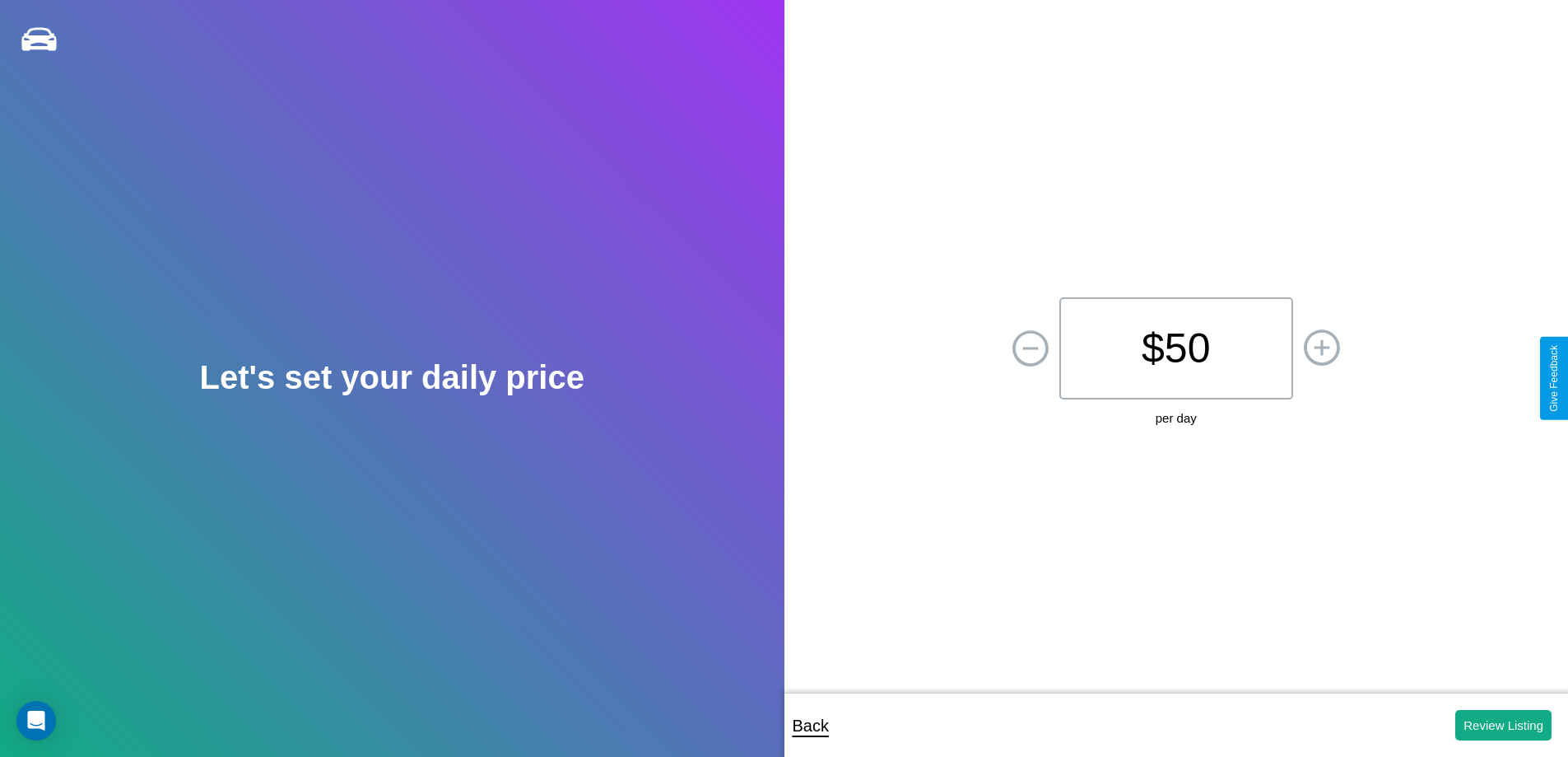
click at [1176, 348] on p "$ 50" at bounding box center [1176, 347] width 234 height 102
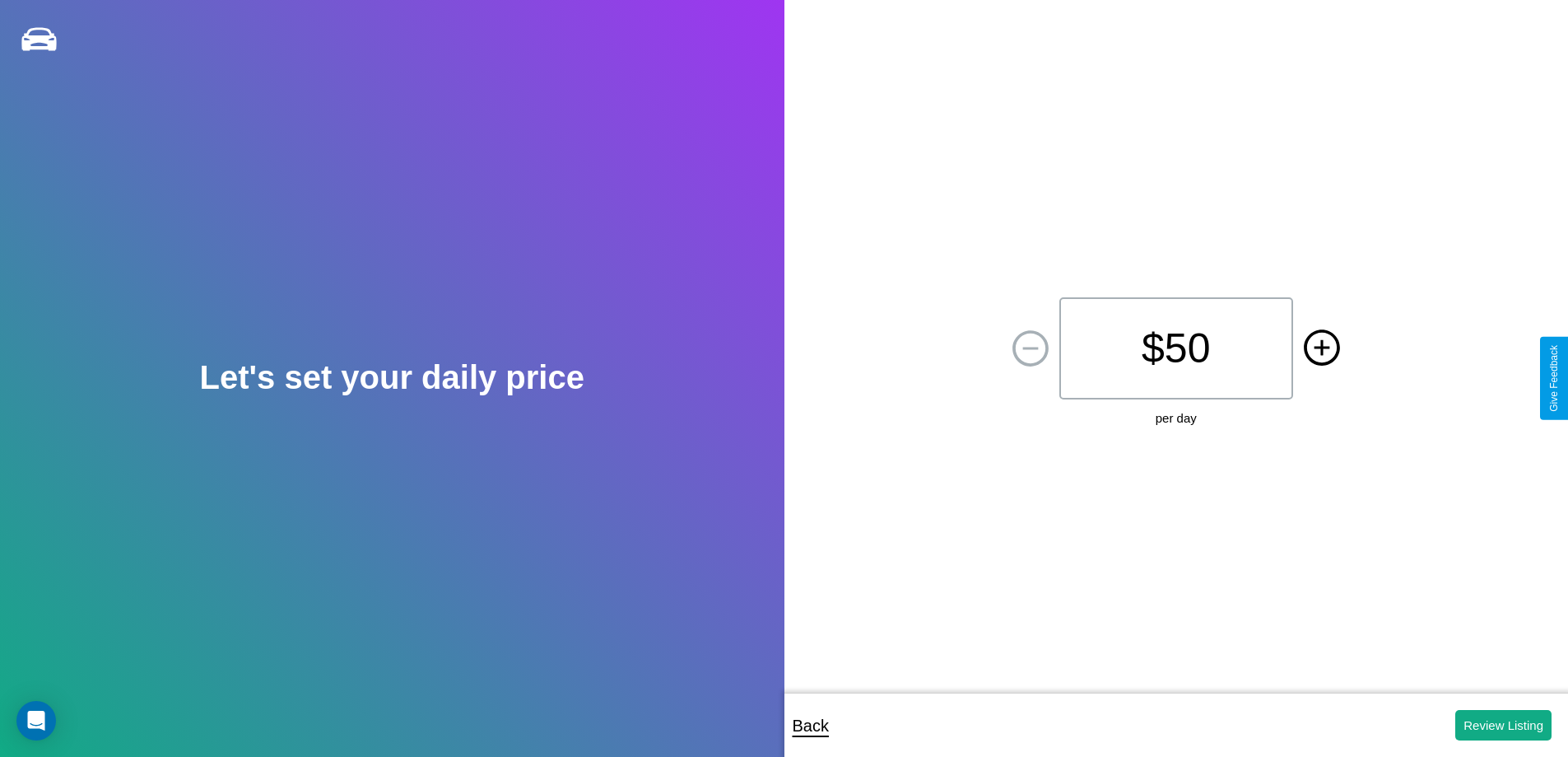
click at [1321, 348] on icon at bounding box center [1322, 347] width 16 height 16
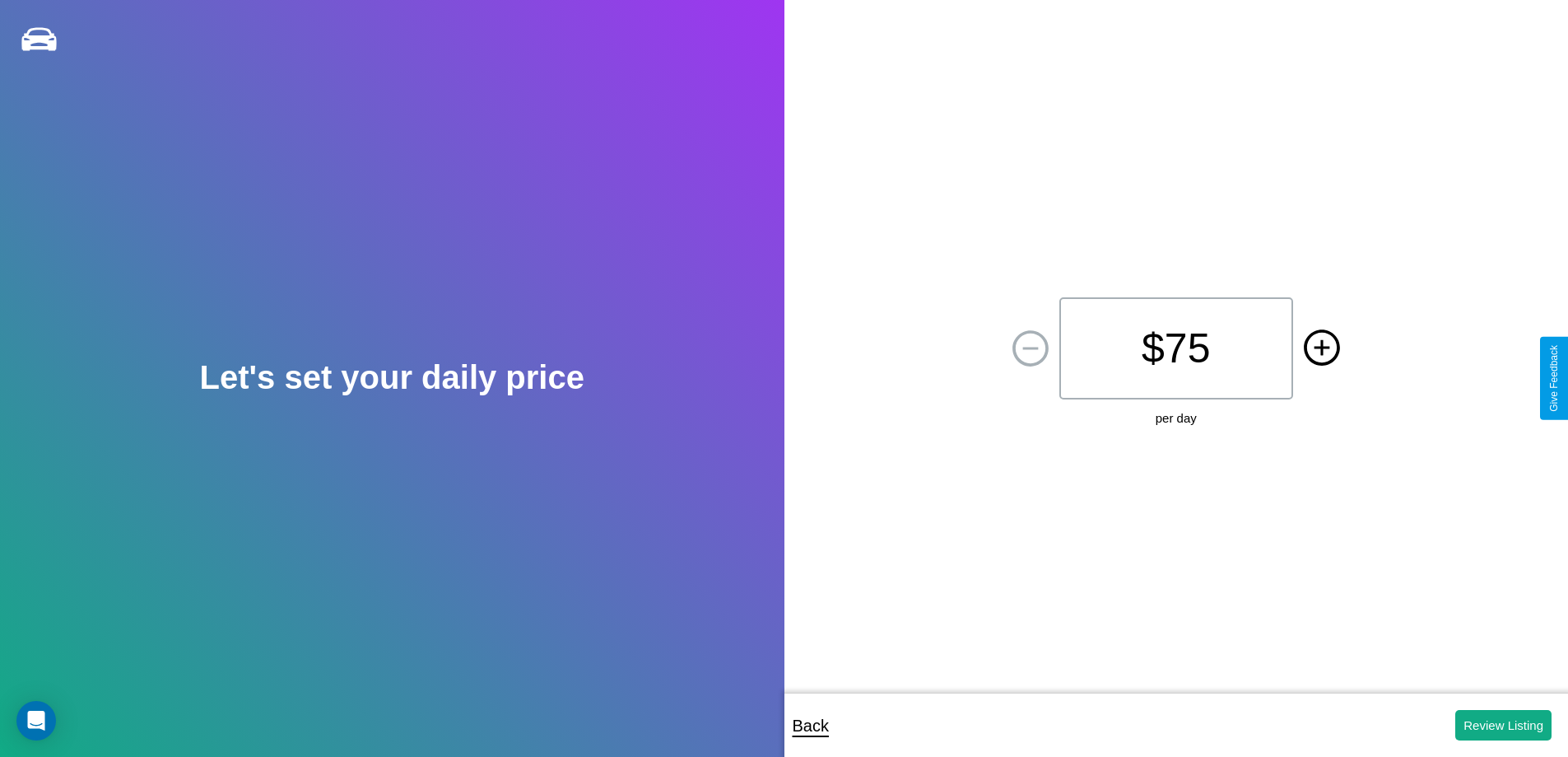
click at [1321, 348] on icon at bounding box center [1322, 347] width 16 height 16
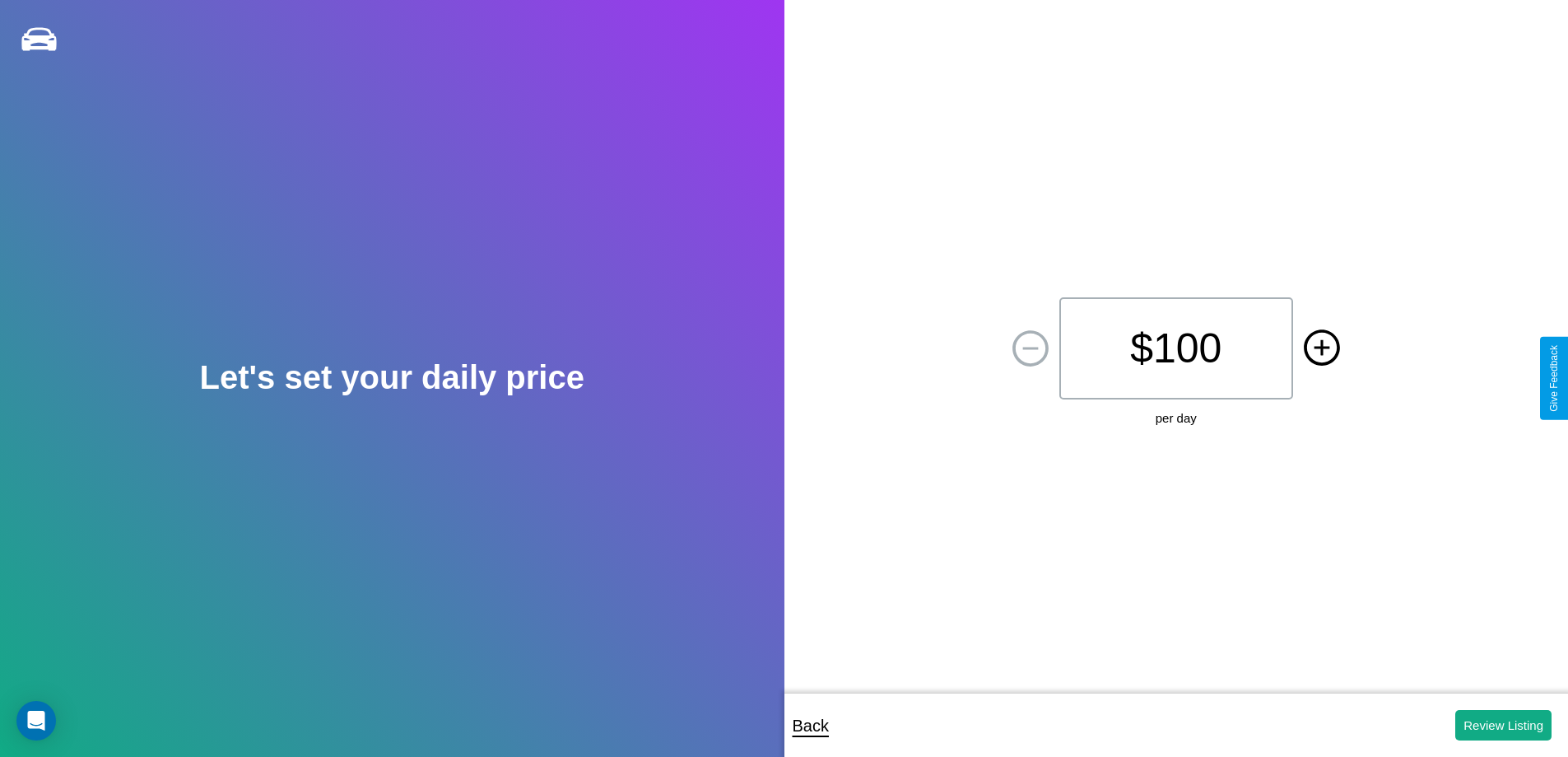
click at [1321, 348] on icon at bounding box center [1322, 347] width 16 height 16
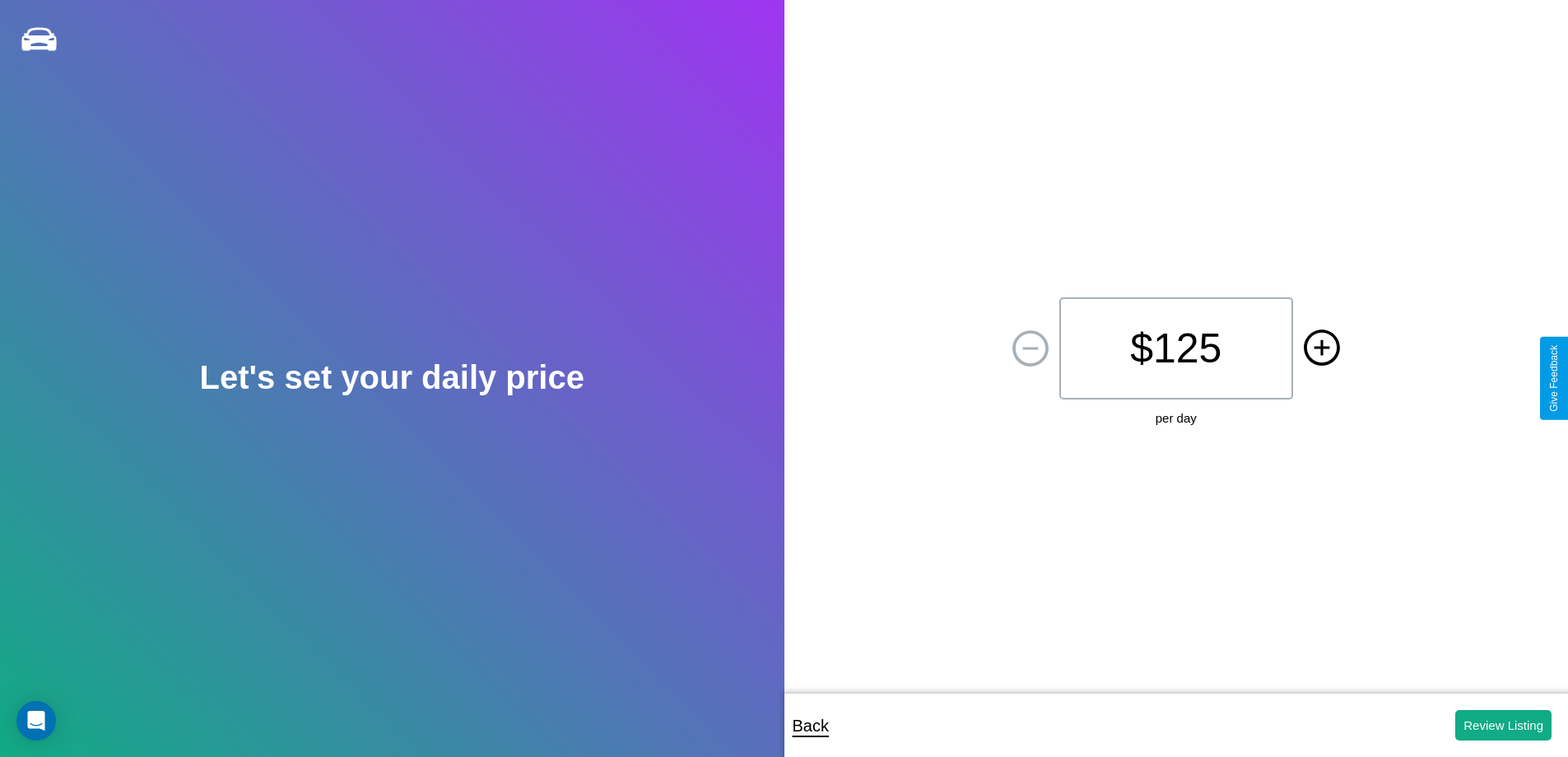
click at [1321, 348] on icon at bounding box center [1322, 347] width 16 height 16
click at [1503, 725] on button "Review Listing" at bounding box center [1503, 725] width 97 height 30
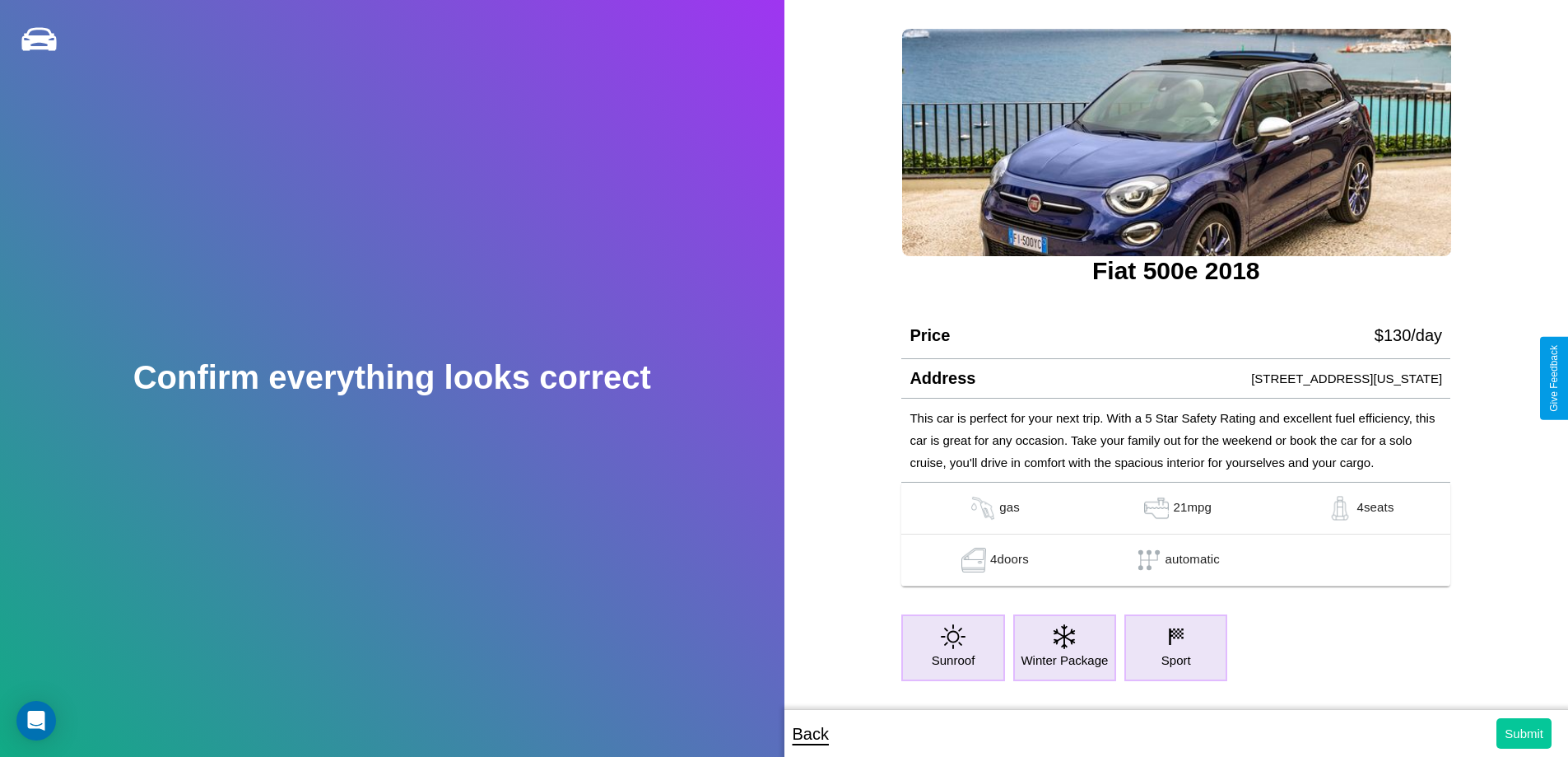
click at [1524, 733] on button "Submit" at bounding box center [1524, 733] width 55 height 30
